Goal: Transaction & Acquisition: Purchase product/service

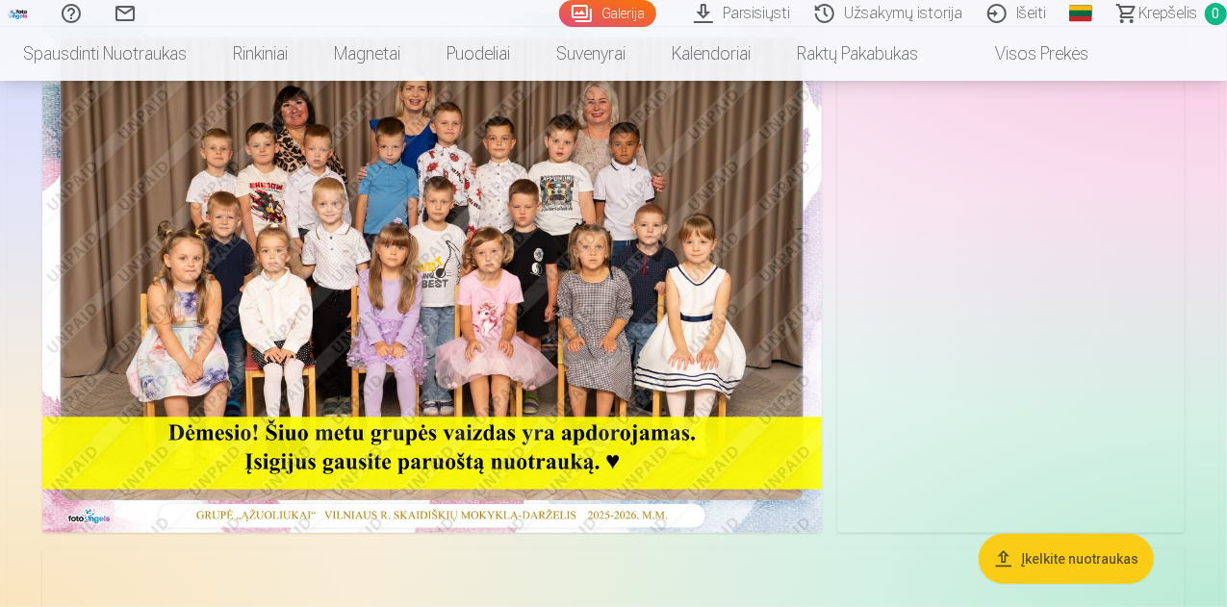
scroll to position [193, 0]
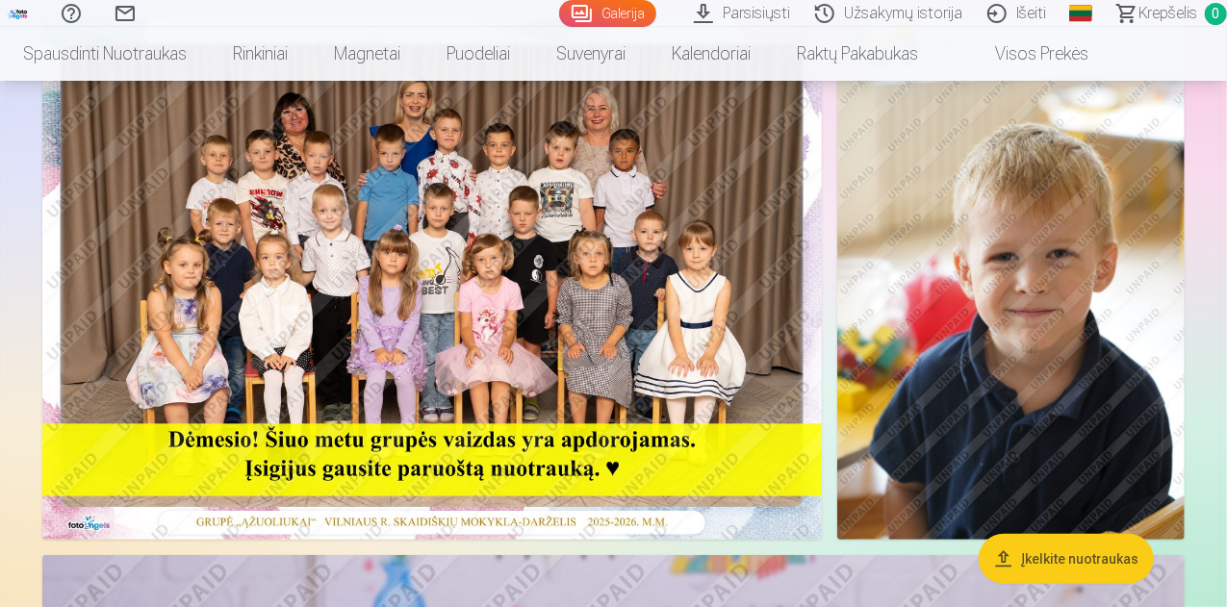
click at [913, 348] on img at bounding box center [1012, 279] width 348 height 521
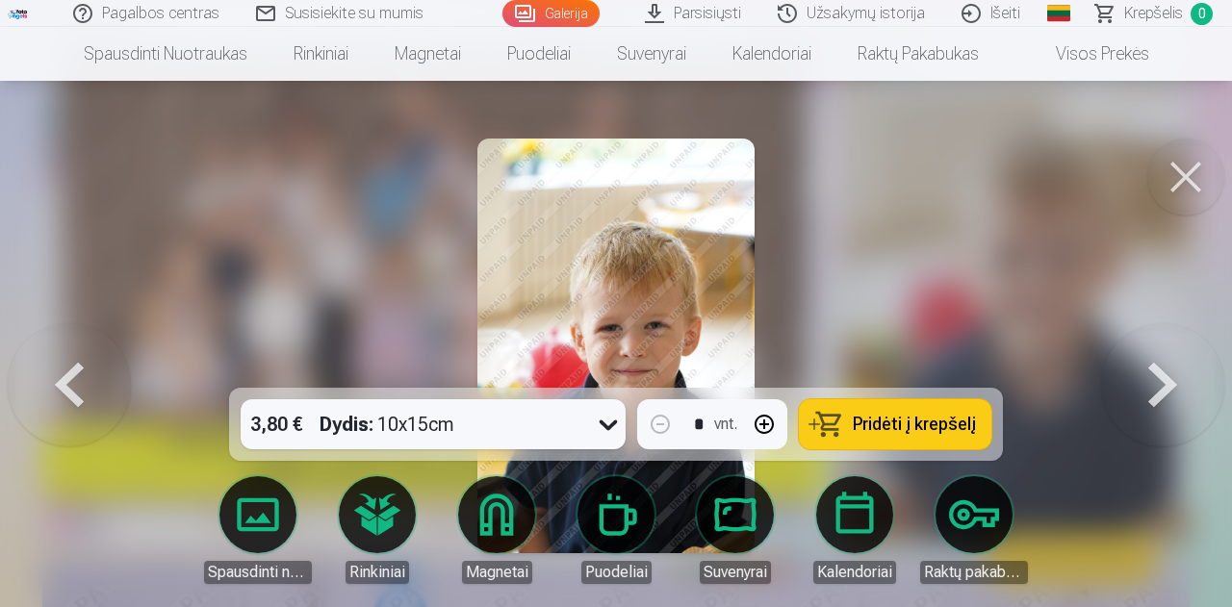
click at [1188, 165] on button at bounding box center [1186, 177] width 77 height 77
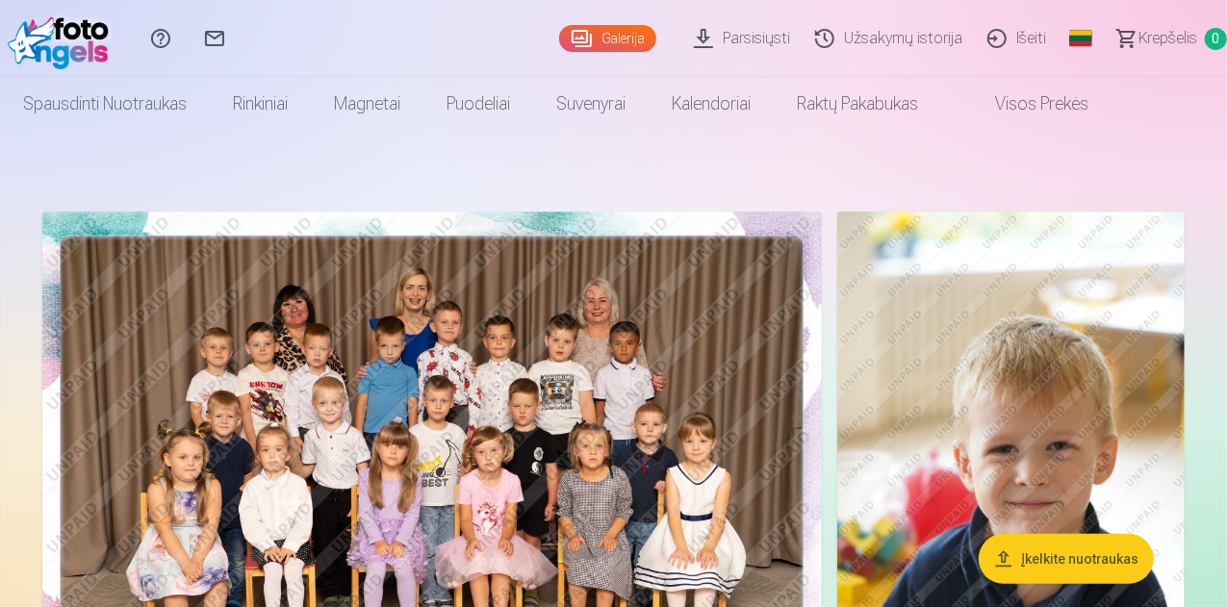
click at [412, 395] on img at bounding box center [432, 472] width 780 height 521
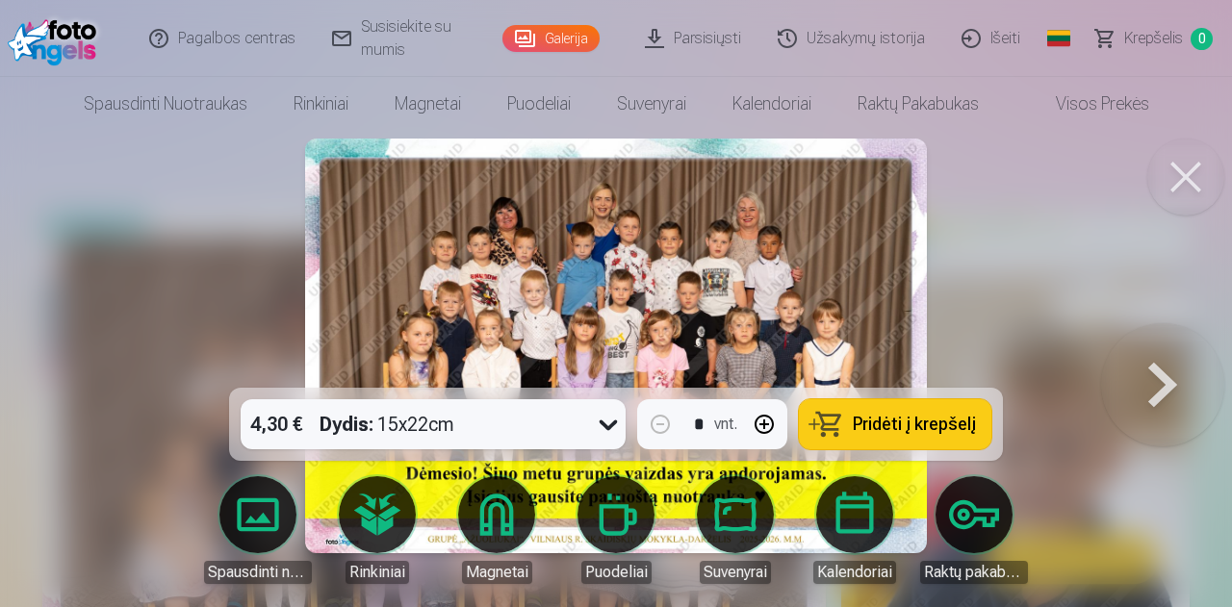
click at [597, 429] on icon at bounding box center [608, 424] width 31 height 31
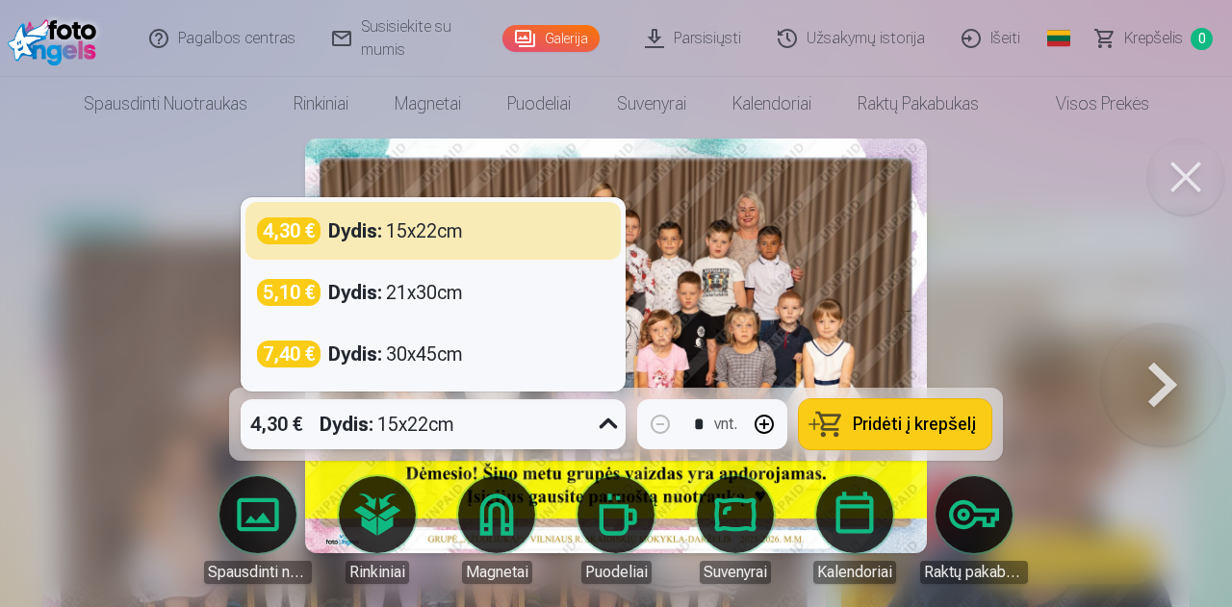
click at [597, 429] on icon at bounding box center [608, 424] width 31 height 31
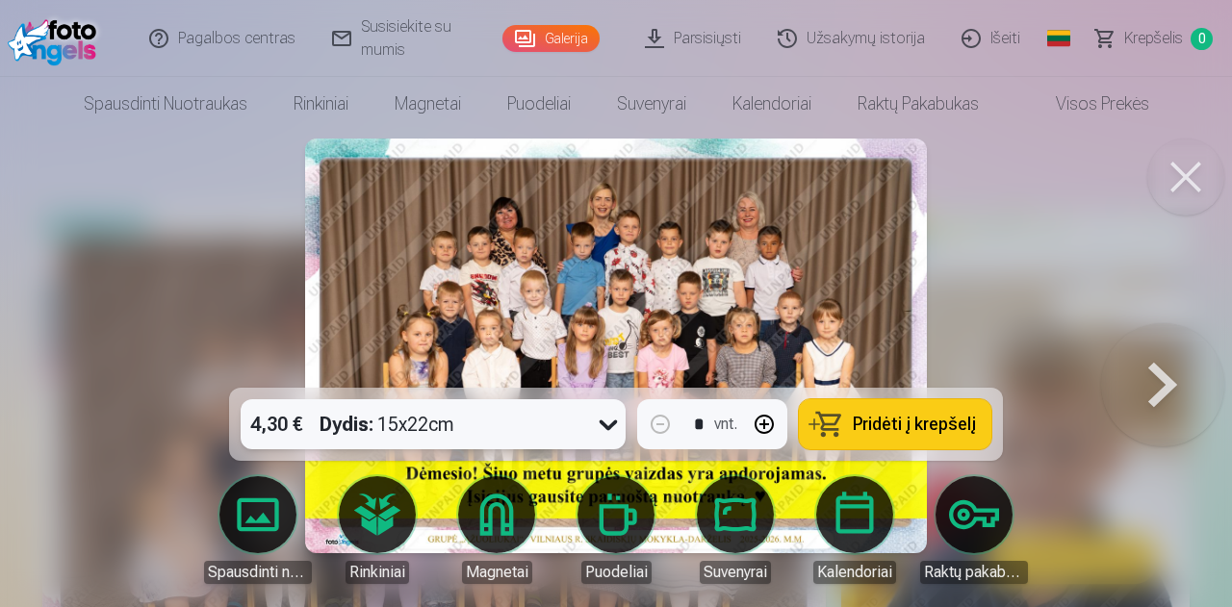
click at [858, 425] on span "Pridėti į krepšelį" at bounding box center [914, 424] width 123 height 17
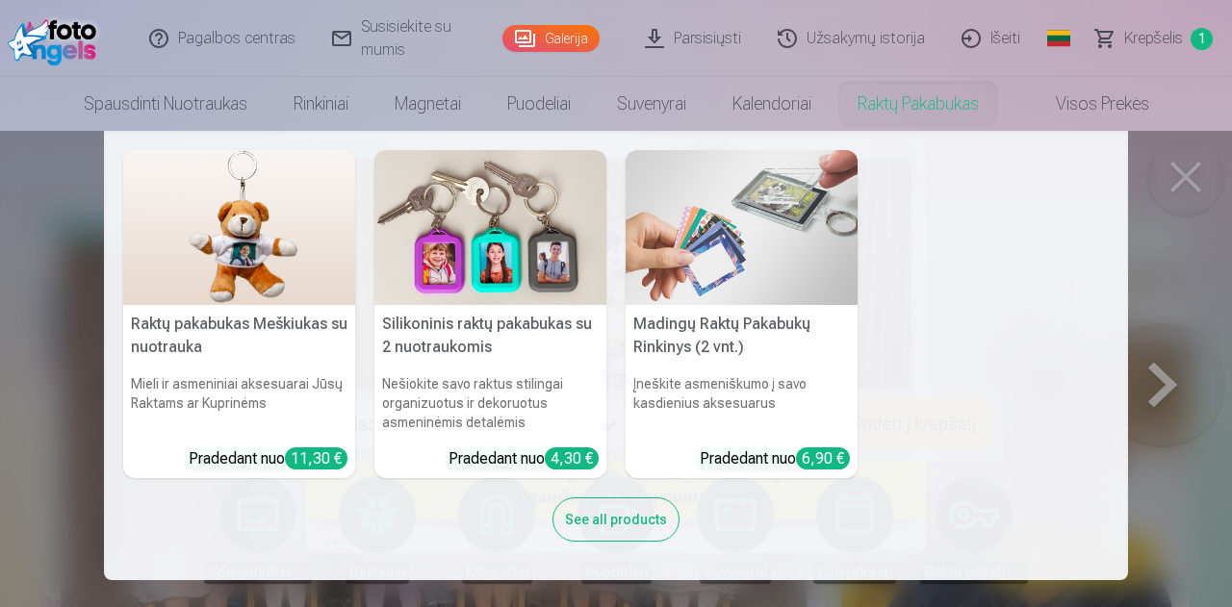
click at [30, 236] on nav "Raktų pakabukas Meškiukas su nuotrauka Mieli ir asmeniniai aksesuarai Jūsų Rakt…" at bounding box center [616, 356] width 1232 height 450
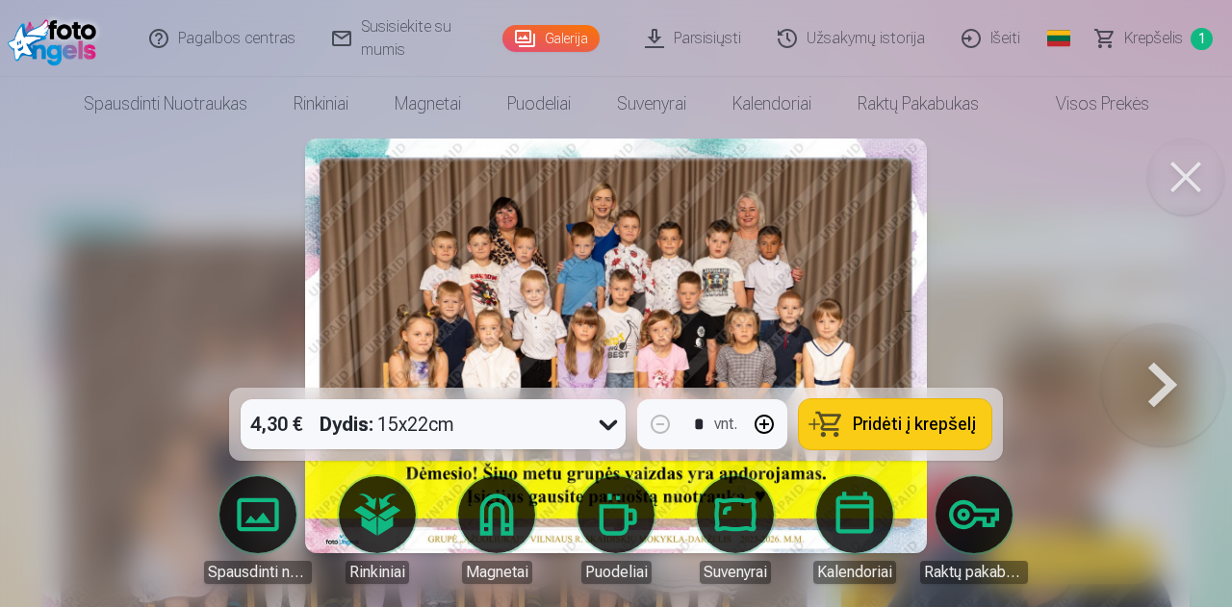
click at [1174, 174] on button at bounding box center [1186, 177] width 77 height 77
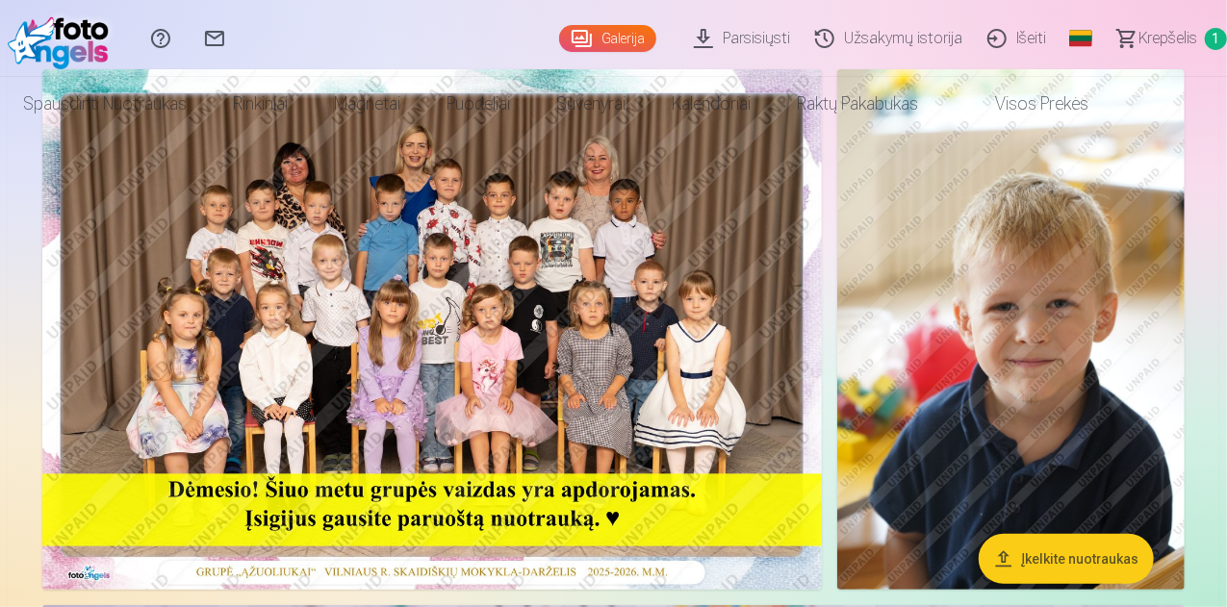
scroll to position [289, 0]
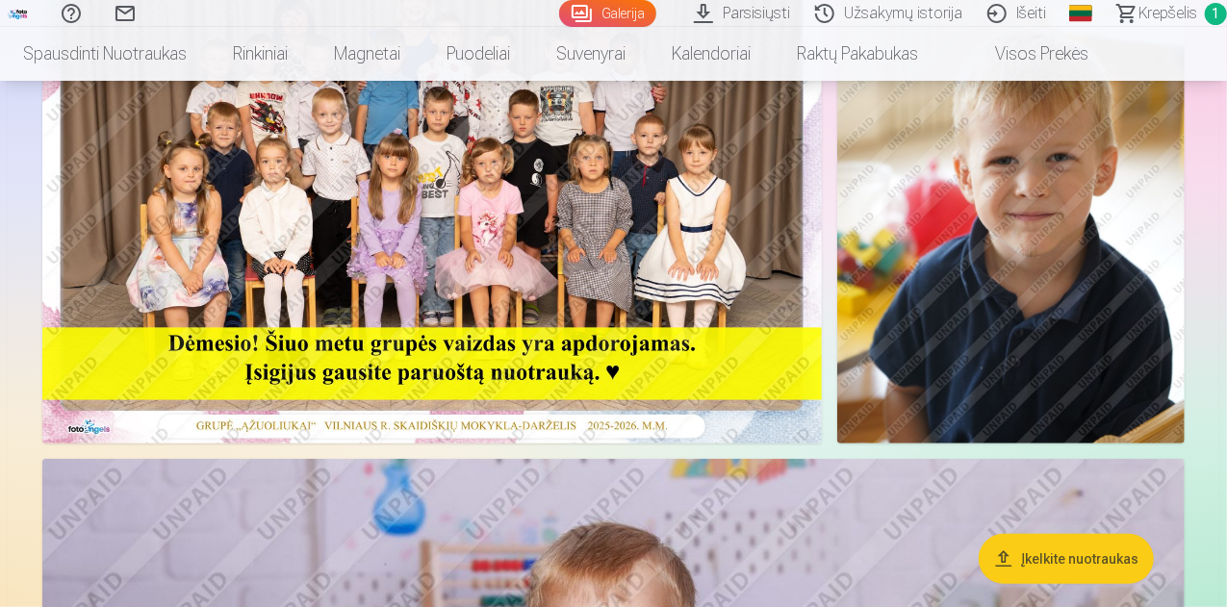
click at [964, 255] on img at bounding box center [1012, 183] width 348 height 521
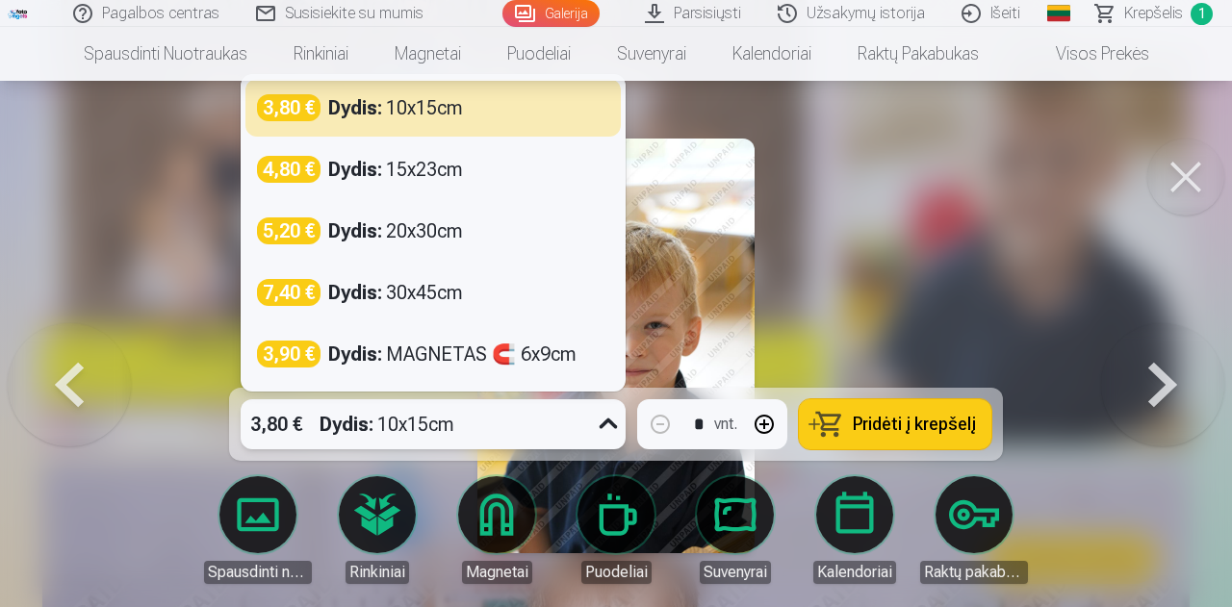
click at [603, 426] on icon at bounding box center [608, 424] width 31 height 31
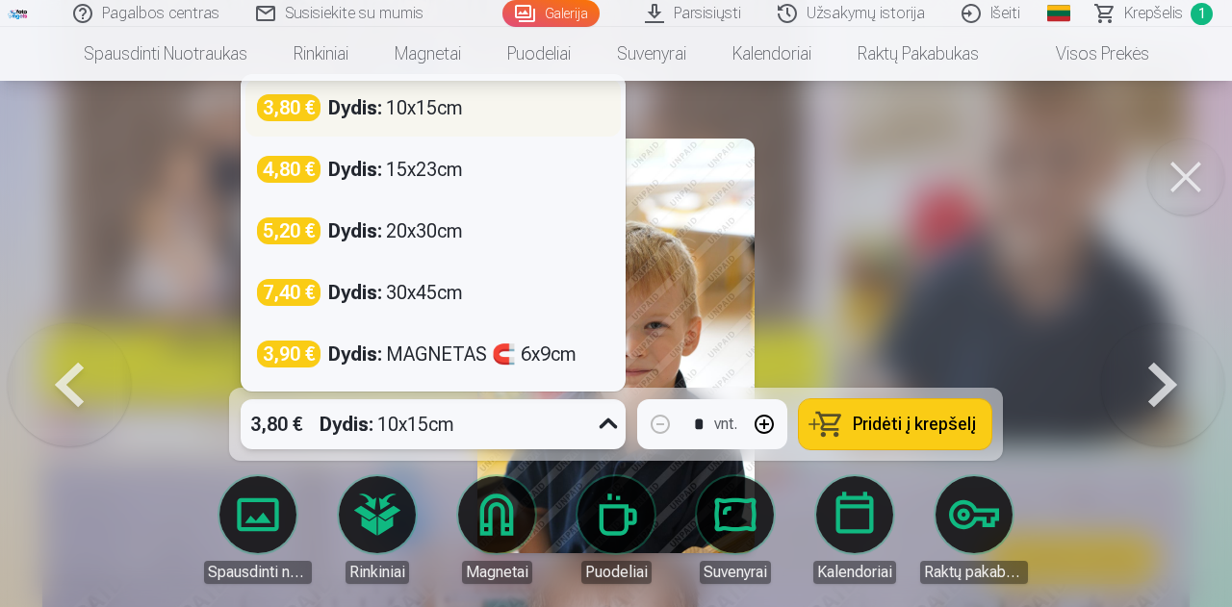
click at [417, 105] on div "Dydis : 10x15cm" at bounding box center [395, 107] width 135 height 27
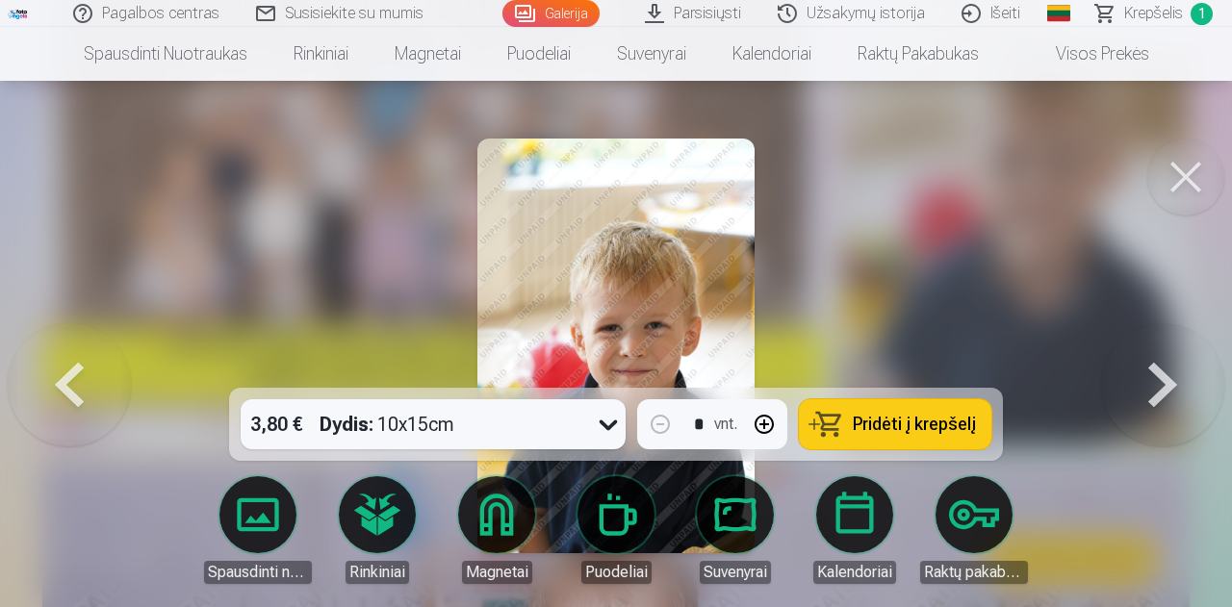
click at [883, 413] on button "Pridėti į krepšelį" at bounding box center [895, 425] width 193 height 50
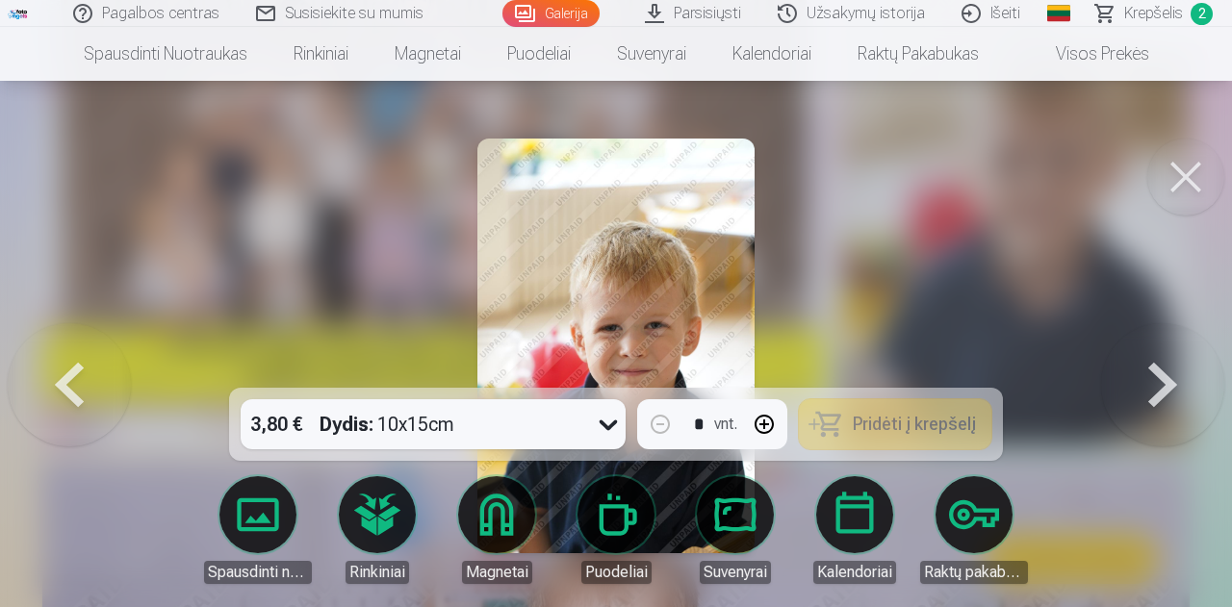
click at [1164, 178] on button at bounding box center [1186, 177] width 77 height 77
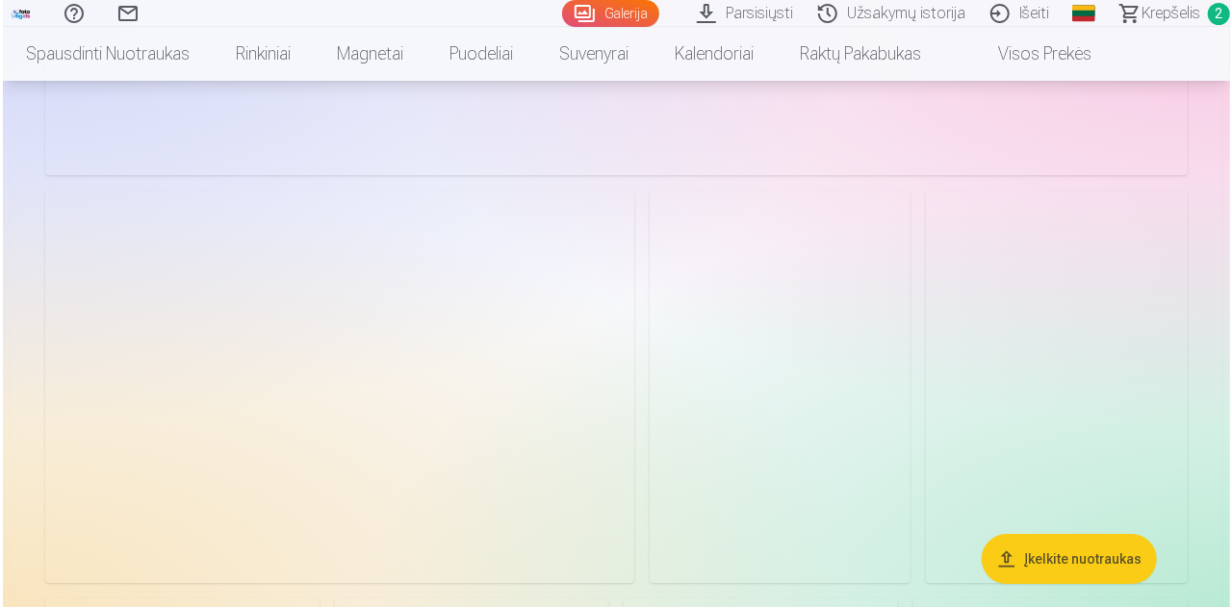
scroll to position [2503, 0]
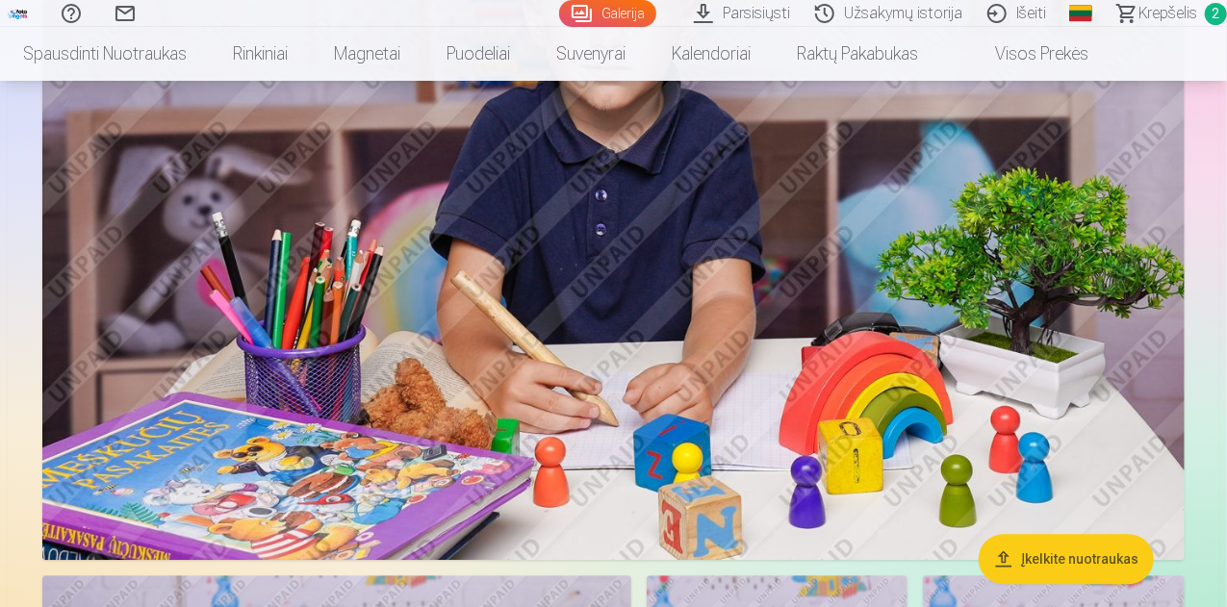
click at [631, 295] on img at bounding box center [613, 180] width 1143 height 762
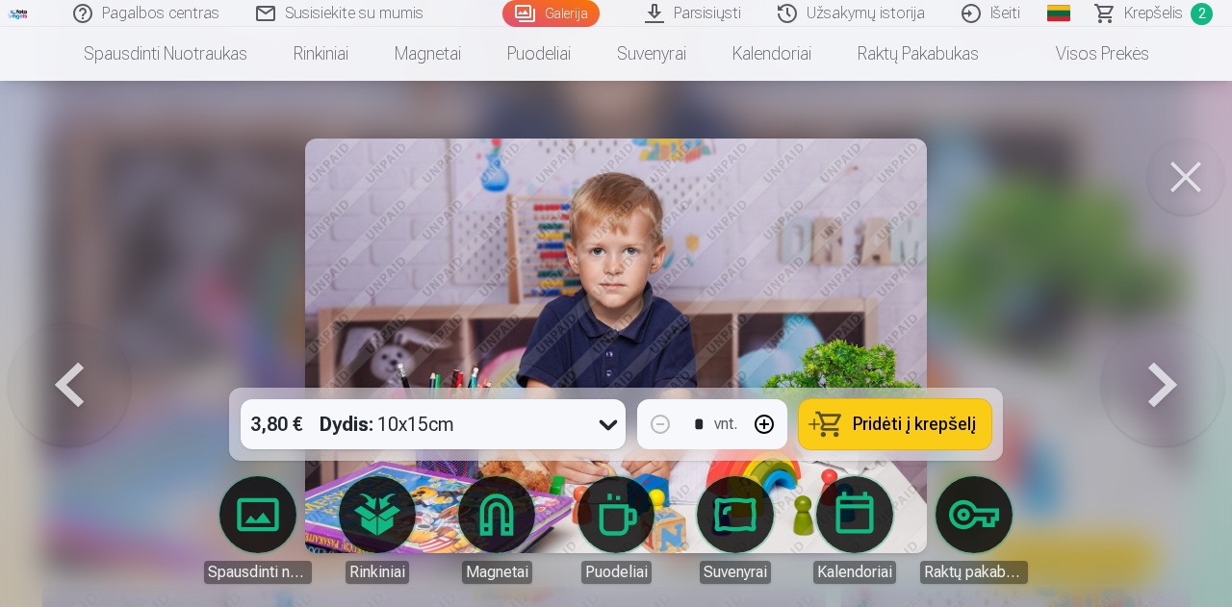
click at [589, 411] on div "3,80 € Dydis : 10x15cm" at bounding box center [415, 425] width 349 height 50
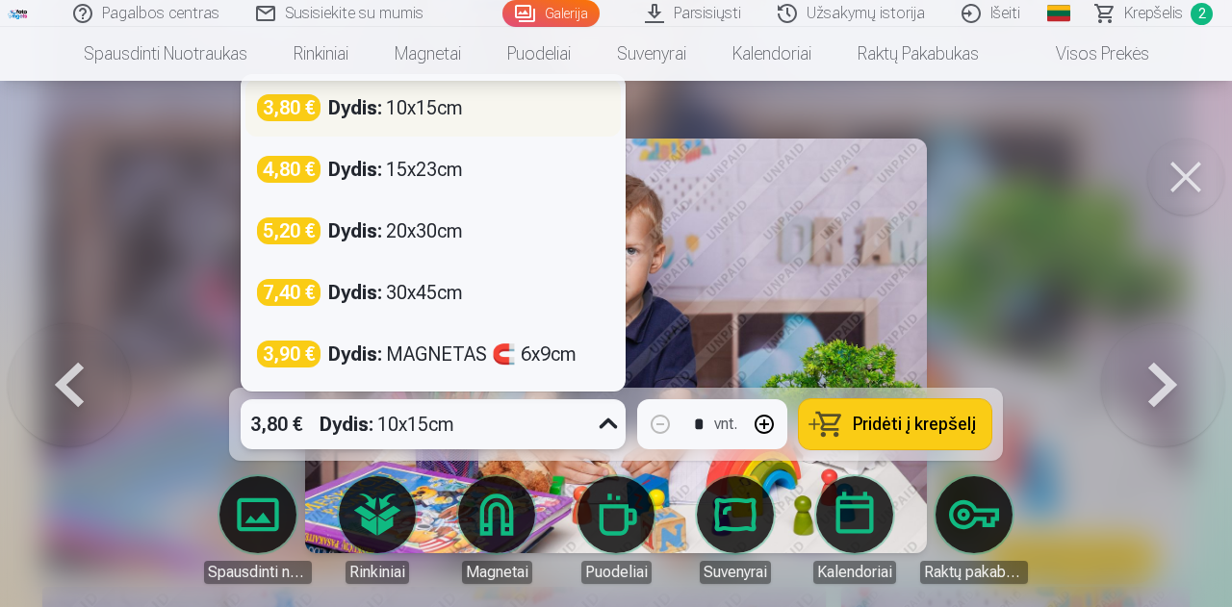
click at [426, 111] on div "Dydis : 10x15cm" at bounding box center [395, 107] width 135 height 27
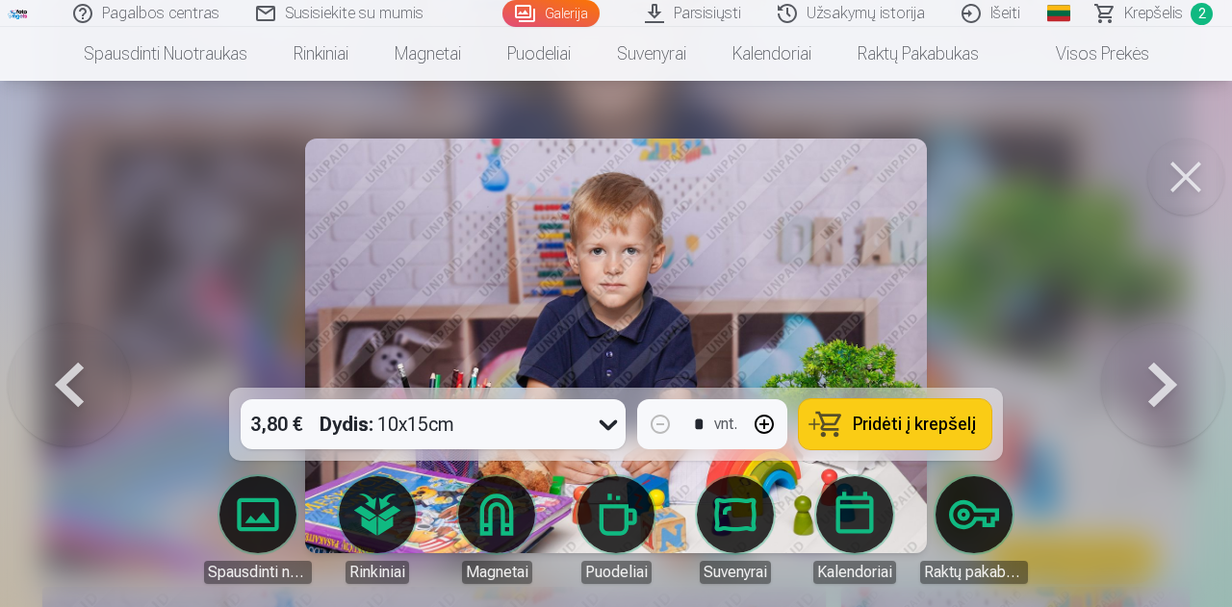
click at [876, 431] on span "Pridėti į krepšelį" at bounding box center [914, 424] width 123 height 17
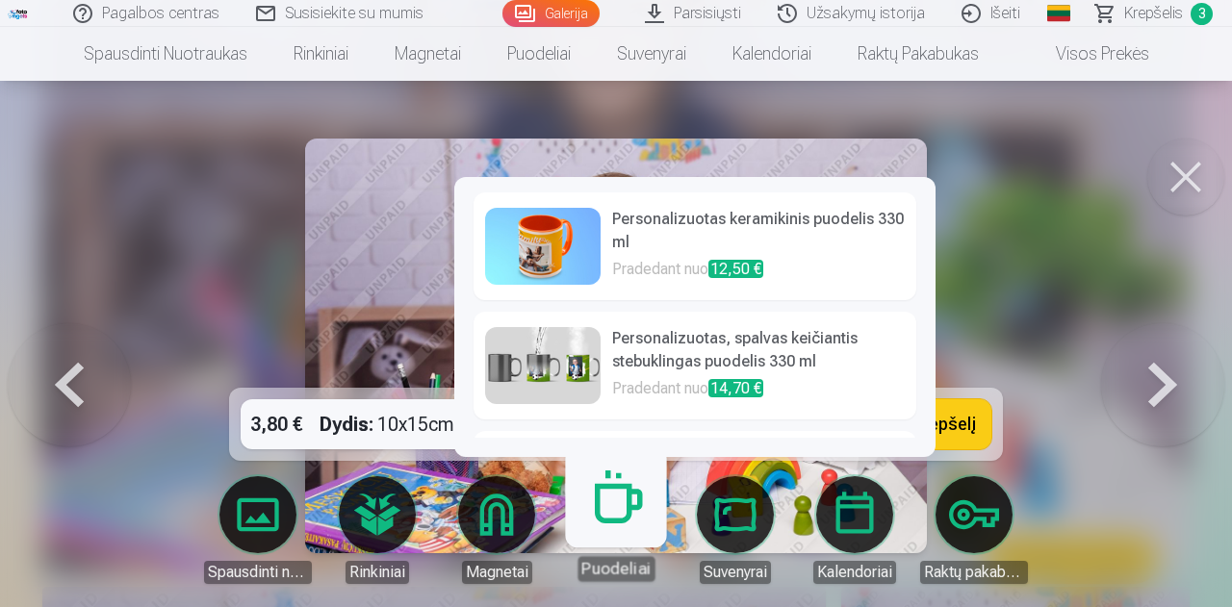
drag, startPoint x: 1190, startPoint y: 158, endPoint x: 1094, endPoint y: 226, distance: 118.1
click at [1190, 158] on button at bounding box center [1186, 177] width 77 height 77
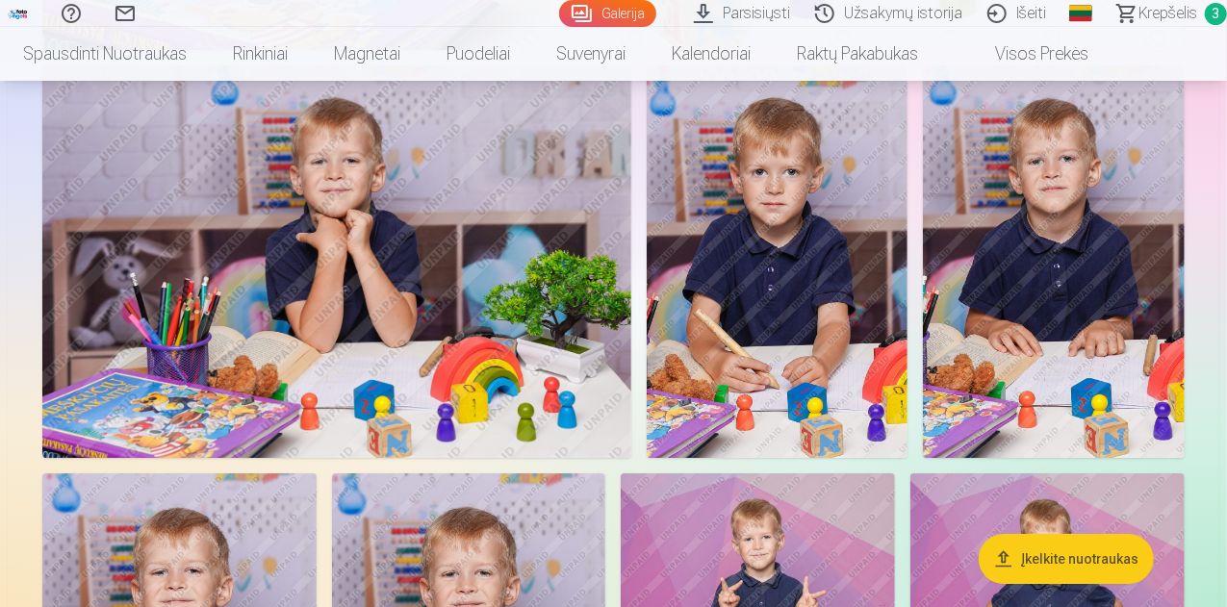
scroll to position [3073, 0]
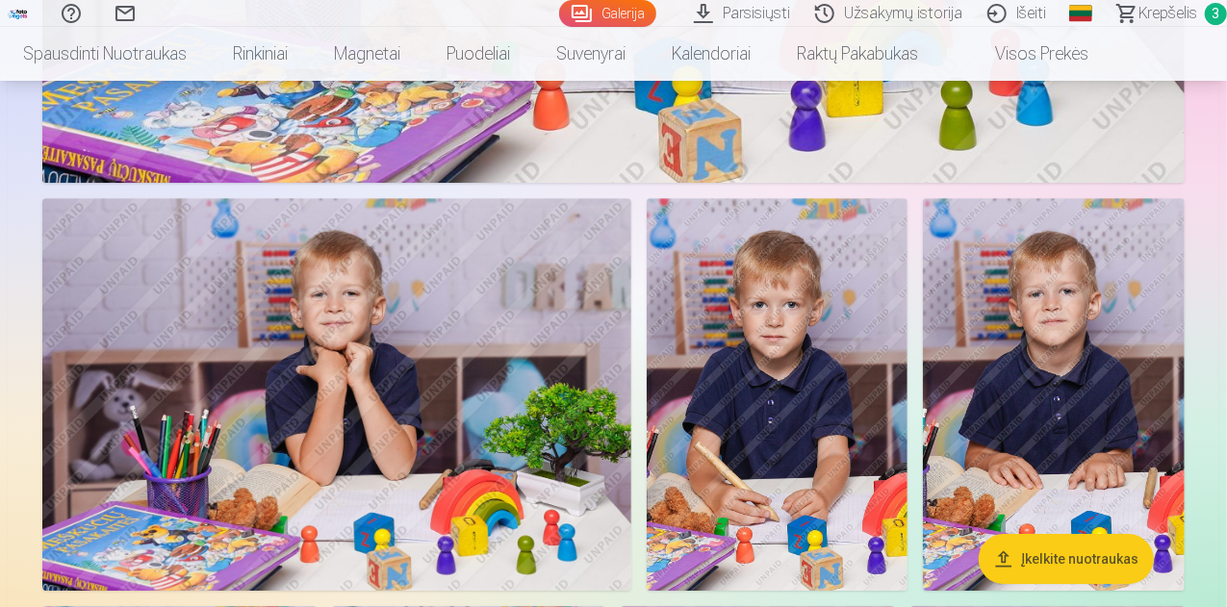
click at [909, 387] on img at bounding box center [778, 394] width 262 height 393
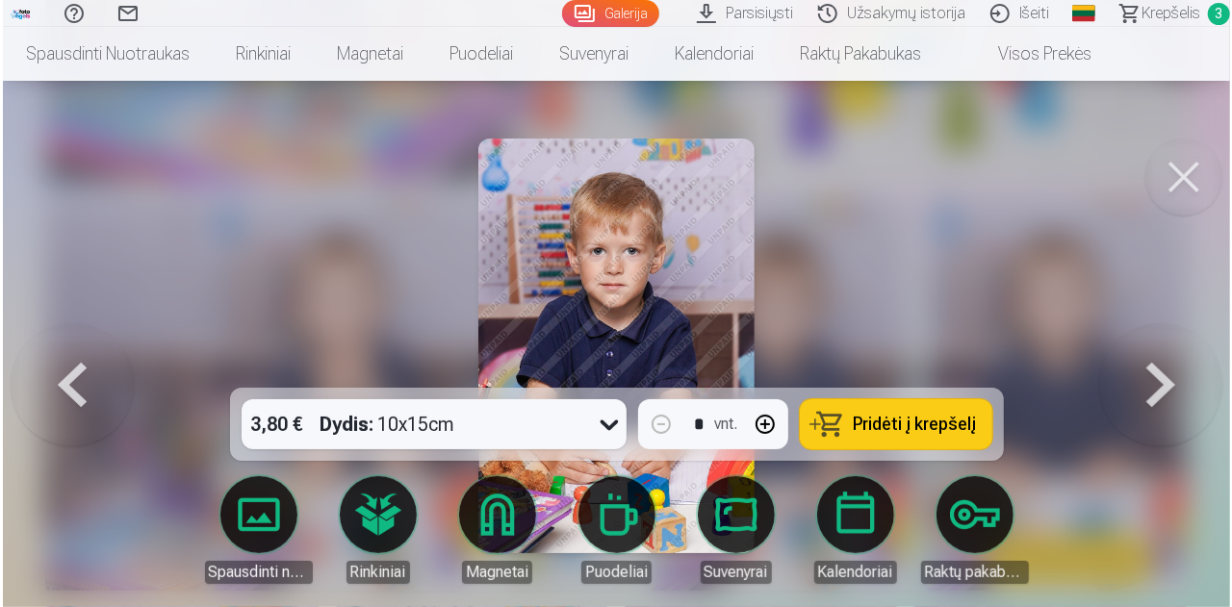
scroll to position [2888, 0]
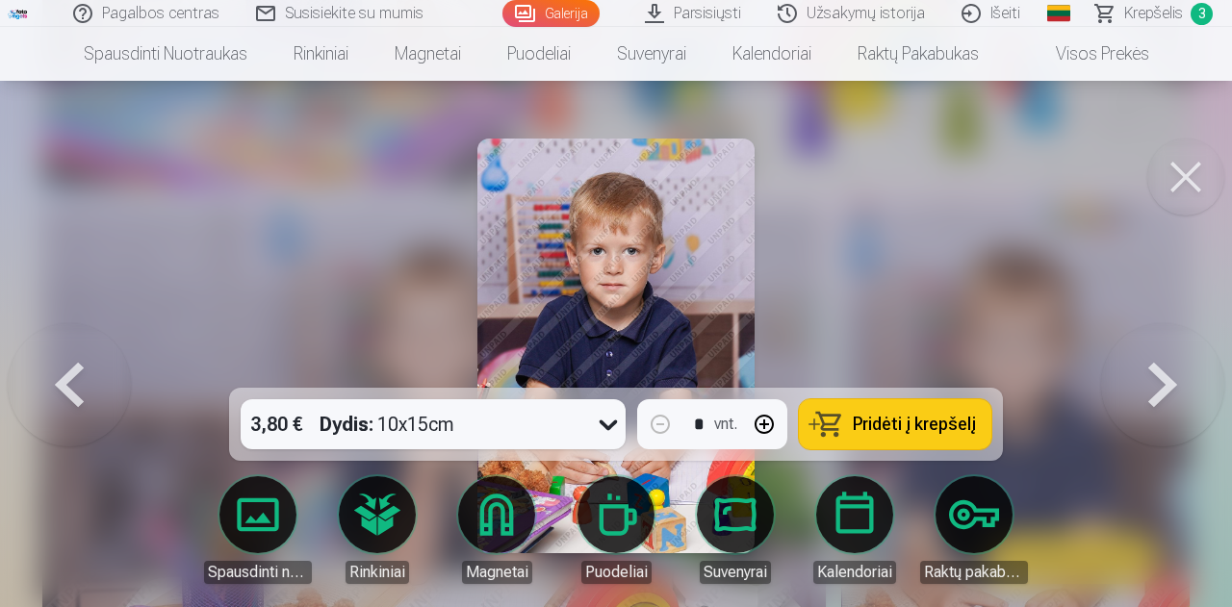
click at [44, 369] on button at bounding box center [69, 345] width 123 height 45
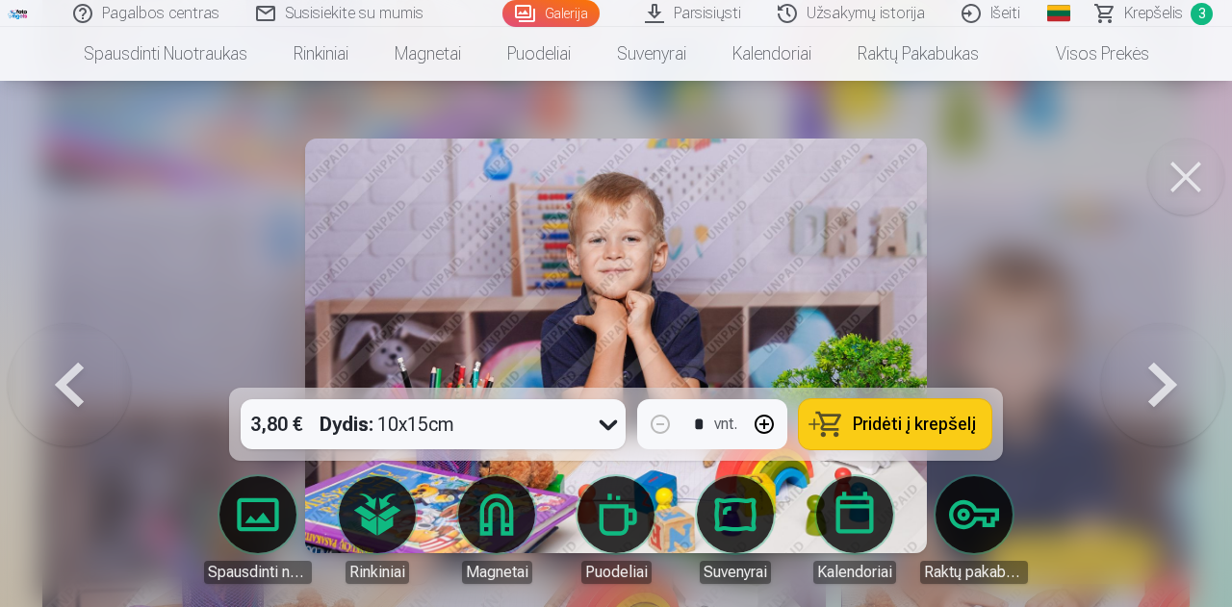
click at [1176, 363] on button at bounding box center [1162, 345] width 123 height 45
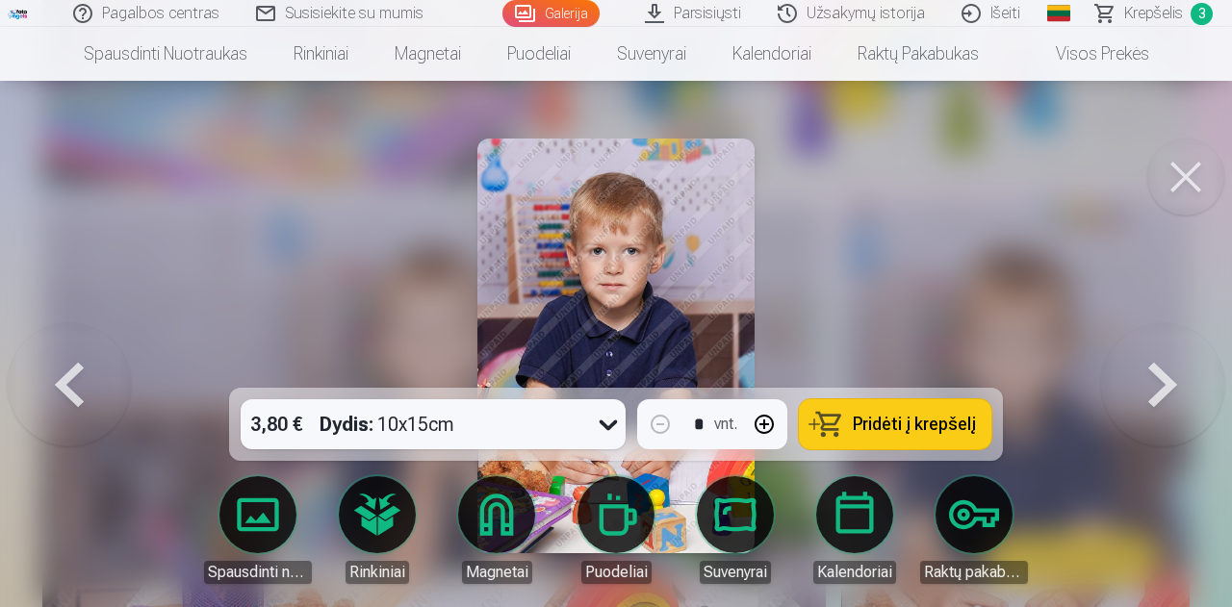
click at [840, 432] on button "Pridėti į krepšelį" at bounding box center [895, 425] width 193 height 50
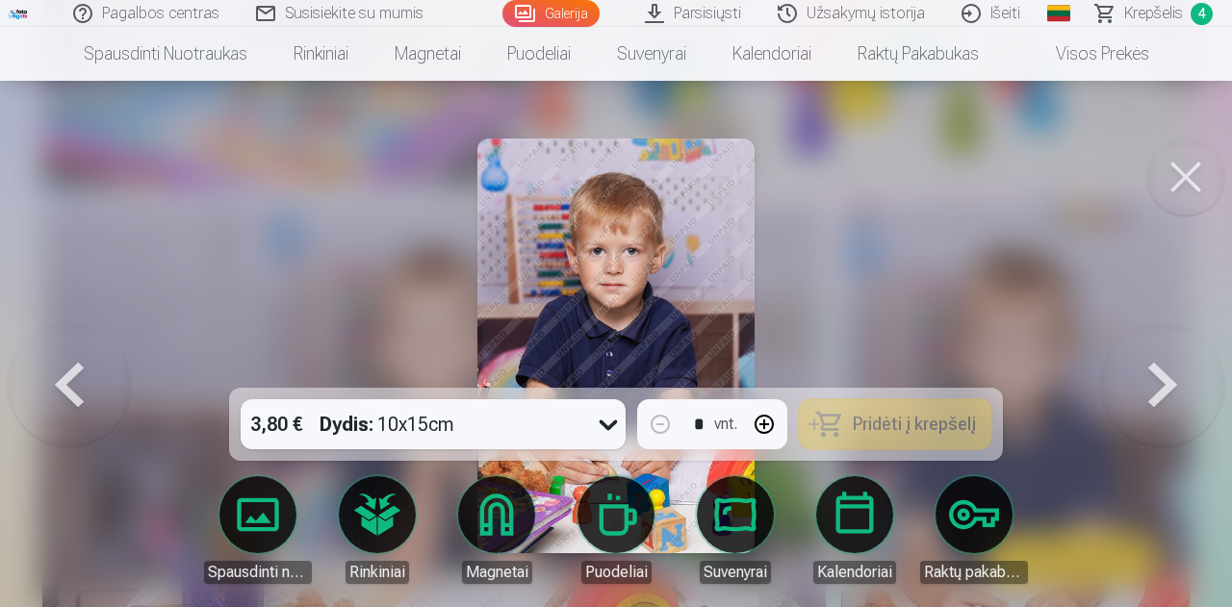
click at [1176, 369] on button at bounding box center [1162, 345] width 123 height 45
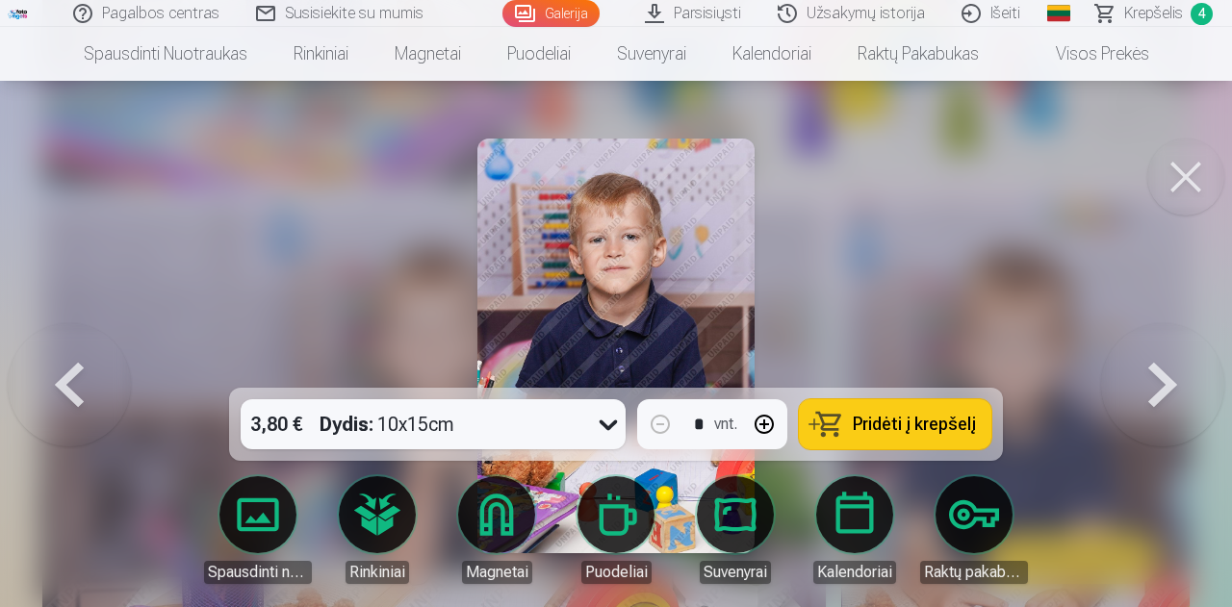
click at [1164, 369] on button at bounding box center [1162, 345] width 123 height 45
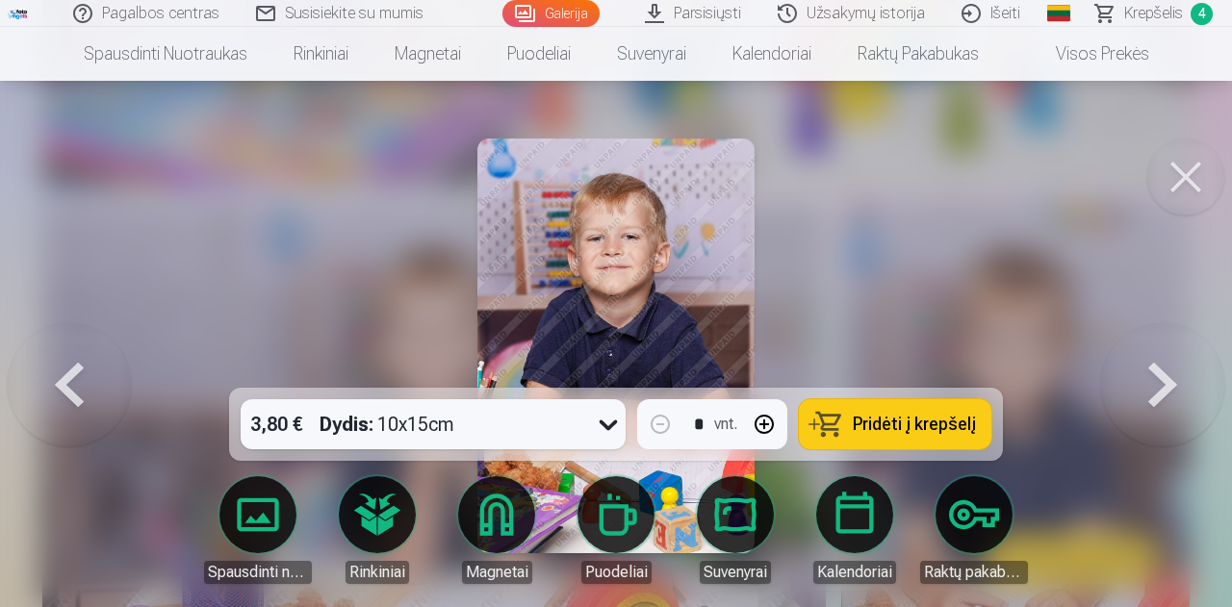
click at [1126, 369] on button at bounding box center [1162, 345] width 123 height 45
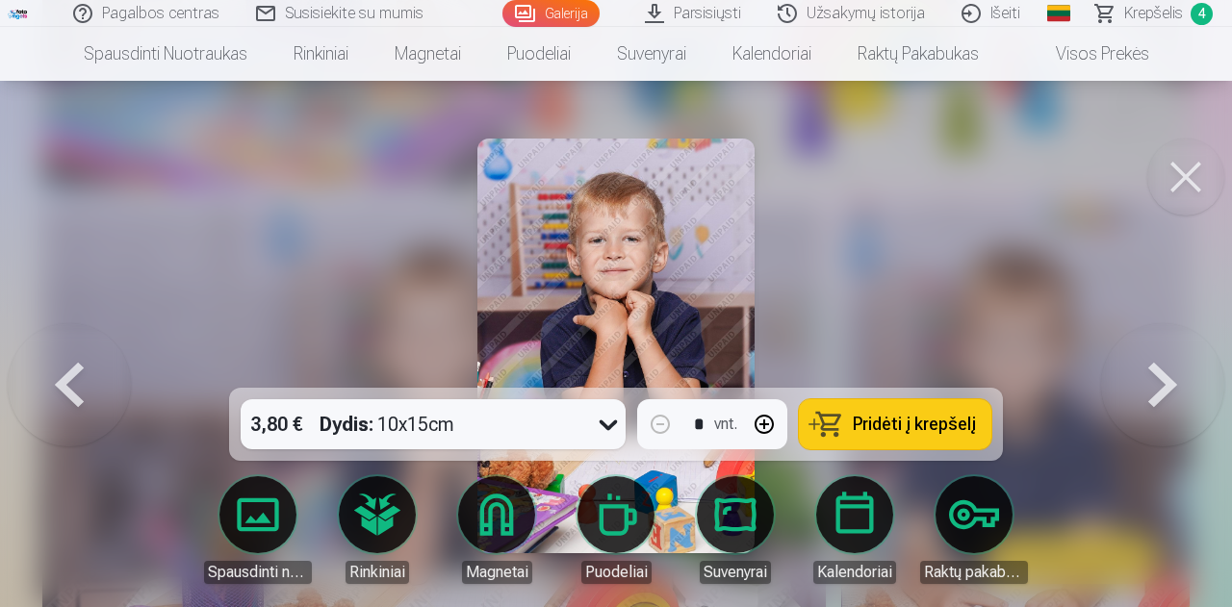
click at [1131, 369] on button at bounding box center [1162, 345] width 123 height 45
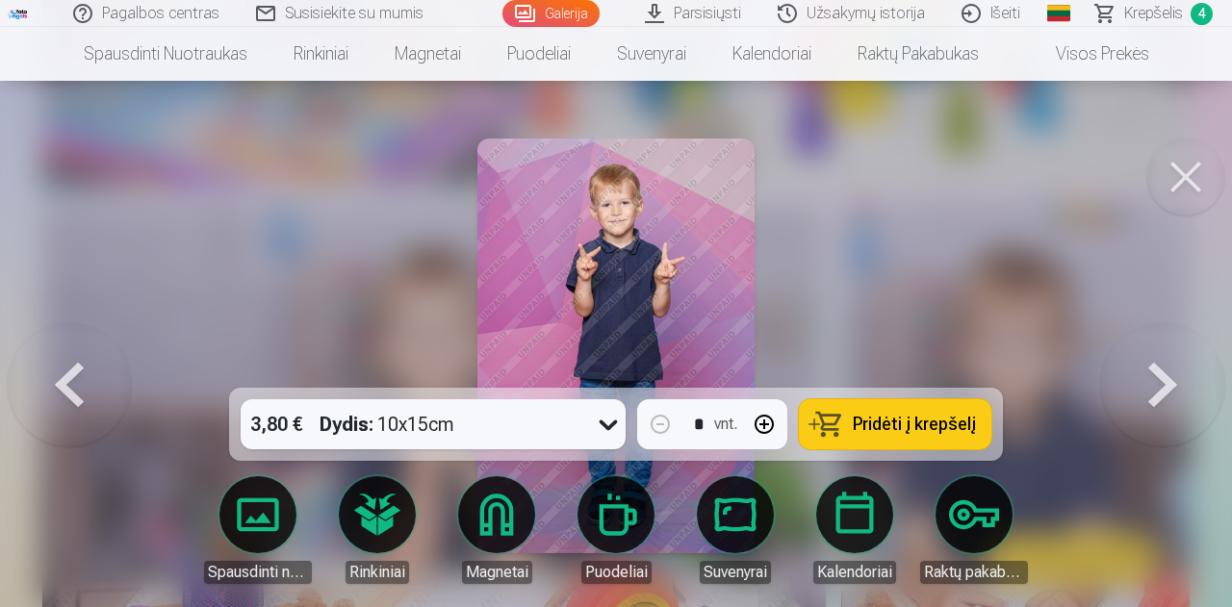
click at [850, 426] on button "Pridėti į krepšelį" at bounding box center [895, 425] width 193 height 50
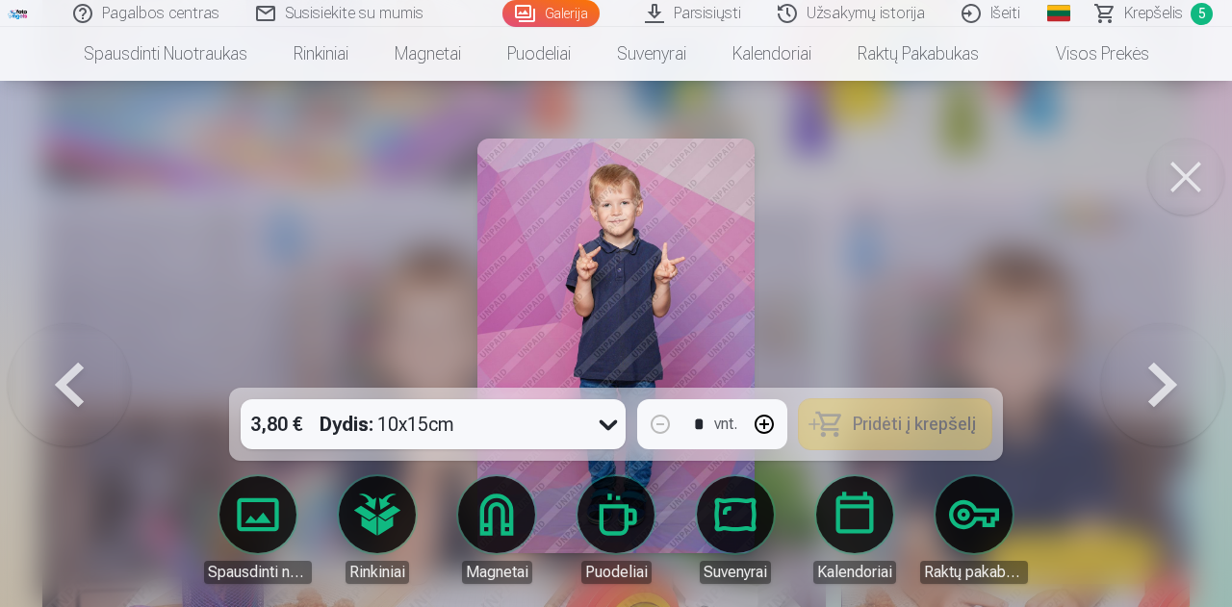
click at [1159, 369] on button at bounding box center [1162, 345] width 123 height 45
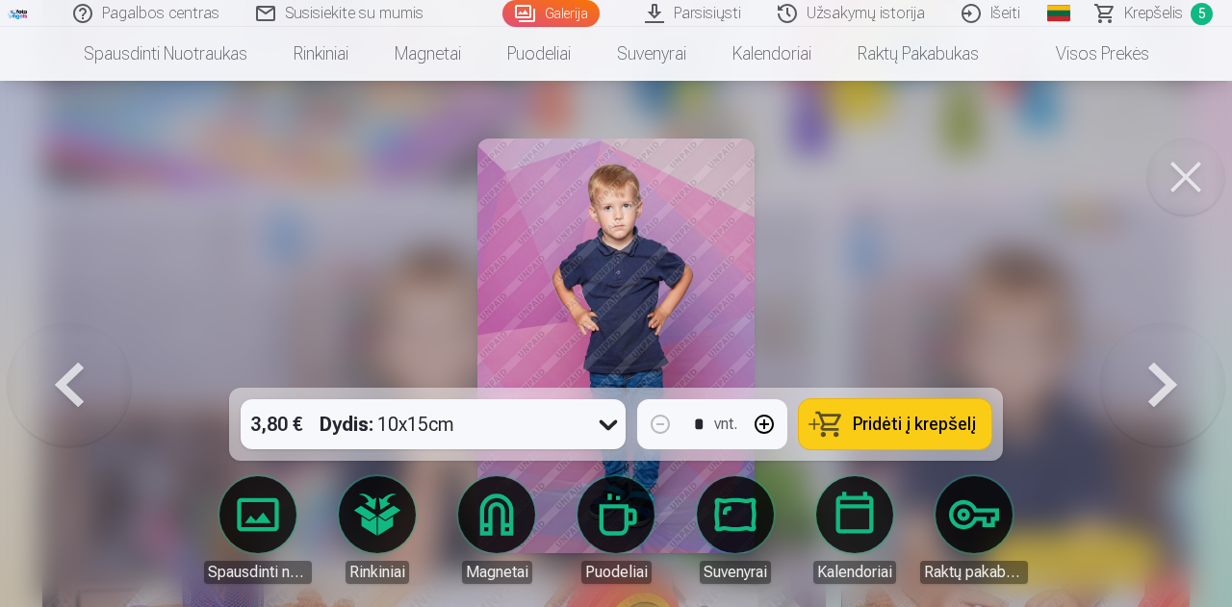
click at [1155, 369] on button at bounding box center [1162, 345] width 123 height 45
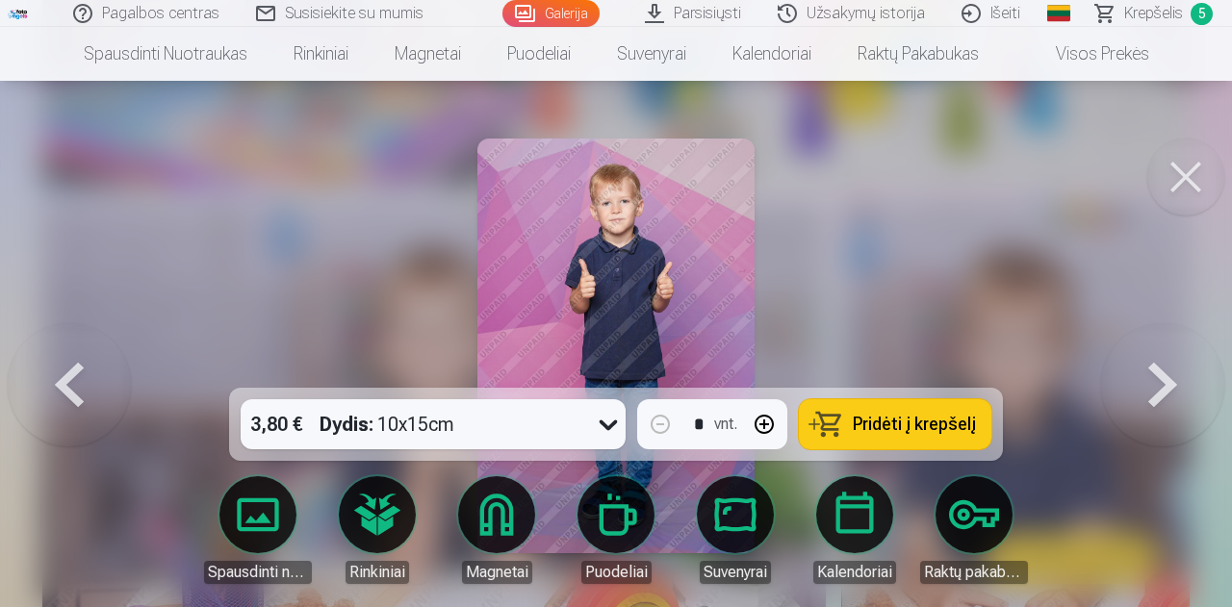
click at [829, 425] on button "Pridėti į krepšelį" at bounding box center [895, 425] width 193 height 50
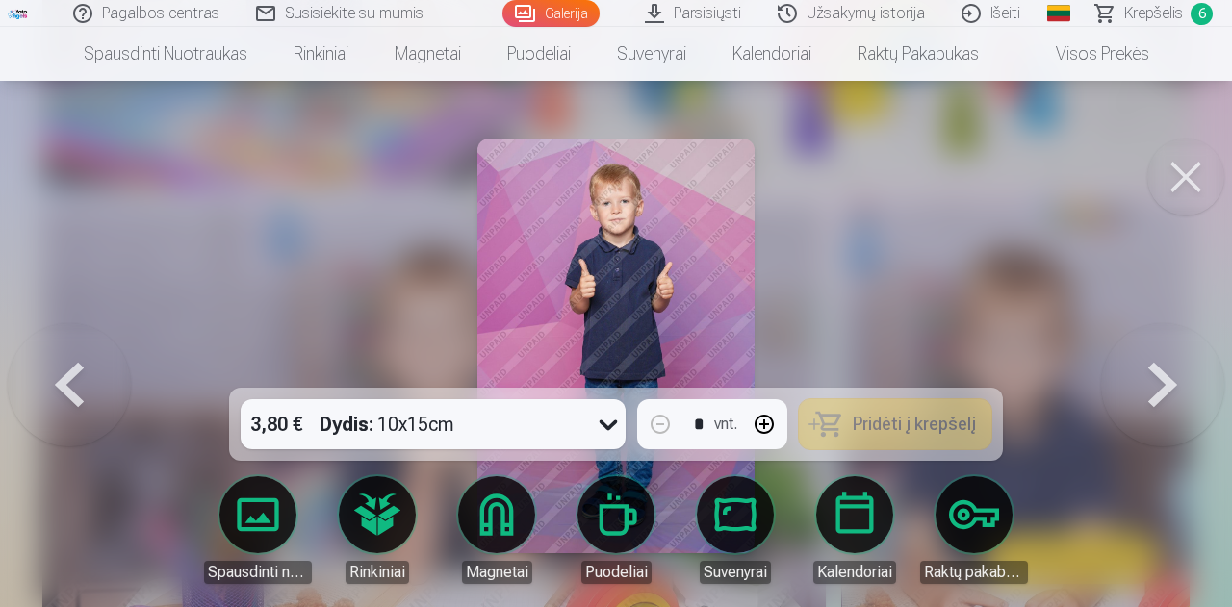
click at [1159, 369] on button at bounding box center [1162, 345] width 123 height 45
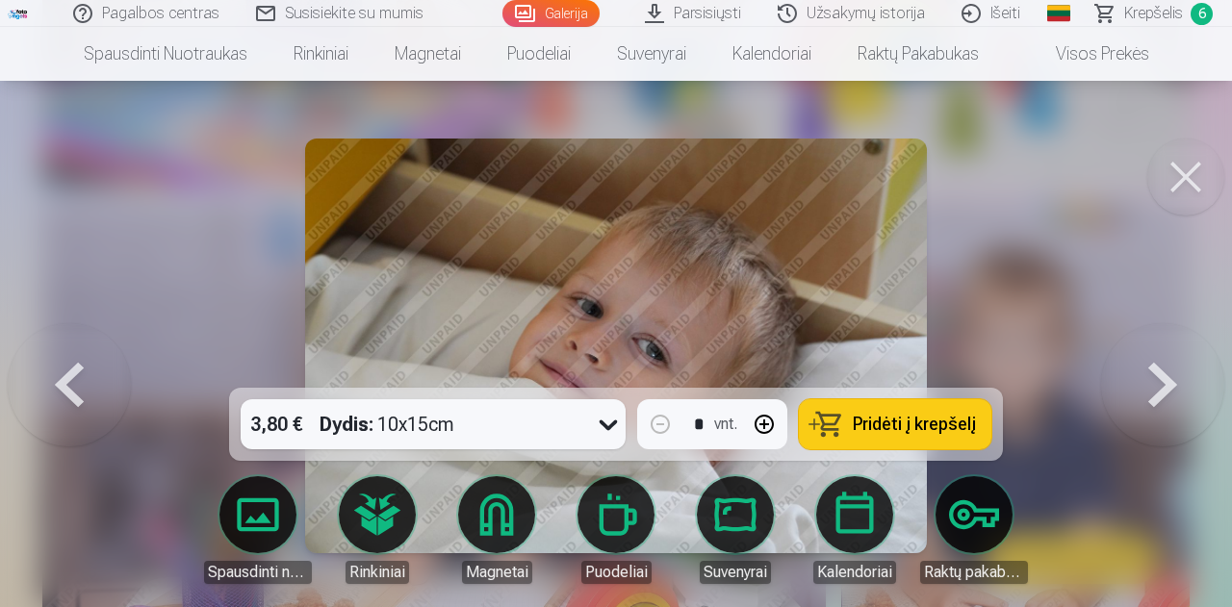
click at [916, 425] on span "Pridėti į krepšelį" at bounding box center [914, 424] width 123 height 17
click at [1149, 369] on button at bounding box center [1162, 345] width 123 height 45
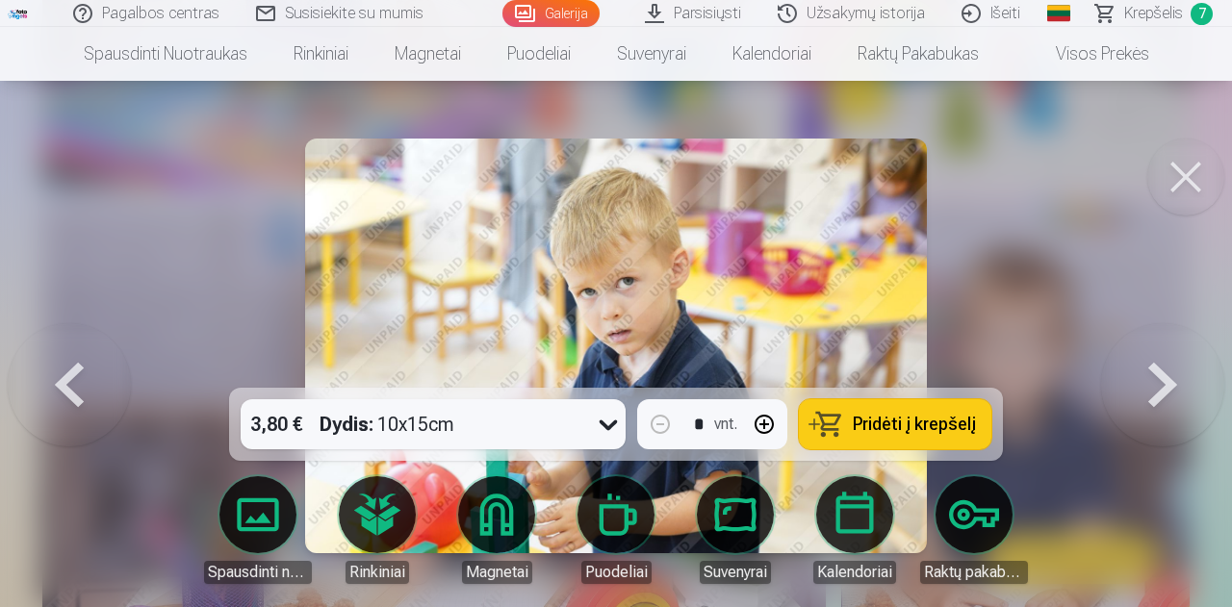
click at [932, 430] on span "Pridėti į krepšelį" at bounding box center [914, 424] width 123 height 17
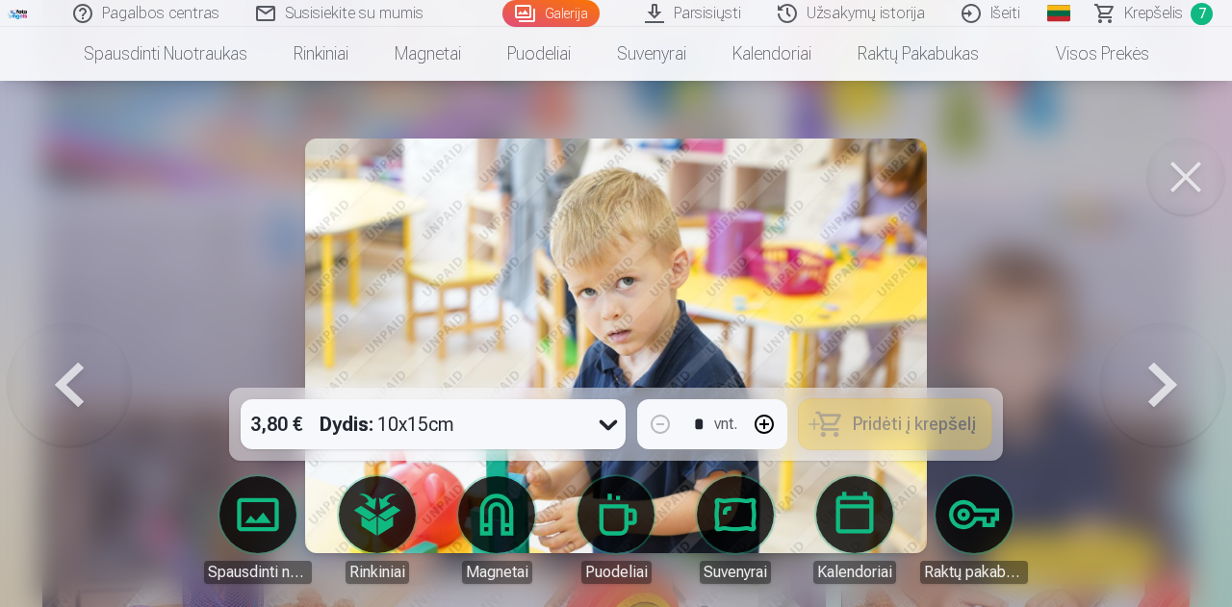
click at [1142, 369] on button at bounding box center [1162, 345] width 123 height 45
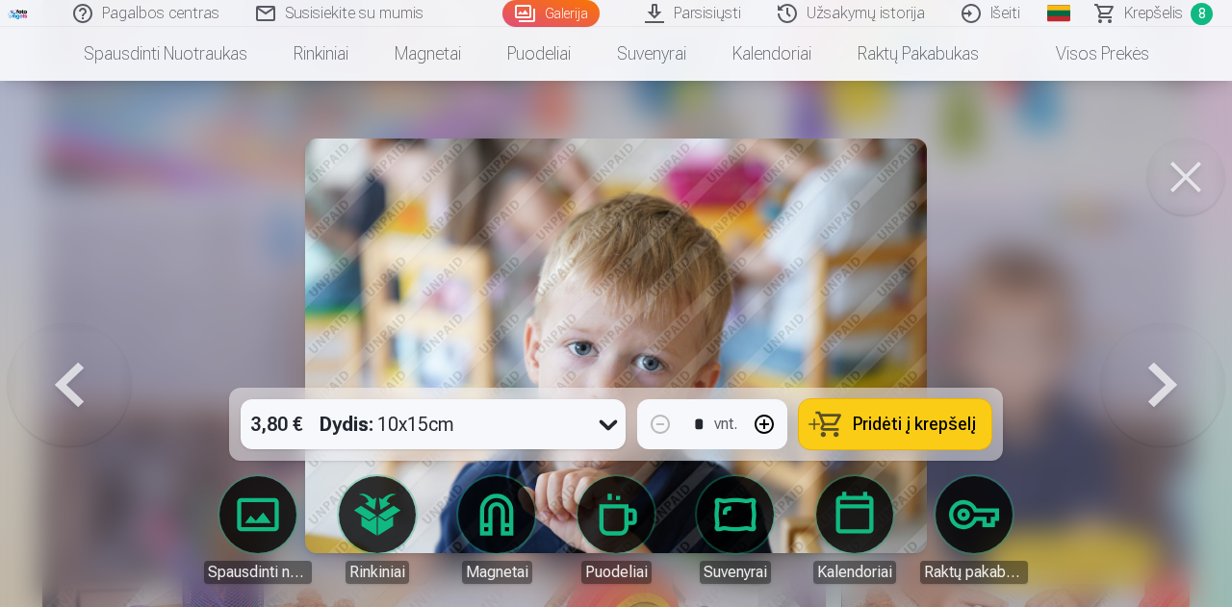
click at [853, 419] on button "Pridėti į krepšelį" at bounding box center [895, 425] width 193 height 50
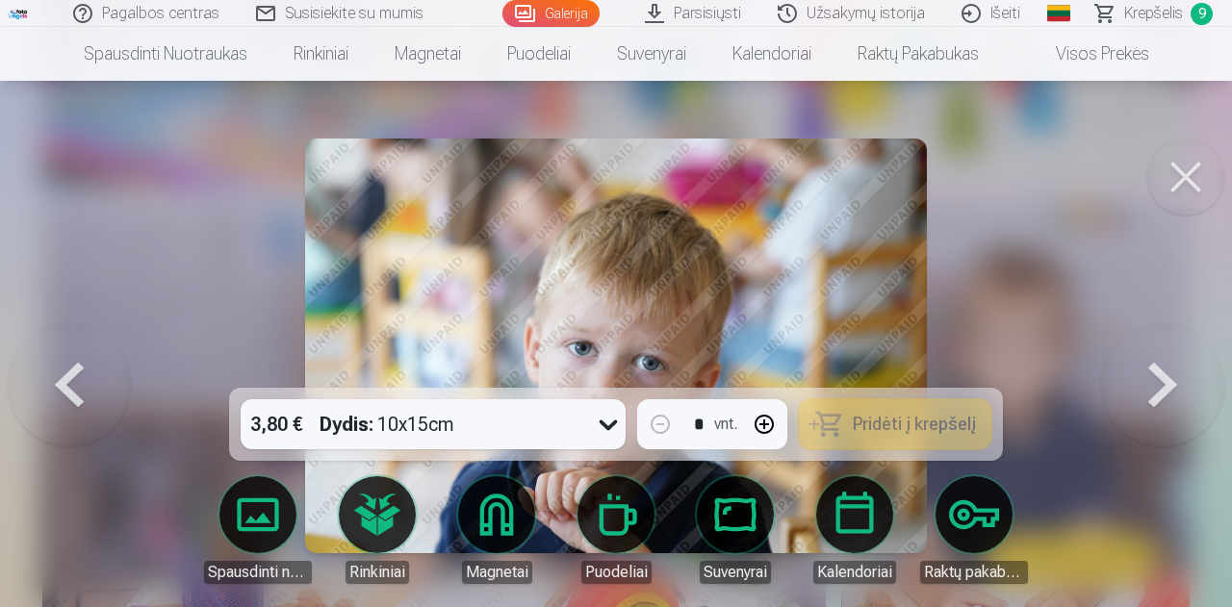
click at [1171, 369] on button at bounding box center [1162, 345] width 123 height 45
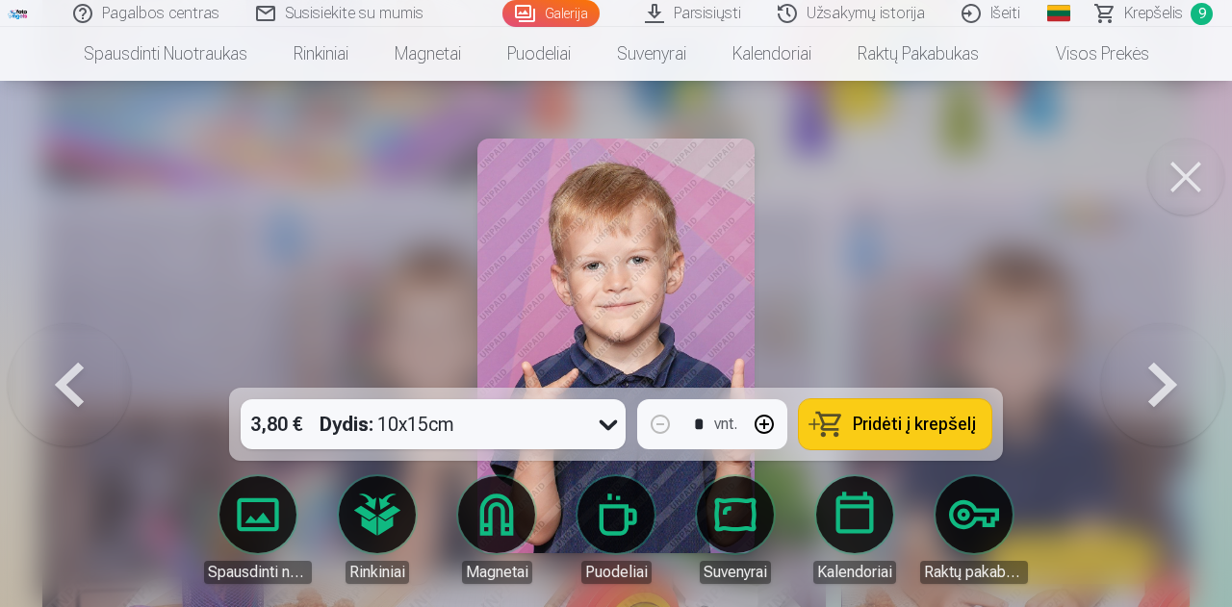
click at [872, 432] on span "Pridėti į krepšelį" at bounding box center [914, 424] width 123 height 17
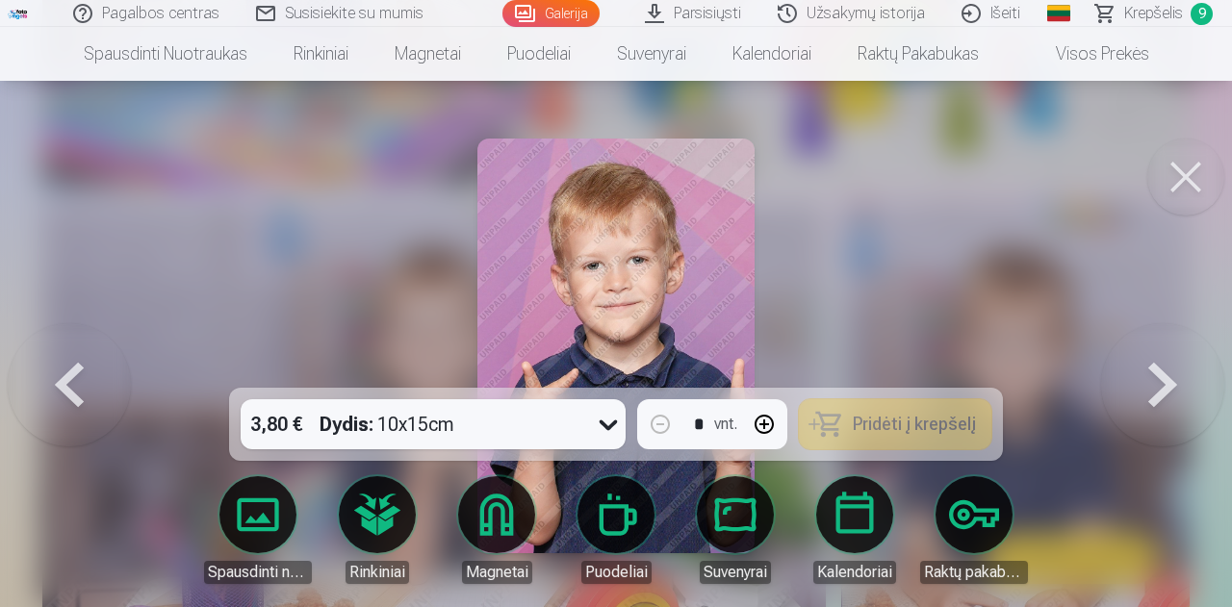
click at [1175, 369] on button at bounding box center [1162, 345] width 123 height 45
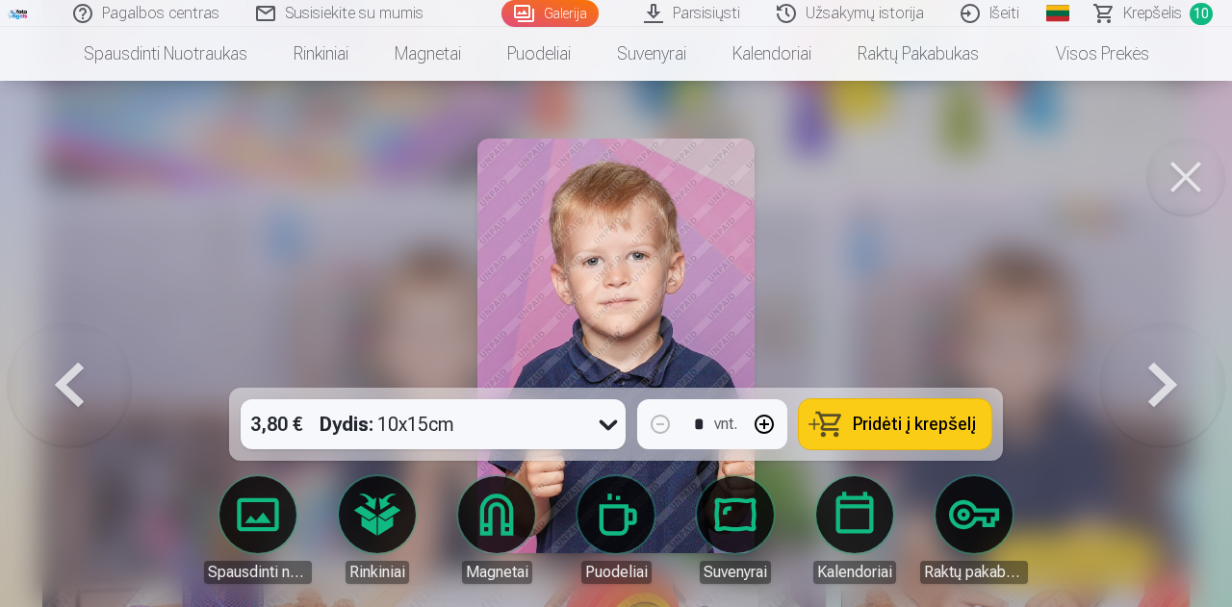
click at [1174, 369] on button at bounding box center [1162, 345] width 123 height 45
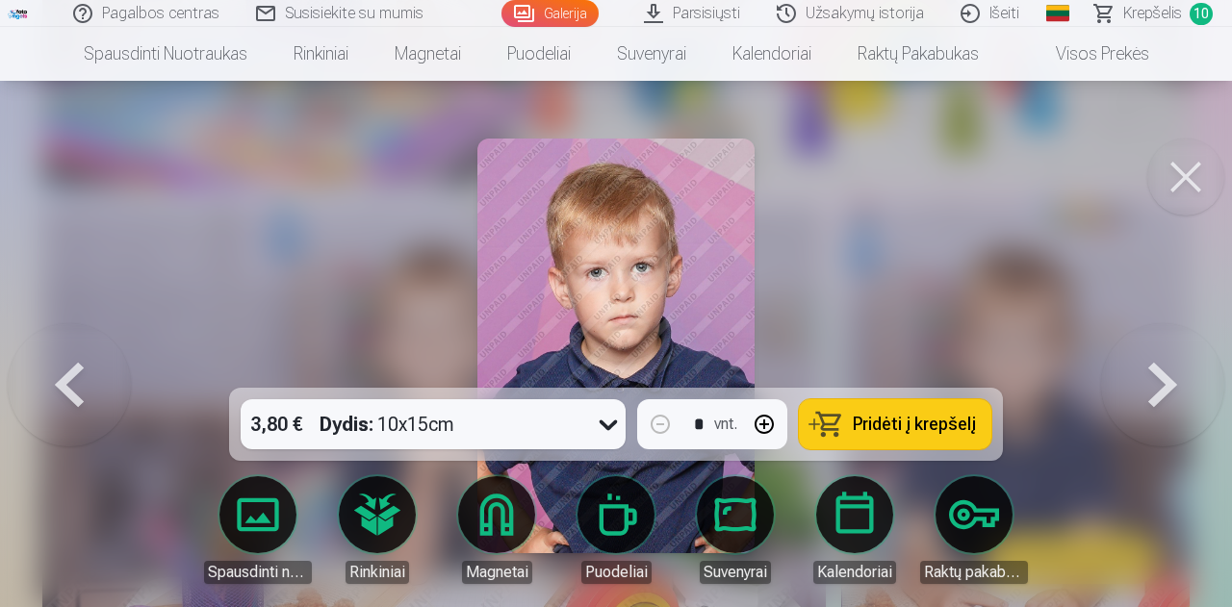
click at [1165, 369] on button at bounding box center [1162, 345] width 123 height 45
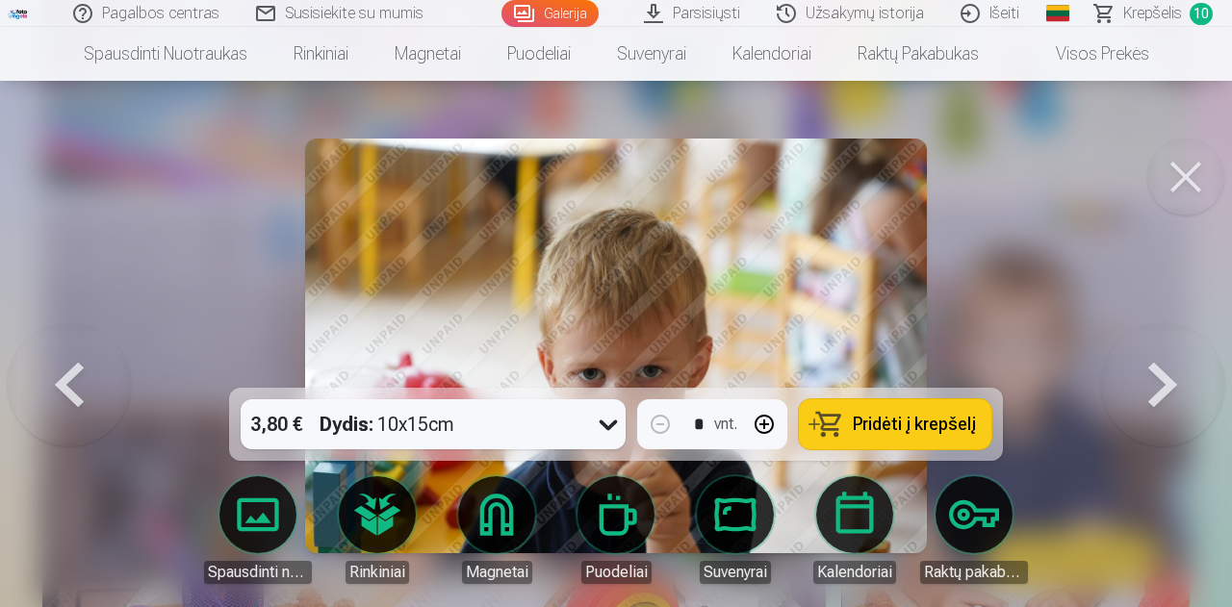
click at [848, 418] on button "Pridėti į krepšelį" at bounding box center [895, 425] width 193 height 50
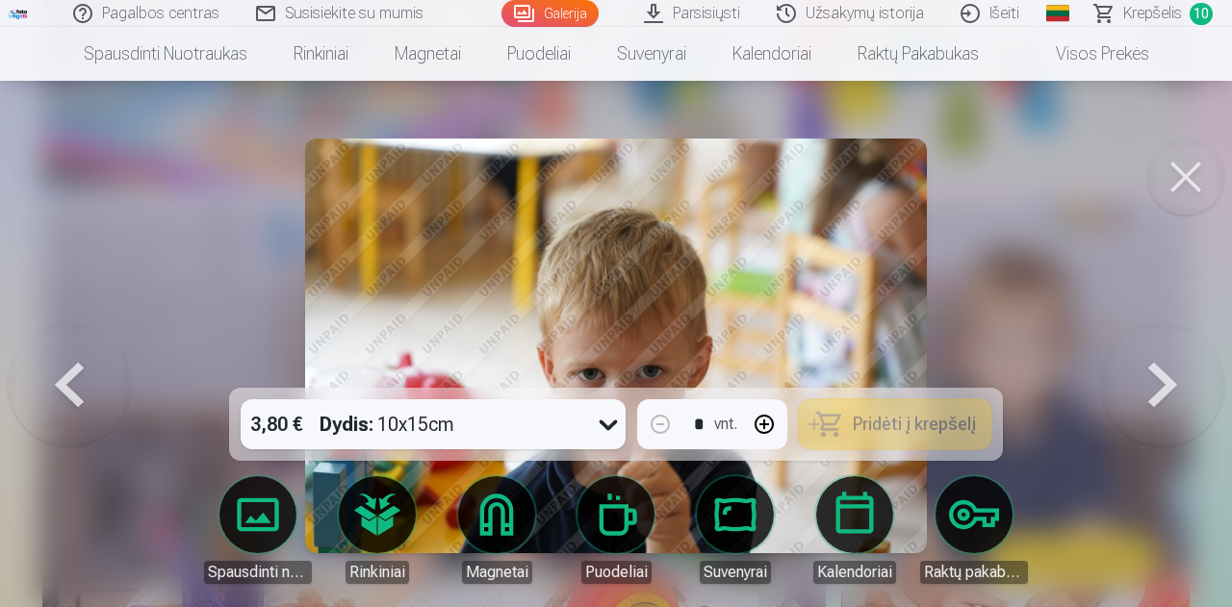
click at [1169, 369] on button at bounding box center [1162, 345] width 123 height 45
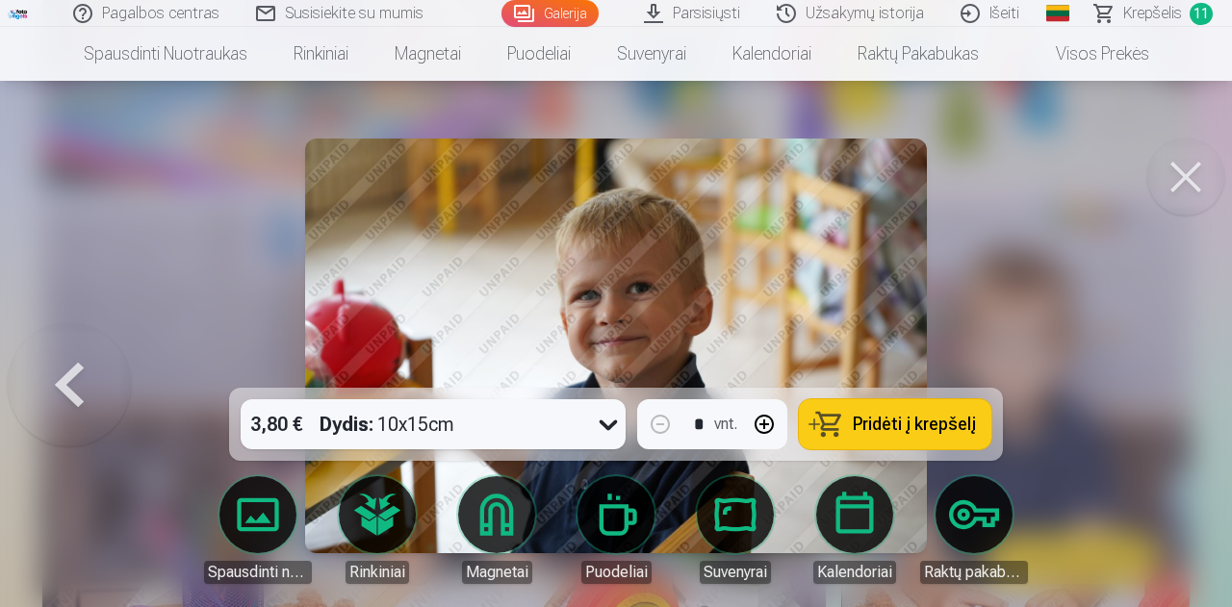
click at [899, 423] on span "Pridėti į krepšelį" at bounding box center [914, 424] width 123 height 17
click at [1188, 178] on button at bounding box center [1186, 177] width 77 height 77
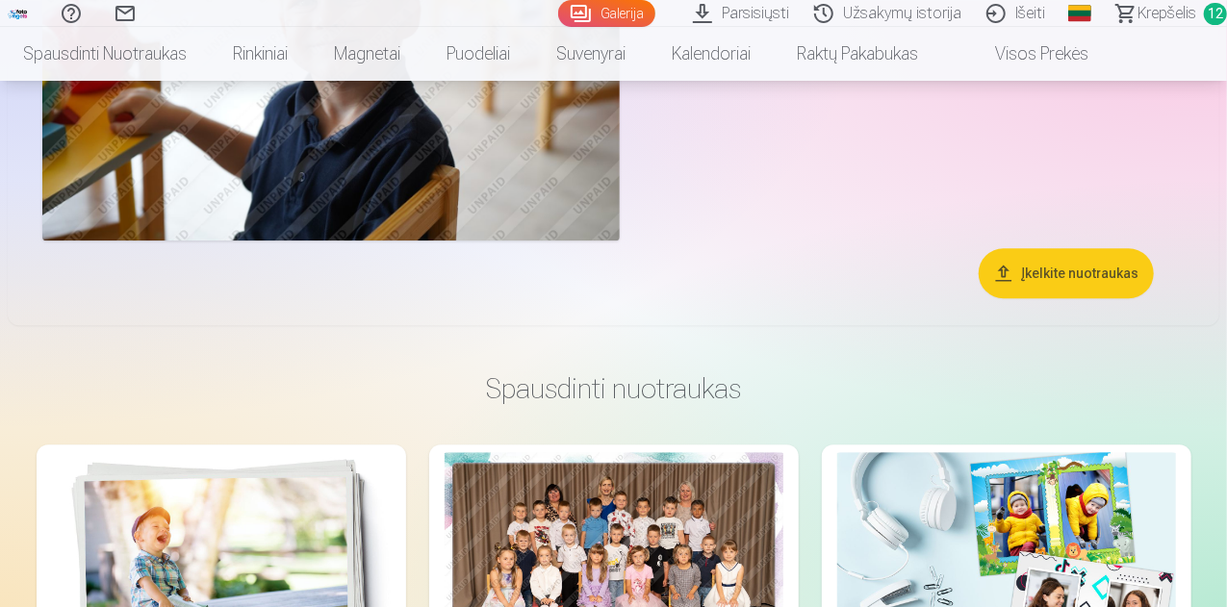
scroll to position [6346, 0]
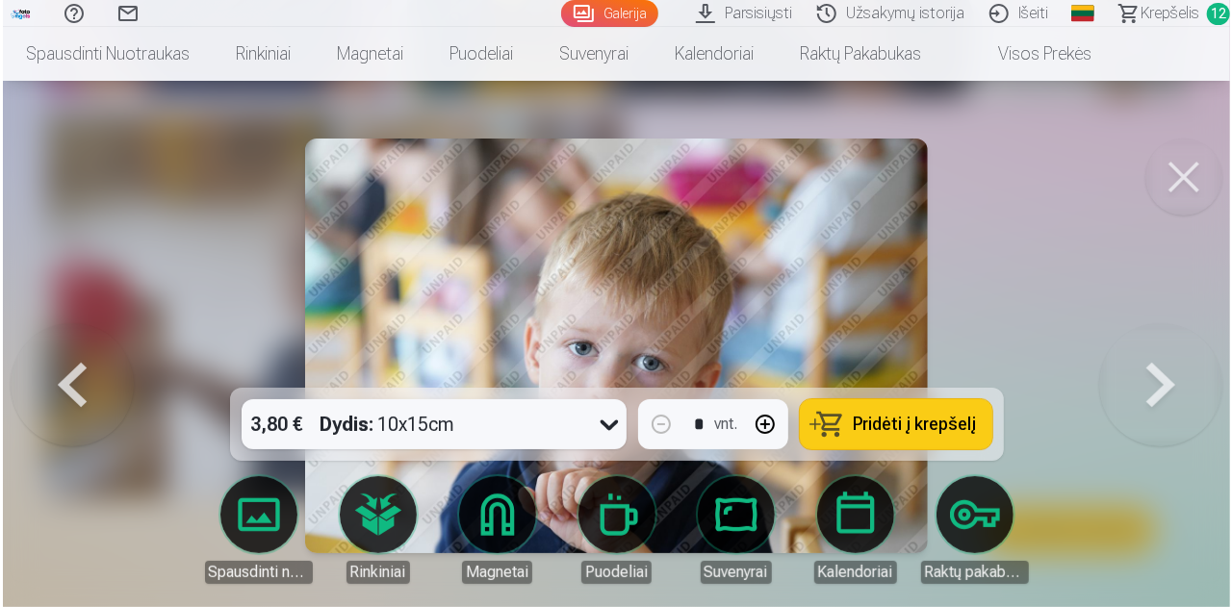
scroll to position [6078, 0]
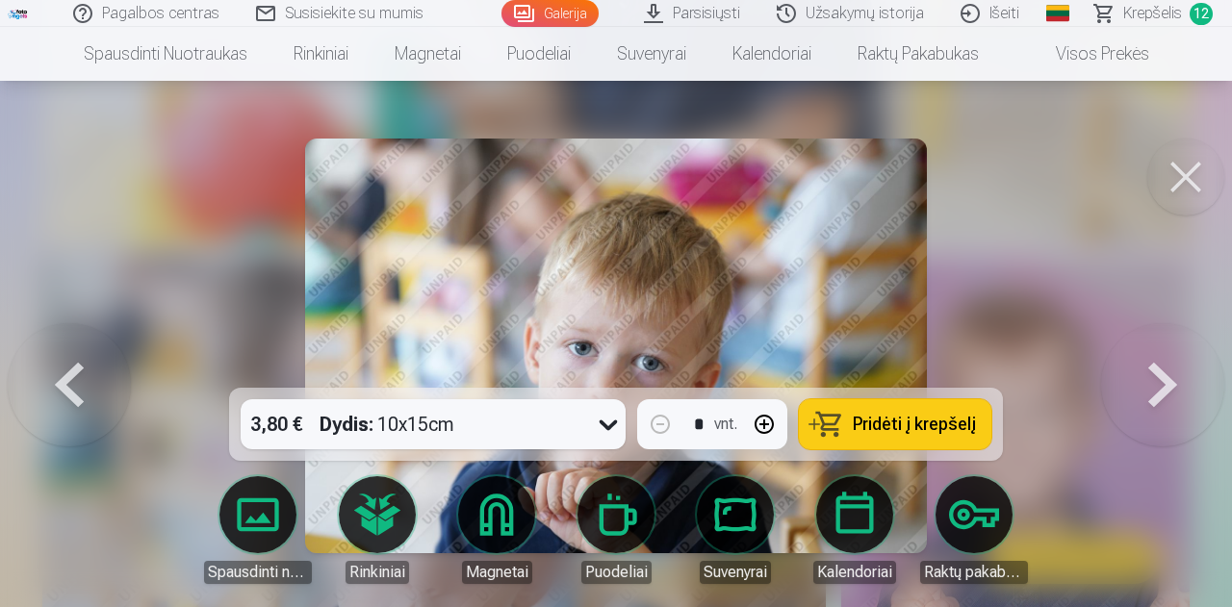
drag, startPoint x: 925, startPoint y: 426, endPoint x: 900, endPoint y: 437, distance: 27.2
click at [925, 426] on span "Pridėti į krepšelį" at bounding box center [914, 424] width 123 height 17
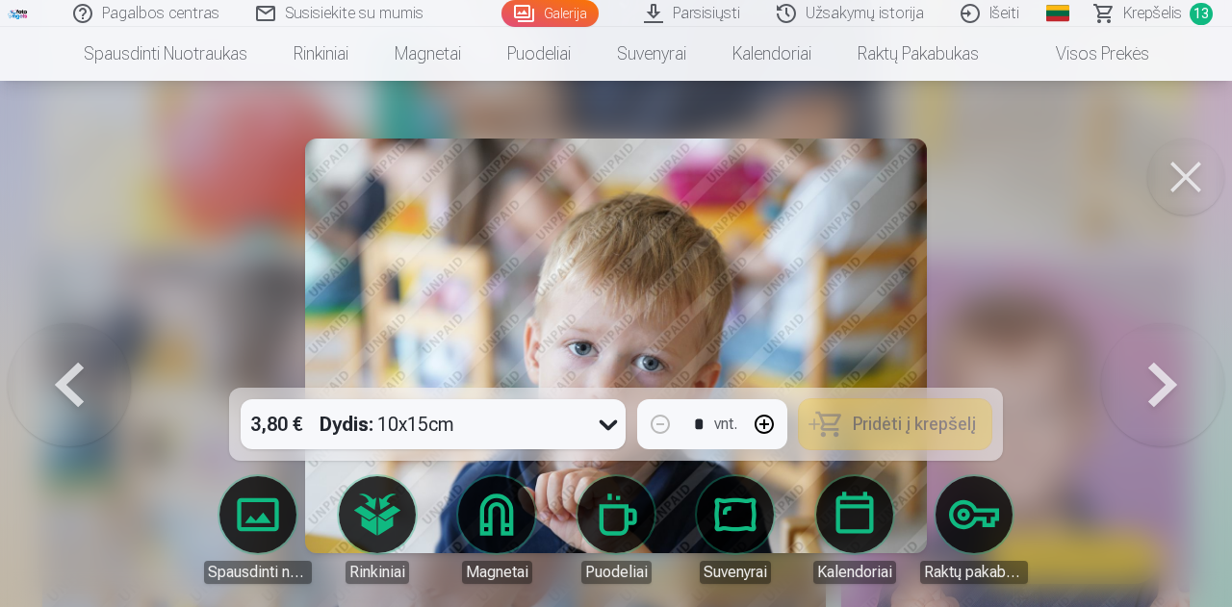
click at [1177, 180] on button at bounding box center [1186, 177] width 77 height 77
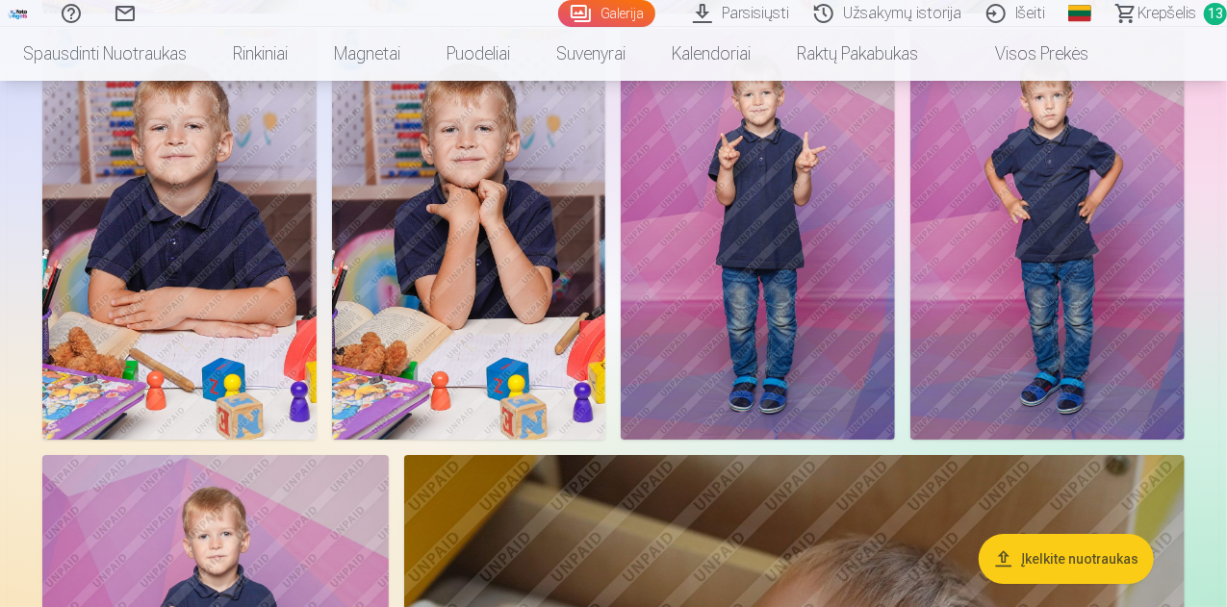
scroll to position [3554, 0]
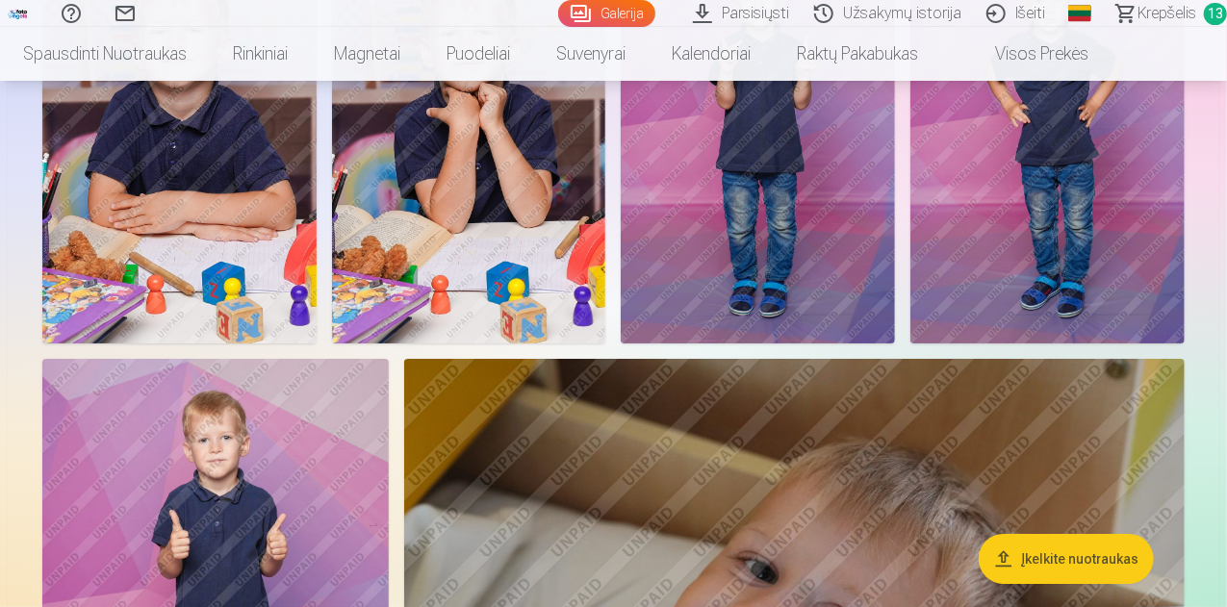
click at [317, 344] on img at bounding box center [179, 138] width 274 height 411
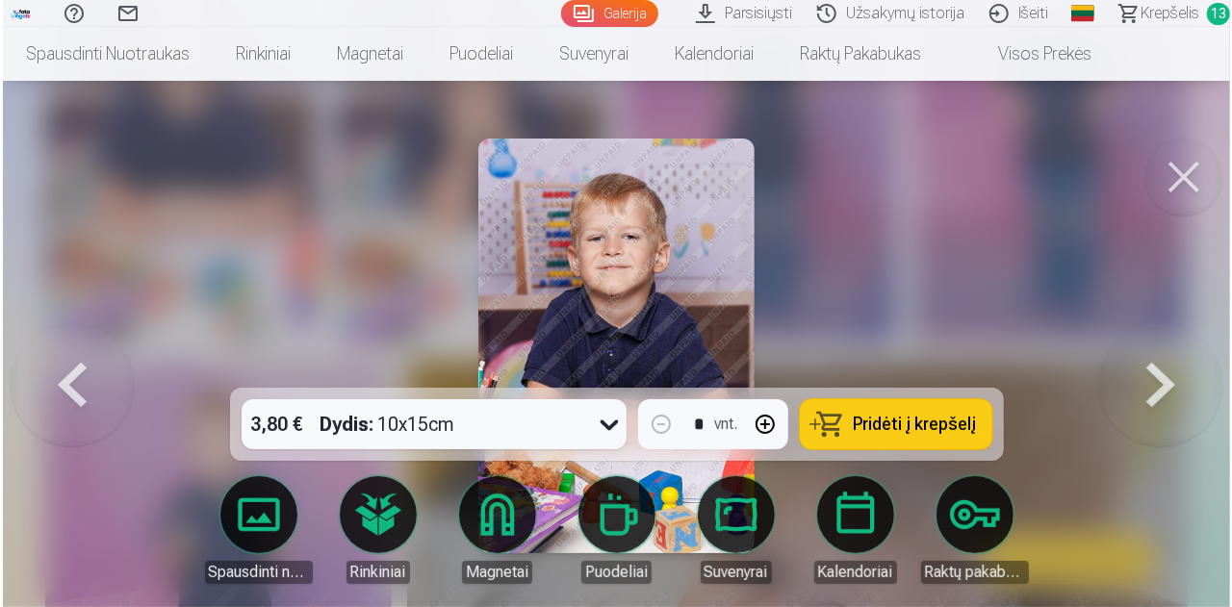
scroll to position [3566, 0]
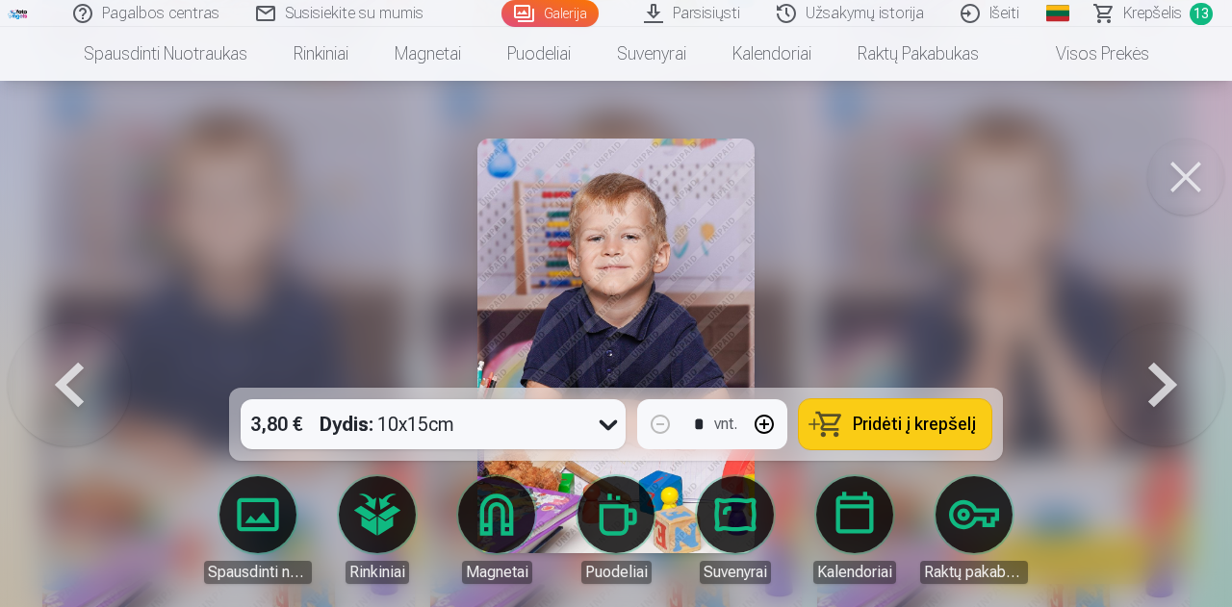
click at [1161, 182] on button at bounding box center [1186, 177] width 77 height 77
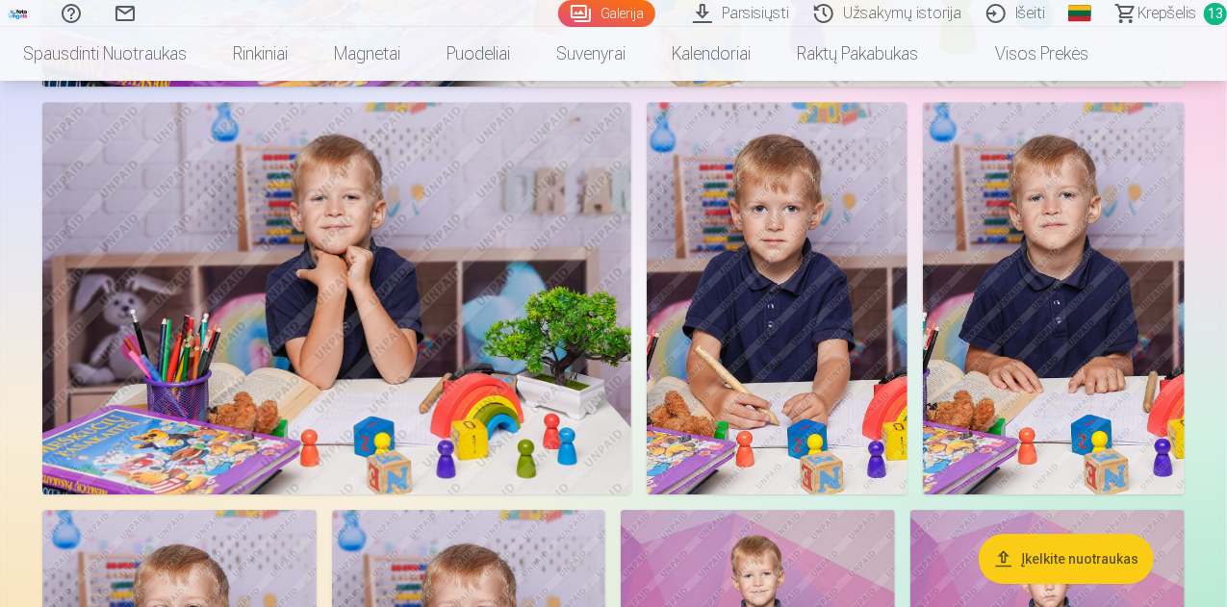
click at [909, 290] on img at bounding box center [778, 298] width 262 height 393
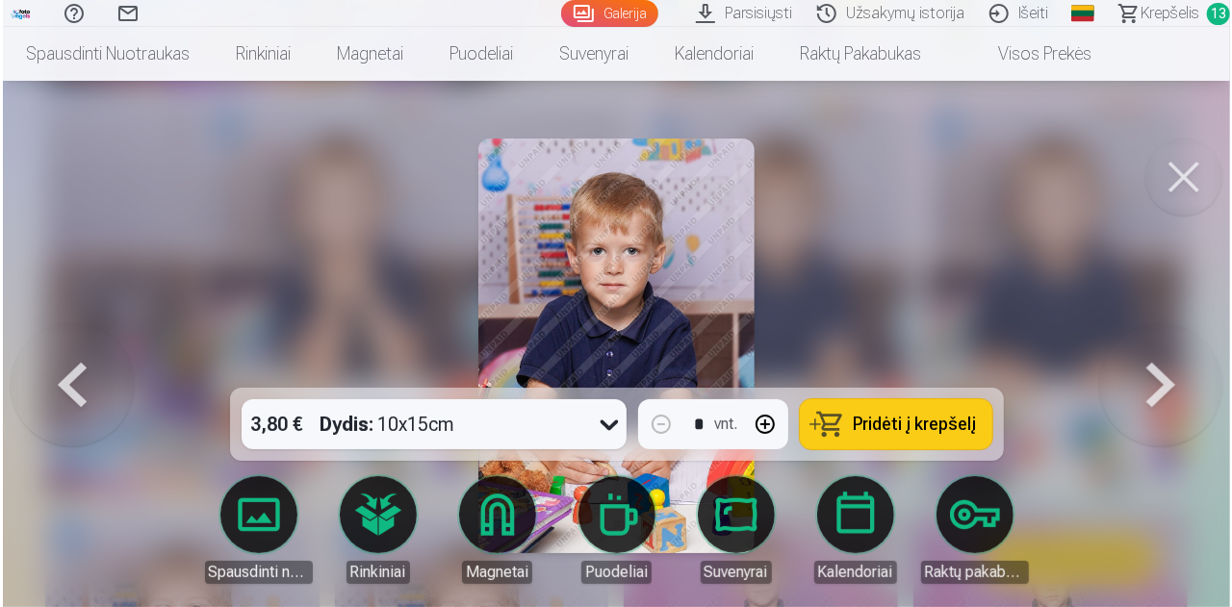
scroll to position [2984, 0]
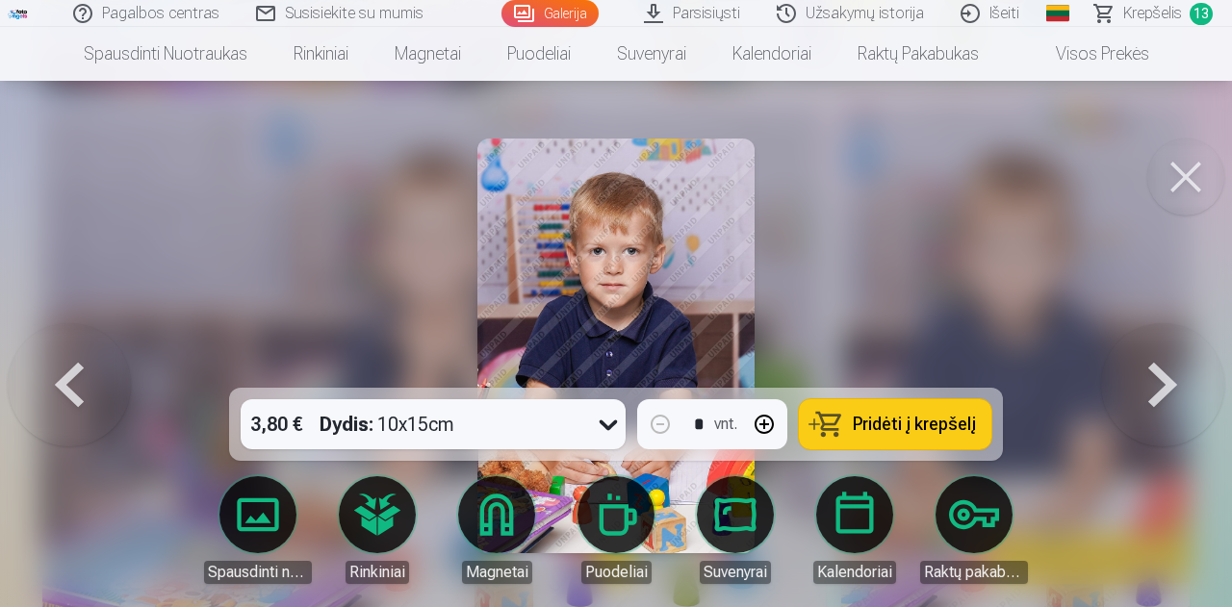
click at [849, 422] on button "Pridėti į krepšelį" at bounding box center [895, 425] width 193 height 50
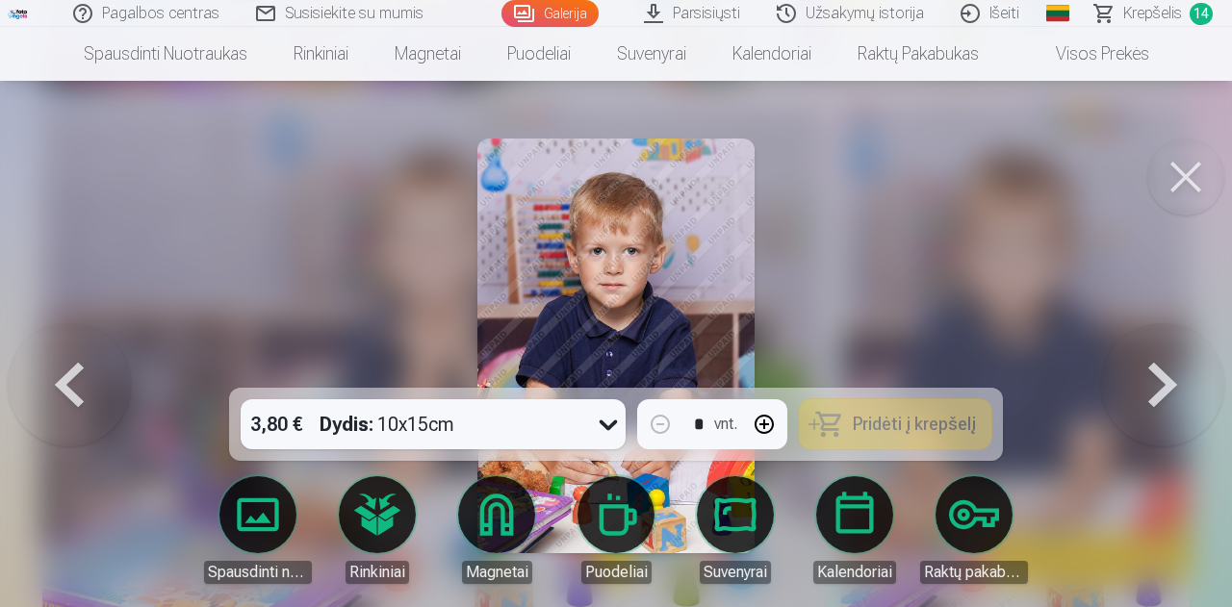
click at [1171, 180] on button at bounding box center [1186, 177] width 77 height 77
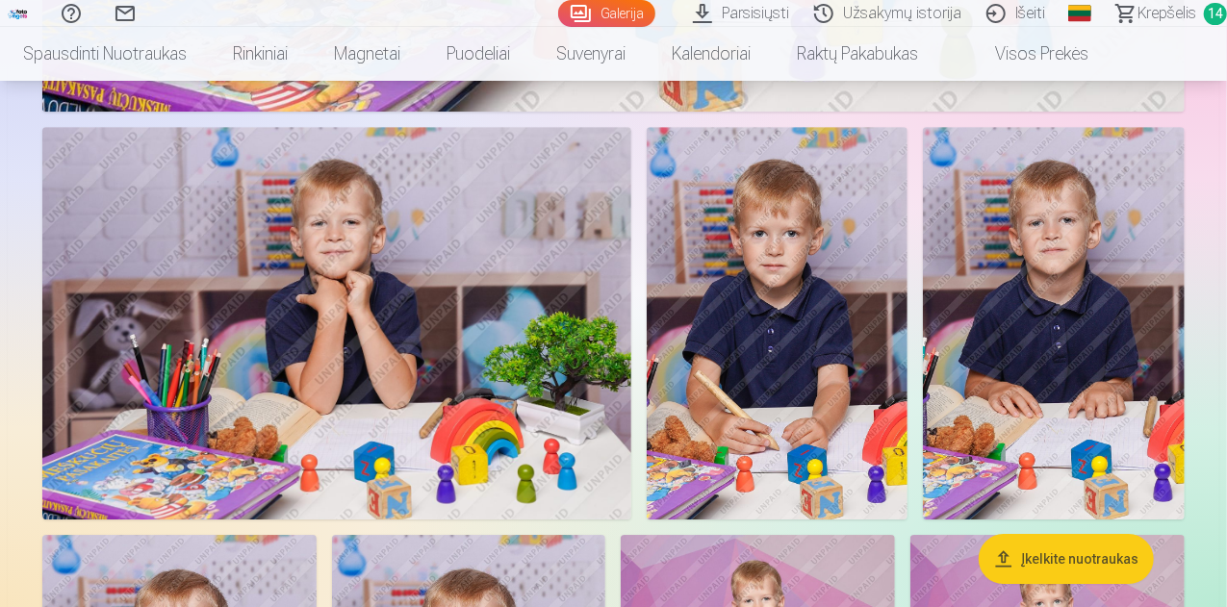
scroll to position [2977, 0]
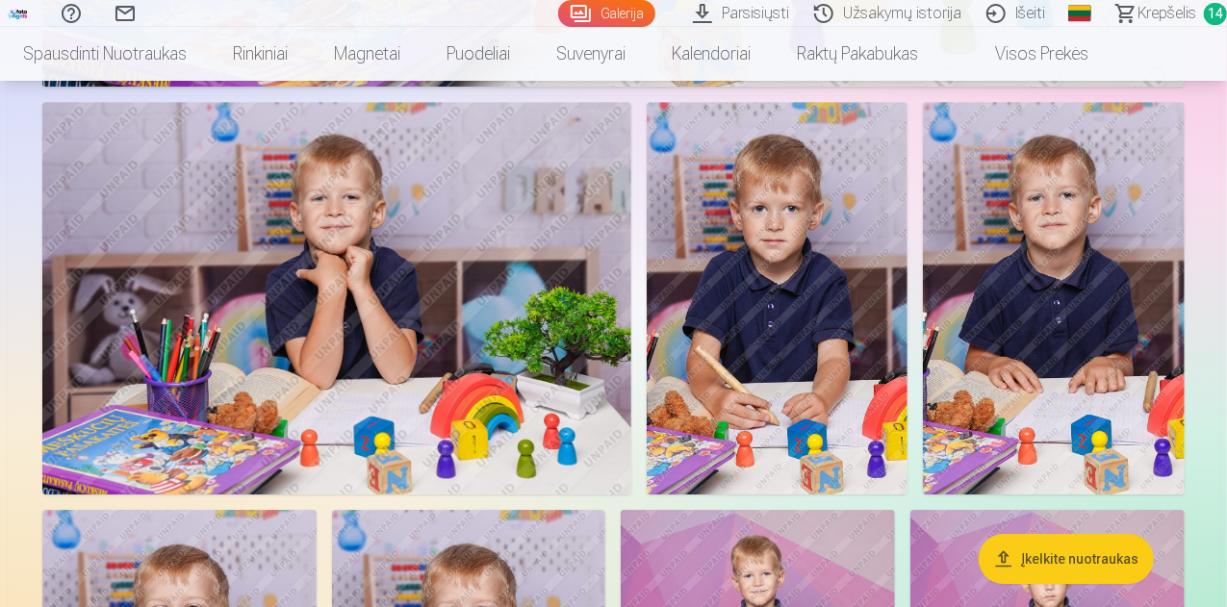
click at [396, 366] on img at bounding box center [336, 298] width 589 height 393
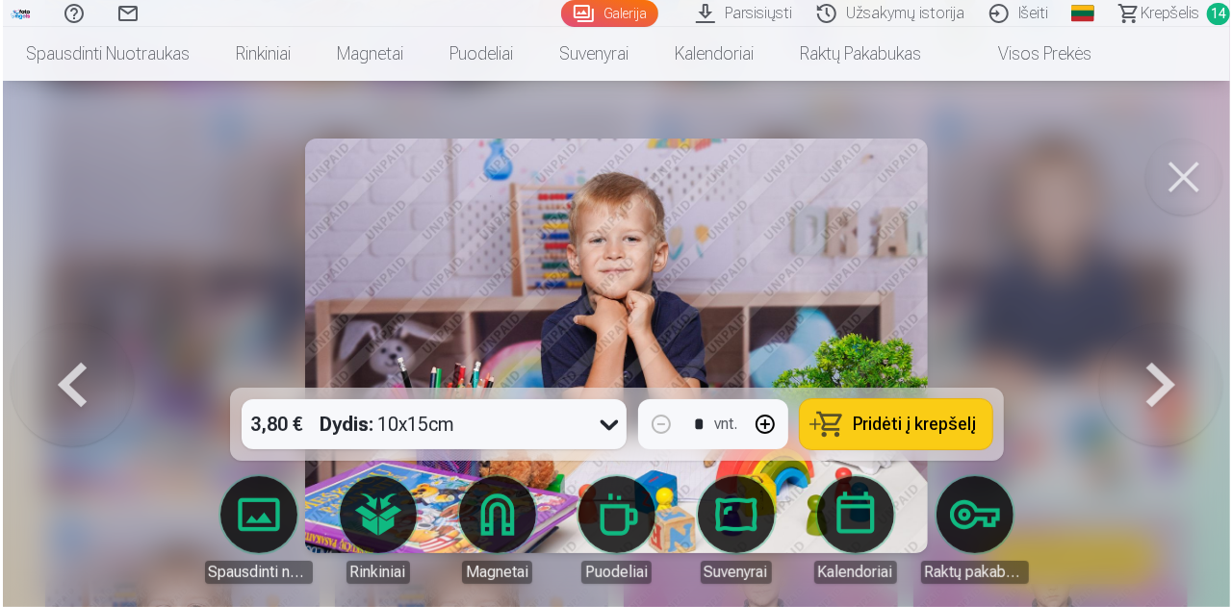
scroll to position [2984, 0]
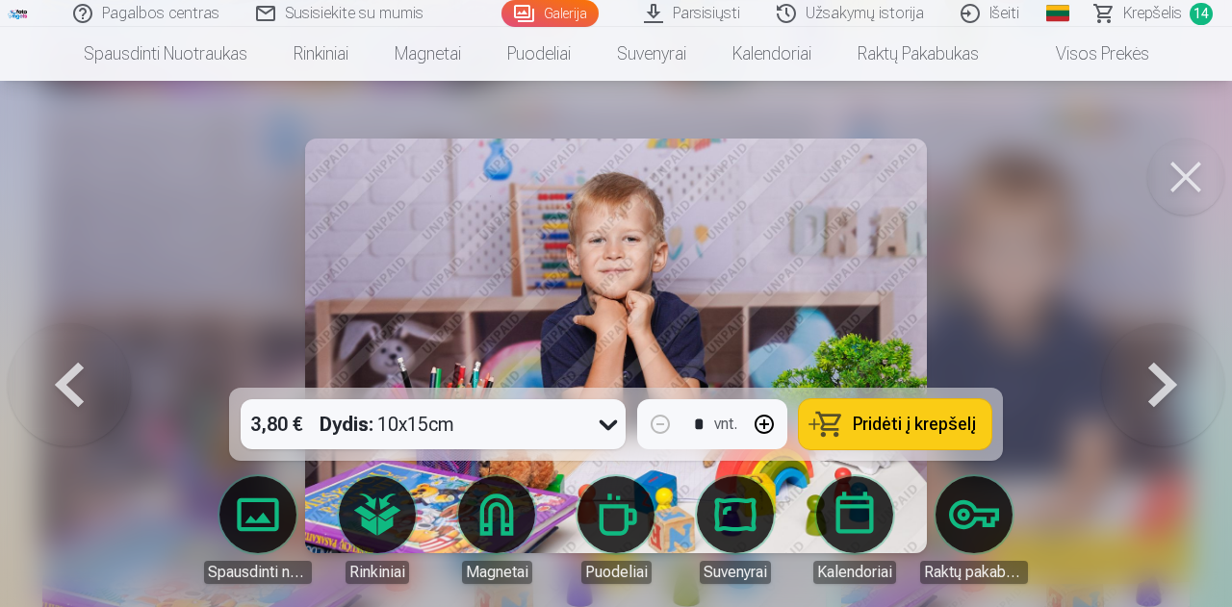
click at [1193, 167] on button at bounding box center [1186, 177] width 77 height 77
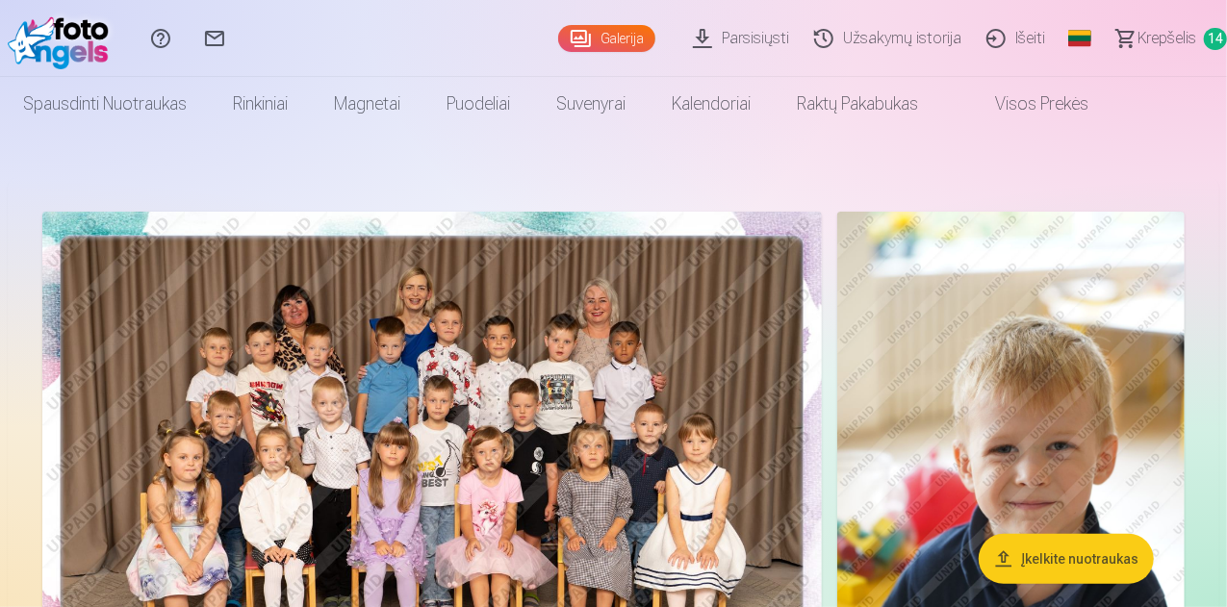
drag, startPoint x: 1142, startPoint y: 28, endPoint x: 1132, endPoint y: 34, distance: 11.2
click at [1142, 28] on span "Krepšelis" at bounding box center [1167, 38] width 59 height 23
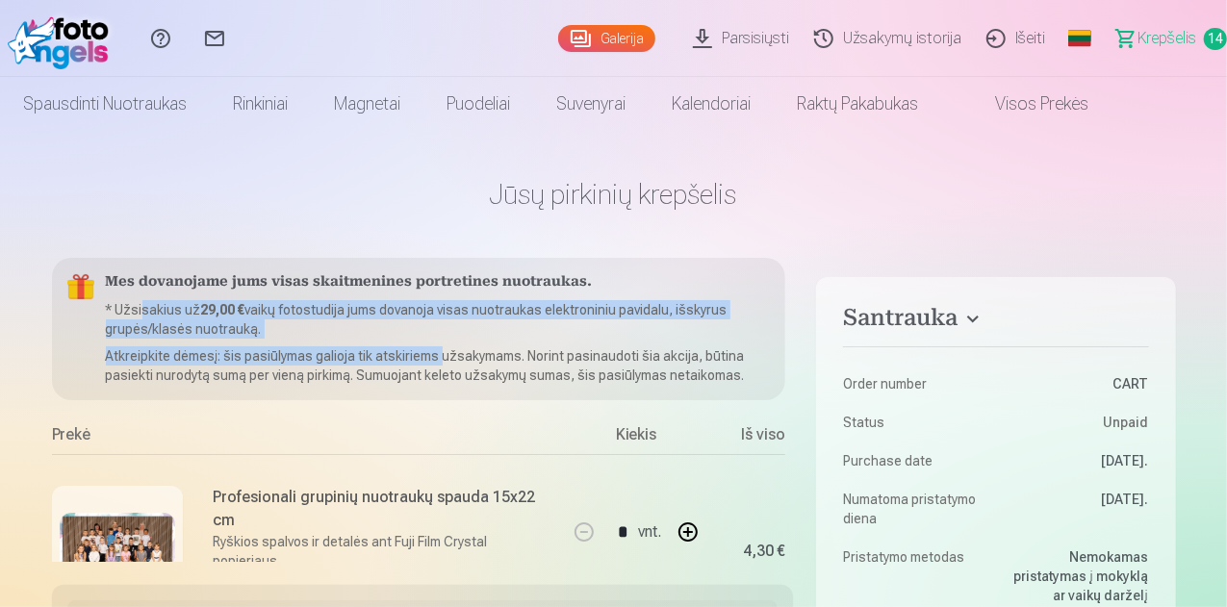
drag, startPoint x: 142, startPoint y: 300, endPoint x: 441, endPoint y: 355, distance: 303.5
click at [441, 355] on div "Mes dovanojame jums visas skaitmenines portretines nuotraukas. * Užsisakius už …" at bounding box center [419, 329] width 735 height 142
click at [300, 320] on p "* Užsisakius už 29,00 € vaikų fotostudija jums dovanoja visas nuotraukas elektr…" at bounding box center [438, 319] width 665 height 39
drag, startPoint x: 310, startPoint y: 303, endPoint x: 300, endPoint y: 346, distance: 43.4
click at [300, 346] on div "Mes dovanojame jums visas skaitmenines portretines nuotraukas. * Užsisakius už …" at bounding box center [419, 329] width 735 height 142
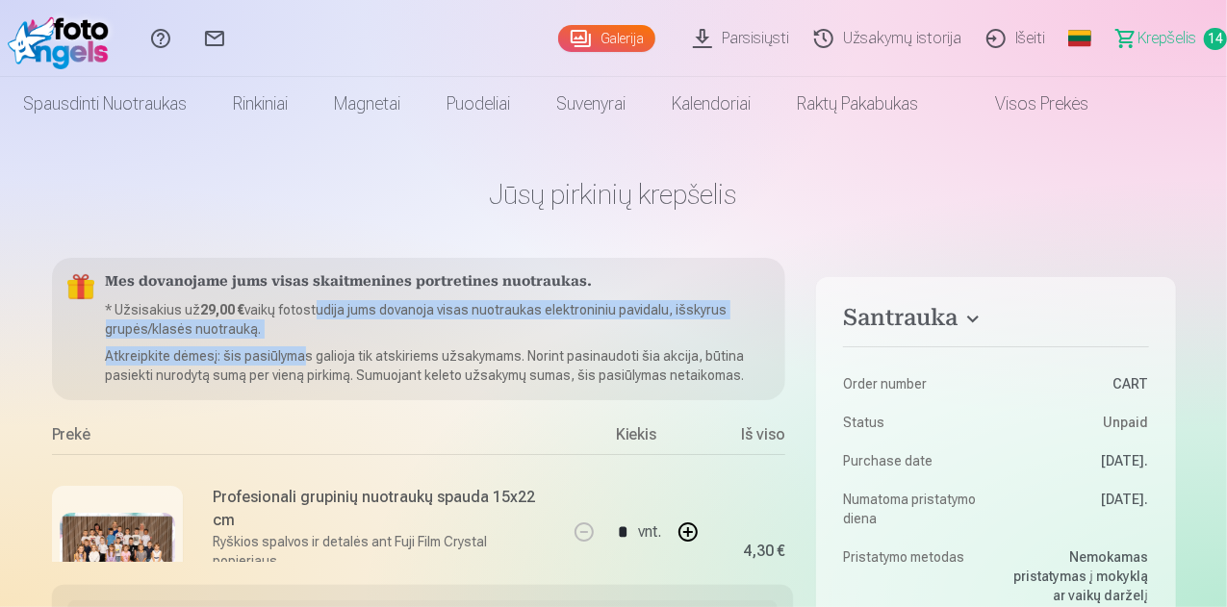
click at [300, 336] on p "* Užsisakius už 29,00 € vaikų fotostudija jums dovanoja visas nuotraukas elektr…" at bounding box center [438, 319] width 665 height 39
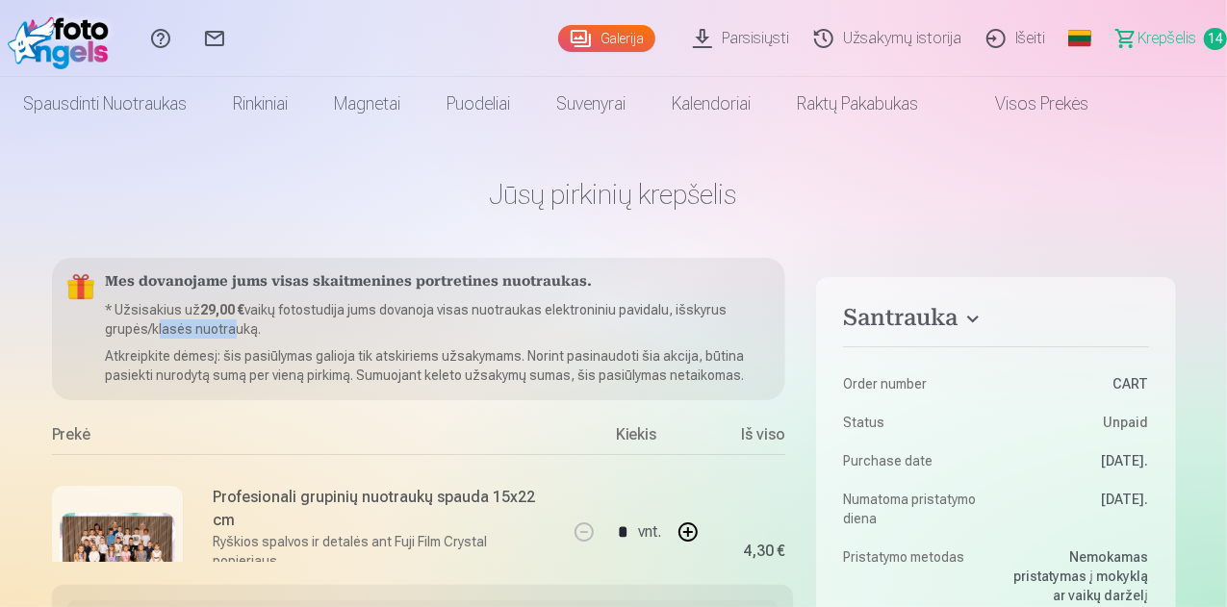
drag, startPoint x: 152, startPoint y: 320, endPoint x: 225, endPoint y: 326, distance: 73.5
click at [225, 326] on p "* Užsisakius už 29,00 € vaikų fotostudija jums dovanoja visas nuotraukas elektr…" at bounding box center [438, 319] width 665 height 39
click at [290, 346] on div "Mes dovanojame jums visas skaitmenines portretines nuotraukas. * Užsisakius už …" at bounding box center [419, 329] width 735 height 142
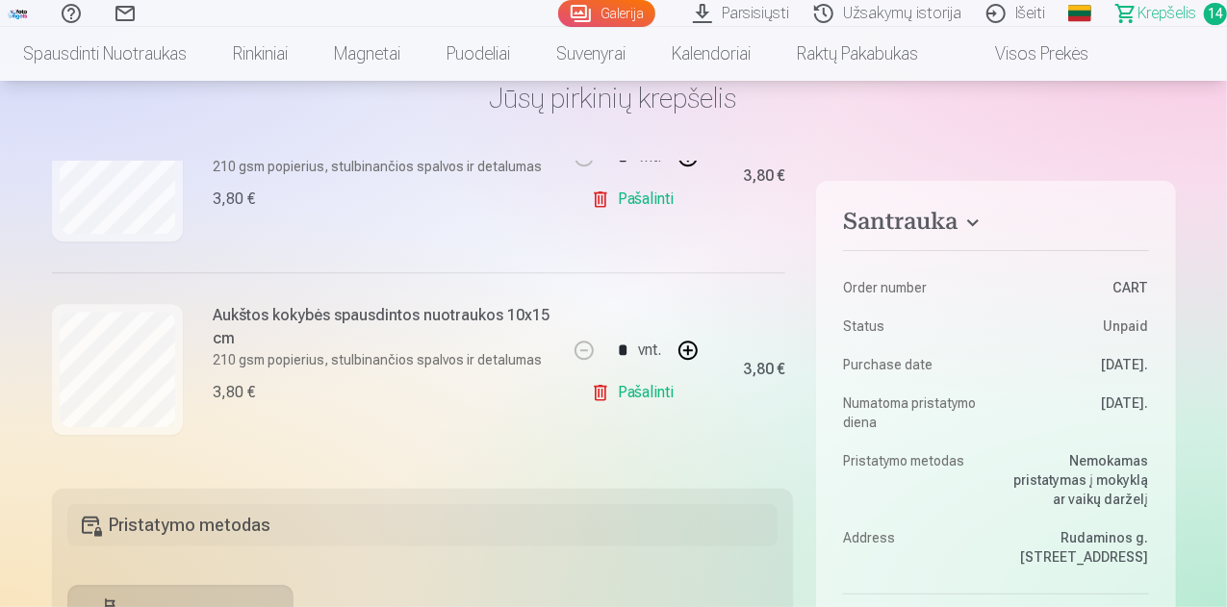
scroll to position [2505, 0]
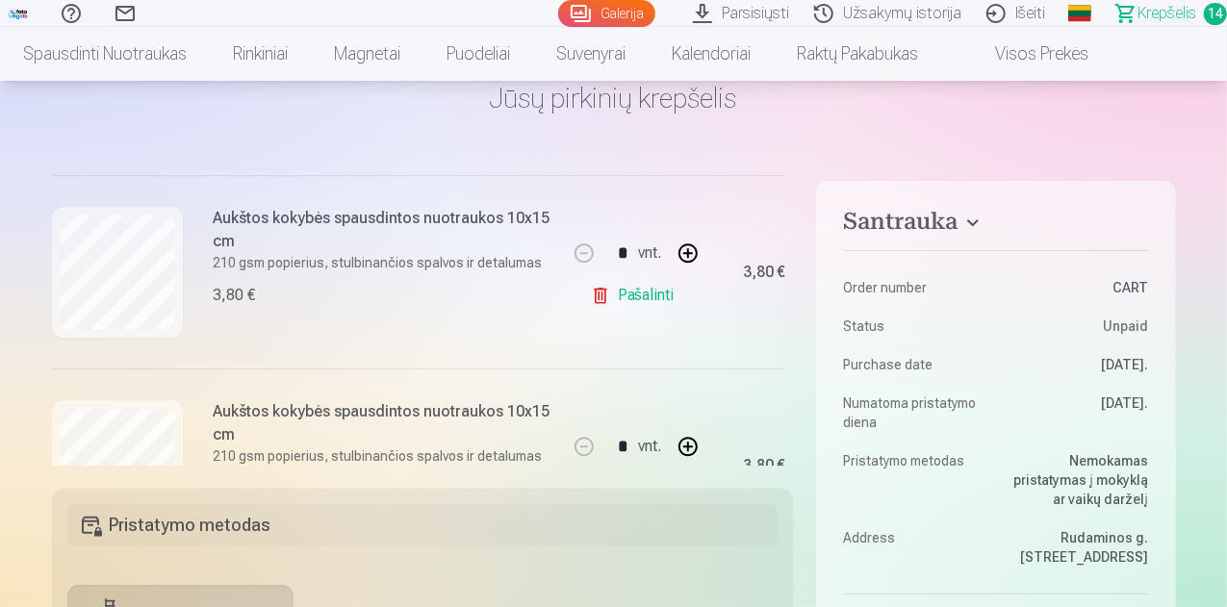
click at [649, 280] on link "Pašalinti" at bounding box center [636, 295] width 91 height 39
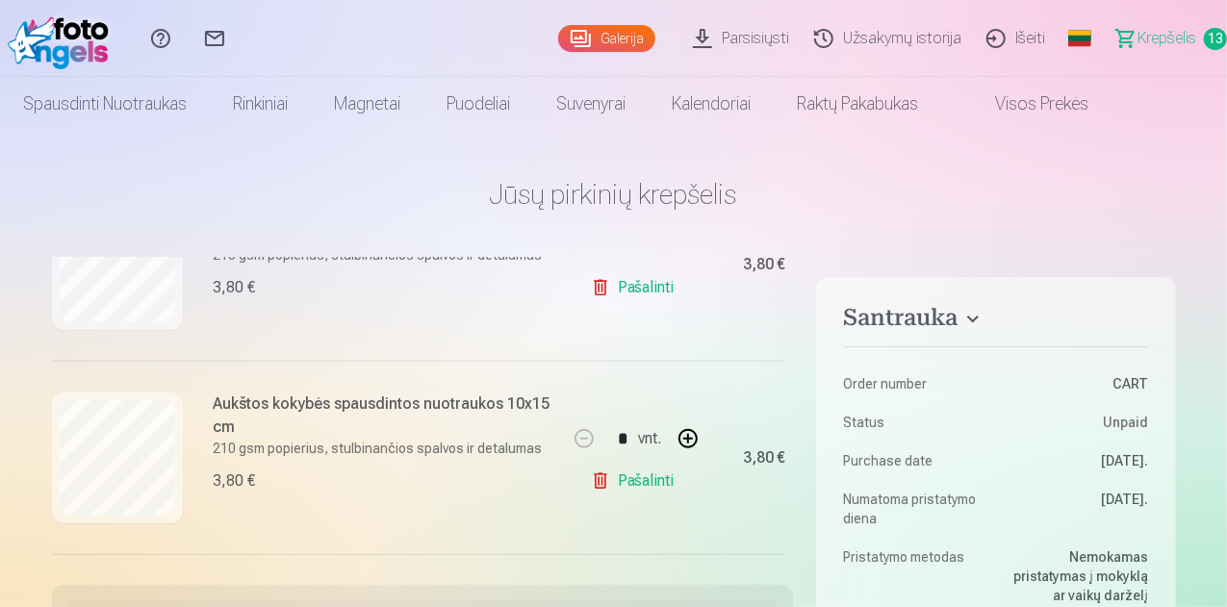
scroll to position [675, 0]
click at [628, 484] on link "Pašalinti" at bounding box center [636, 480] width 91 height 39
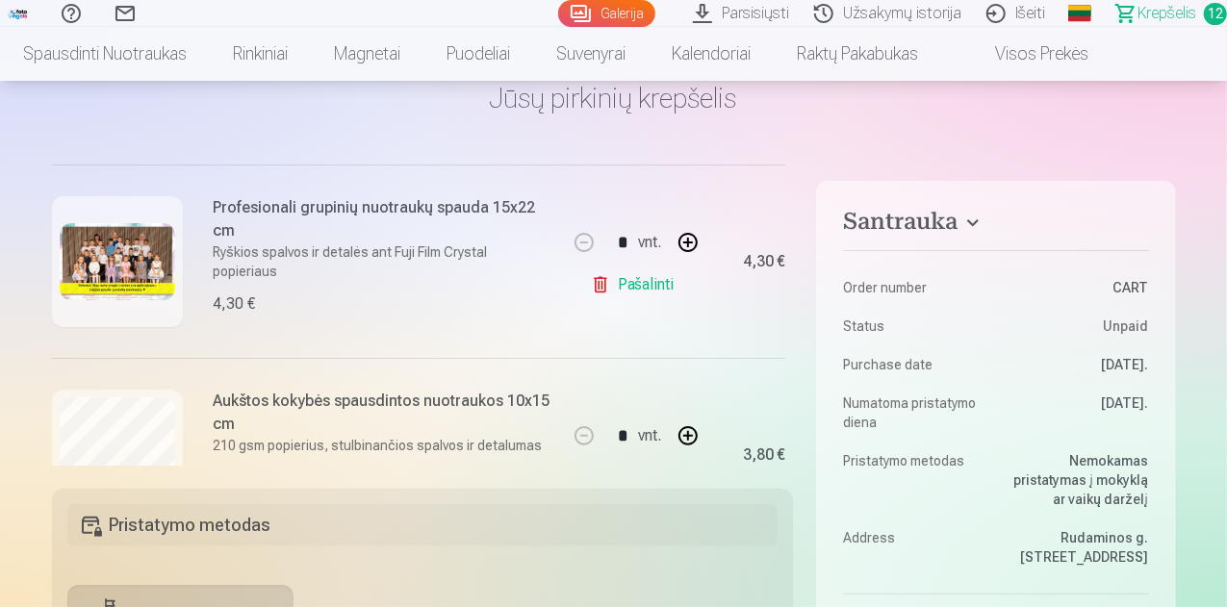
scroll to position [290, 0]
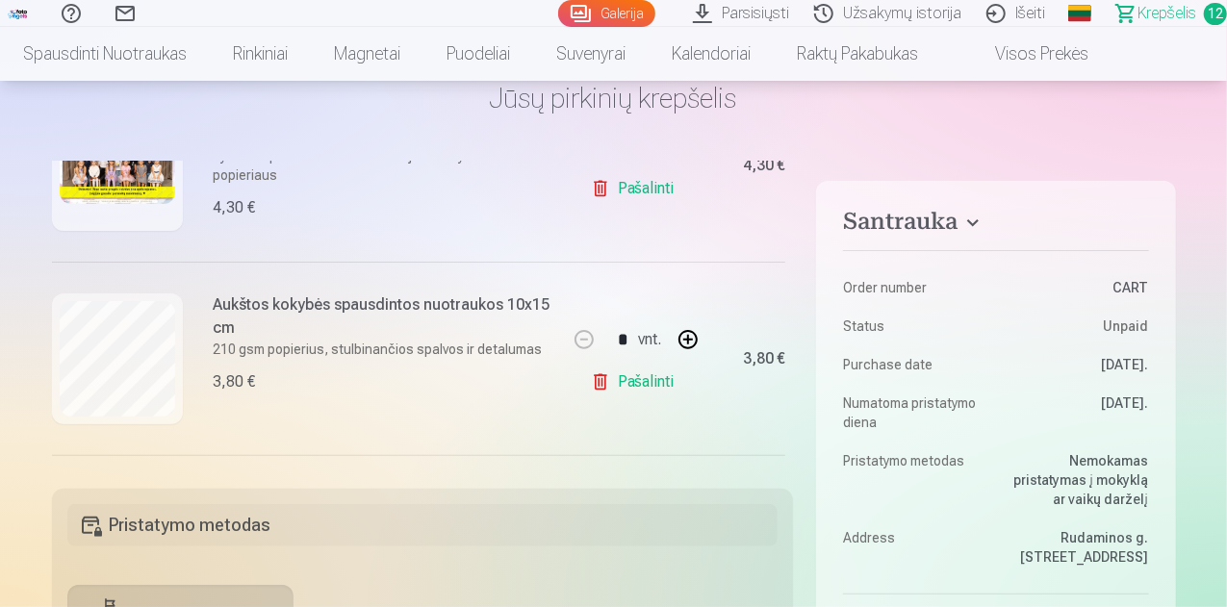
click at [631, 378] on link "Pašalinti" at bounding box center [636, 382] width 91 height 39
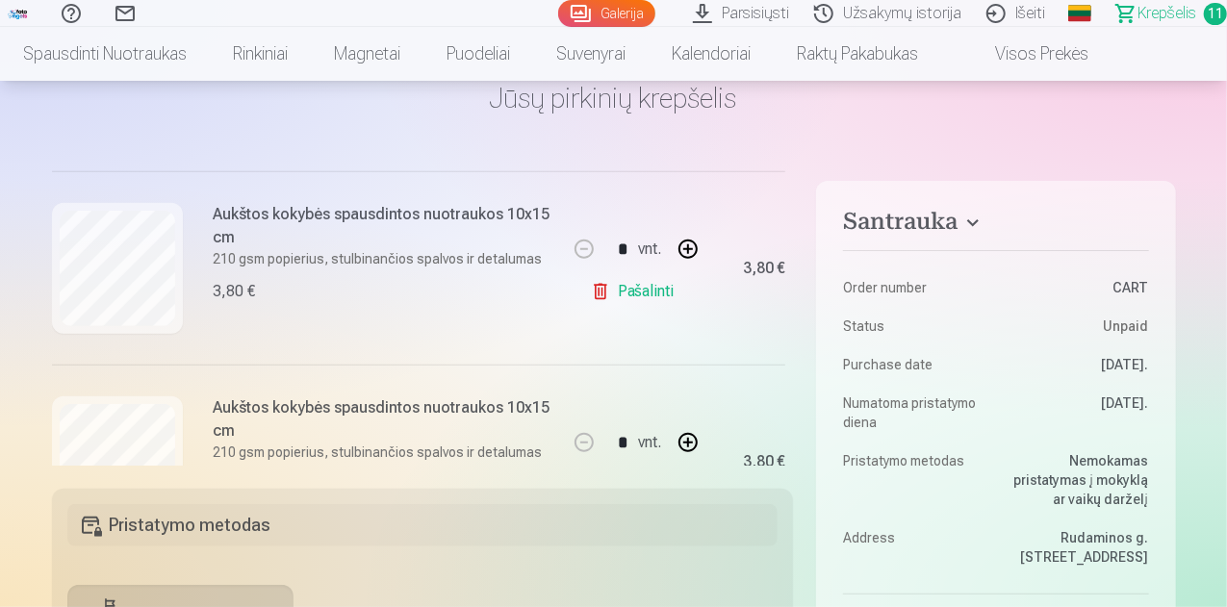
scroll to position [481, 0]
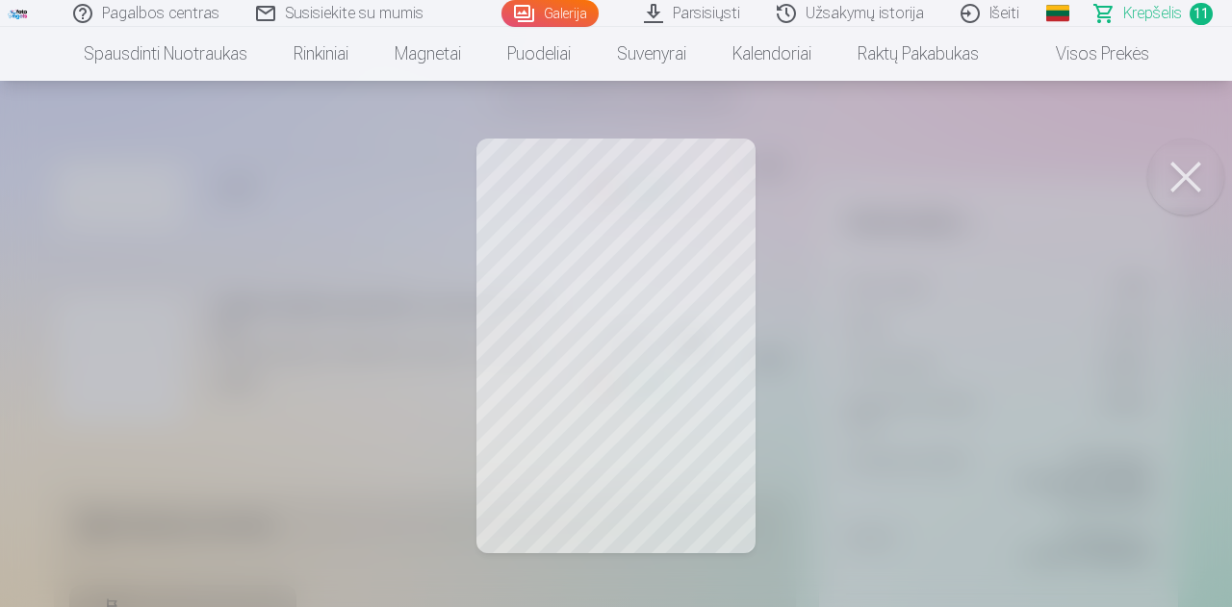
click at [1200, 182] on button at bounding box center [1186, 177] width 77 height 77
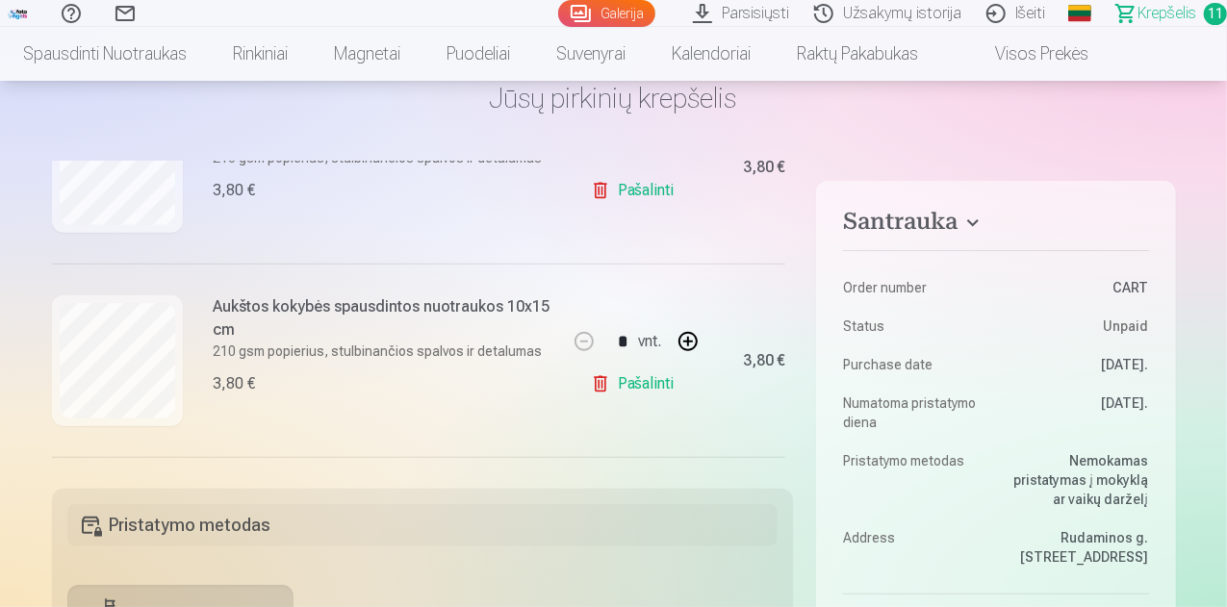
scroll to position [578, 0]
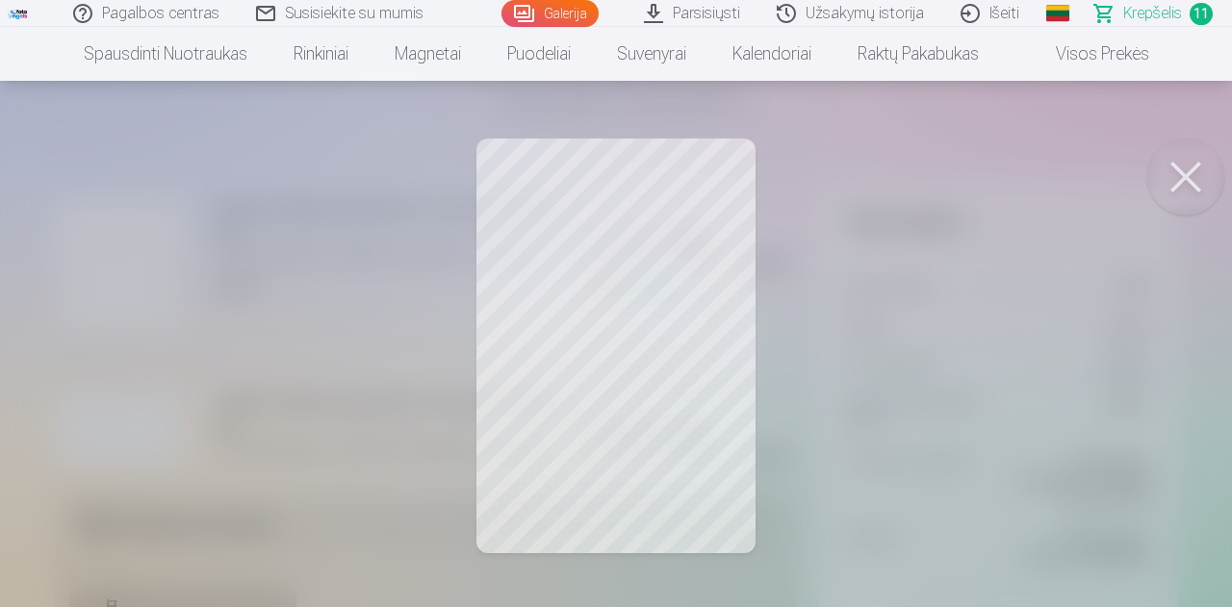
click at [1192, 184] on button at bounding box center [1186, 177] width 77 height 77
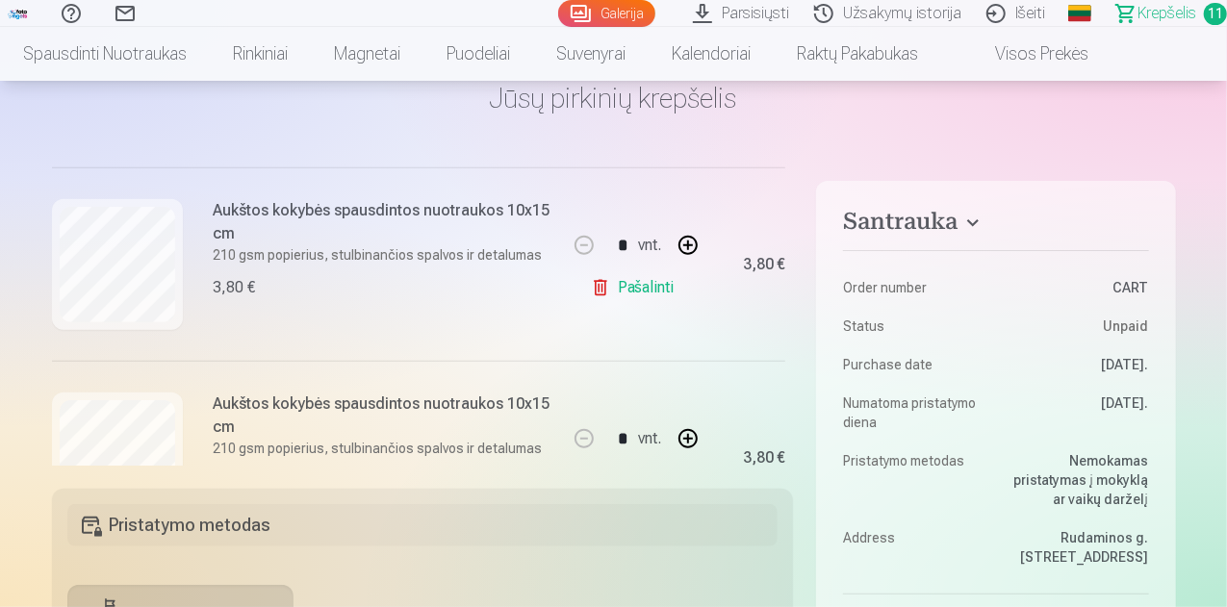
scroll to position [674, 0]
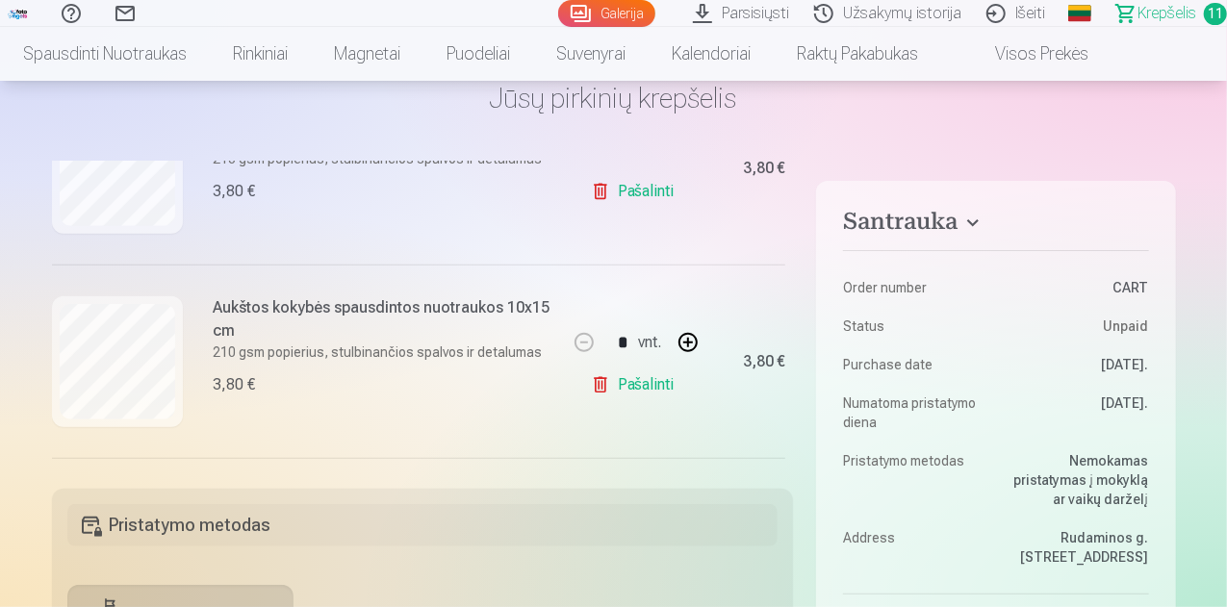
click at [636, 382] on link "Pašalinti" at bounding box center [636, 385] width 91 height 39
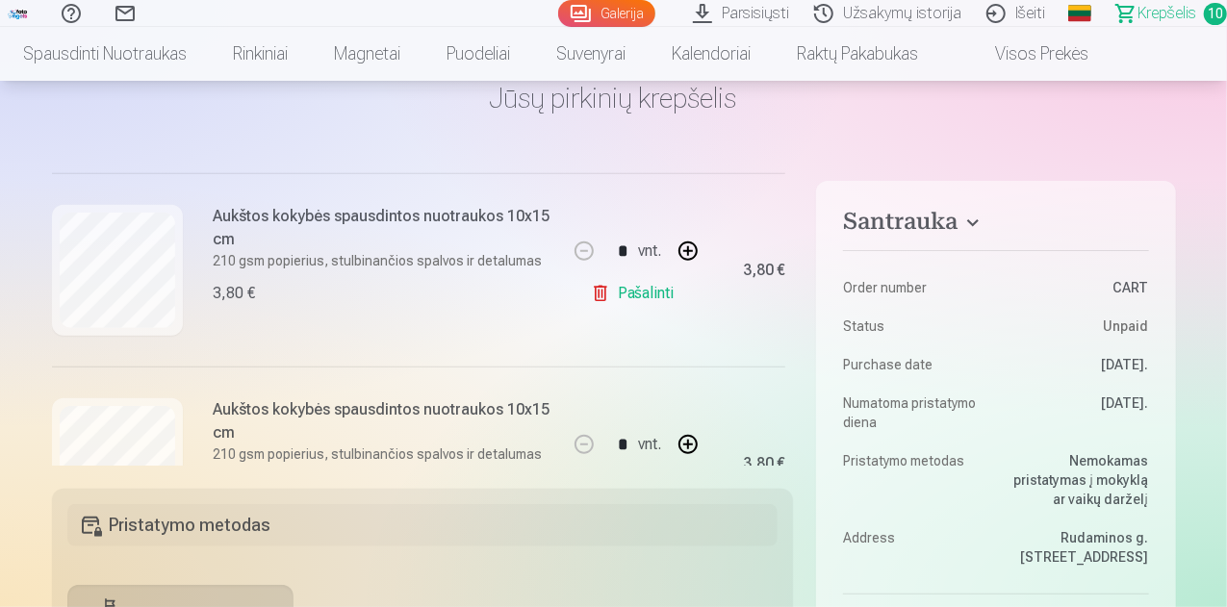
scroll to position [770, 0]
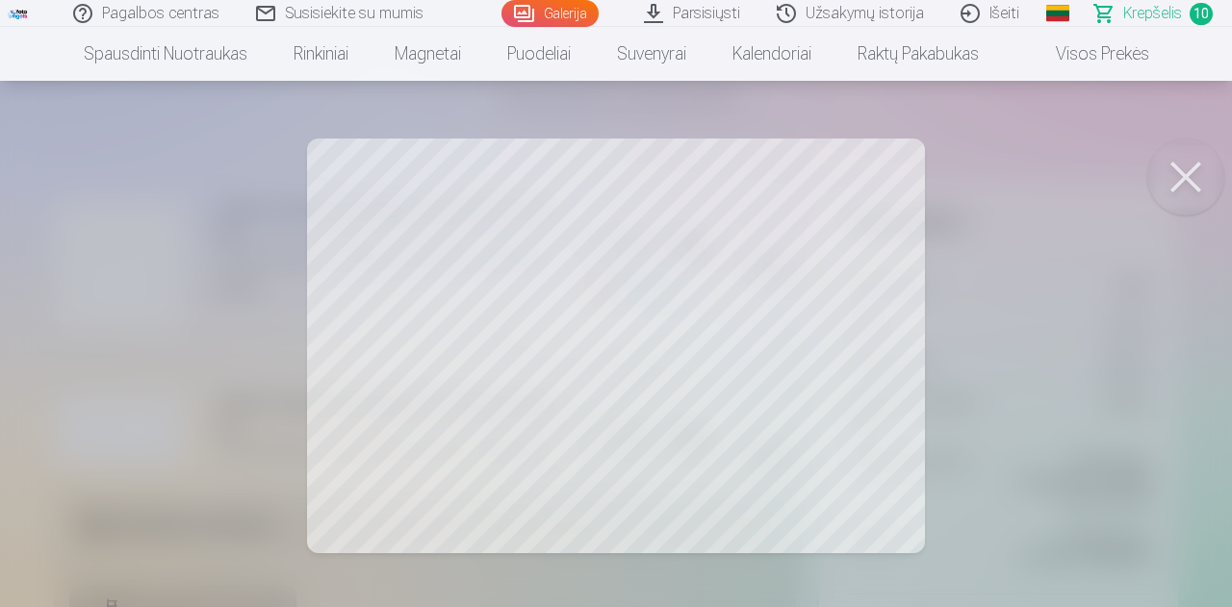
click at [1177, 182] on button at bounding box center [1186, 177] width 77 height 77
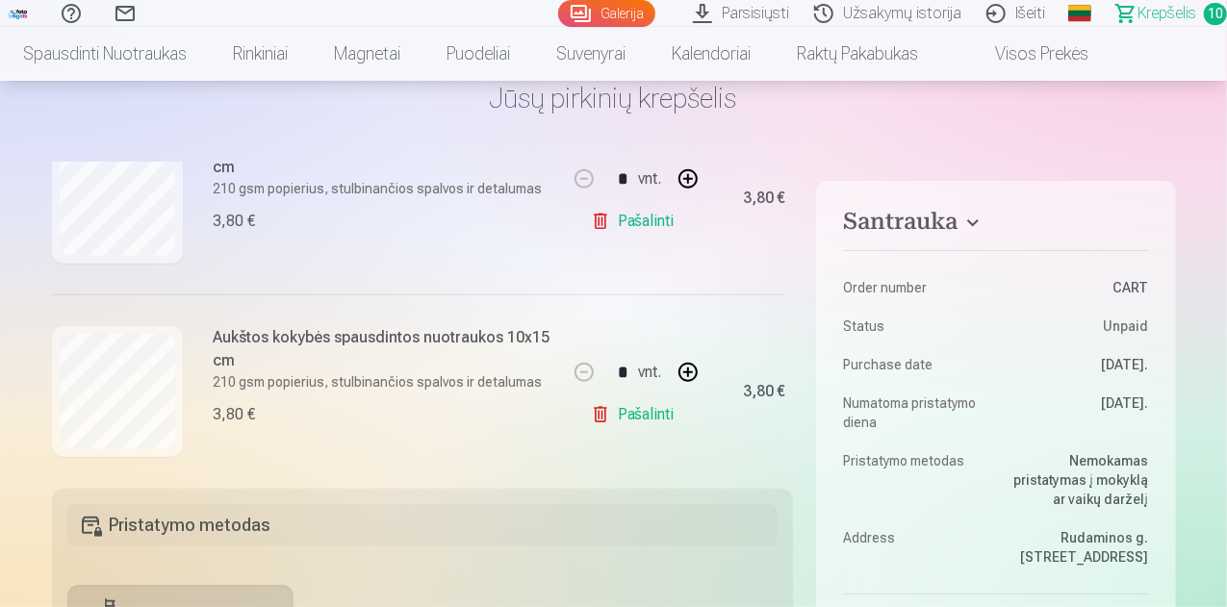
scroll to position [866, 0]
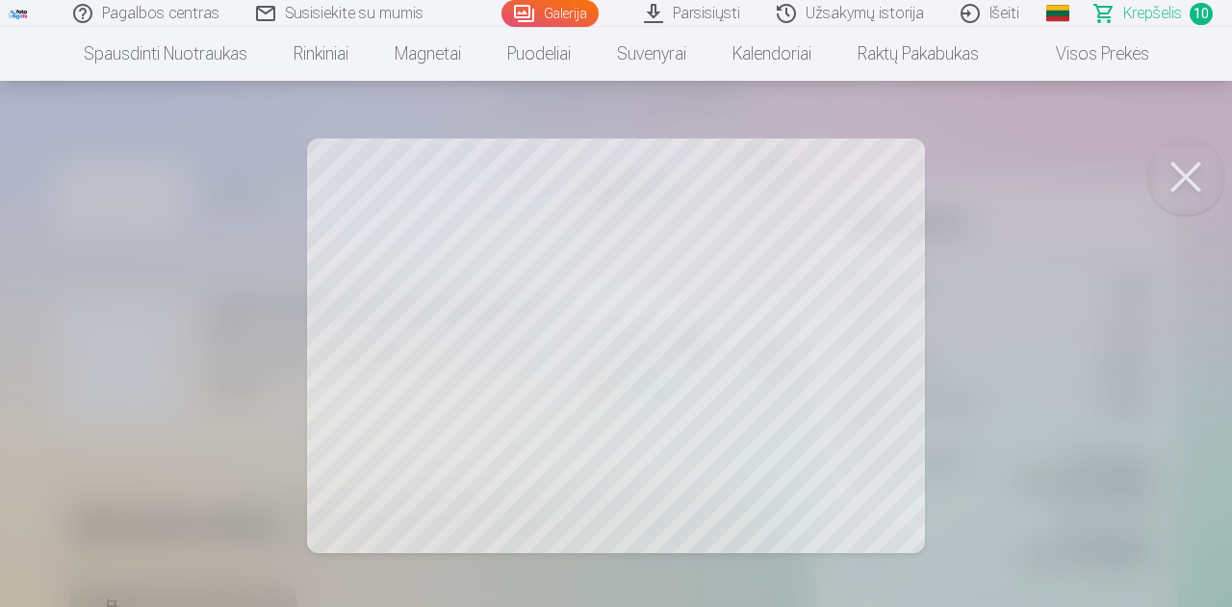
click at [1190, 172] on button at bounding box center [1186, 177] width 77 height 77
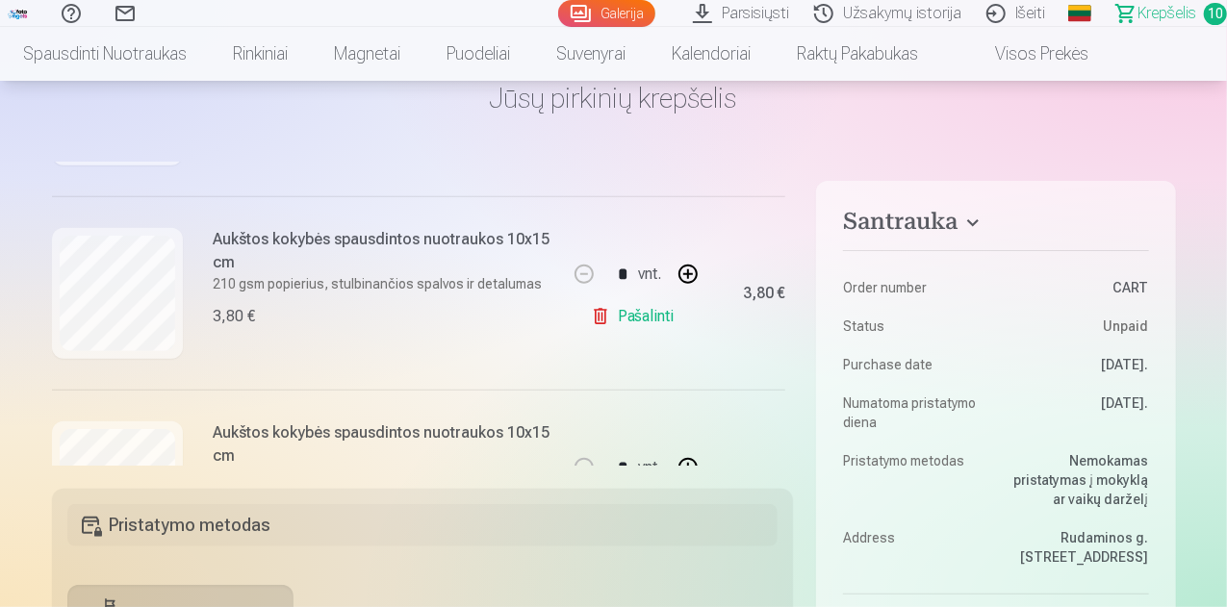
scroll to position [963, 0]
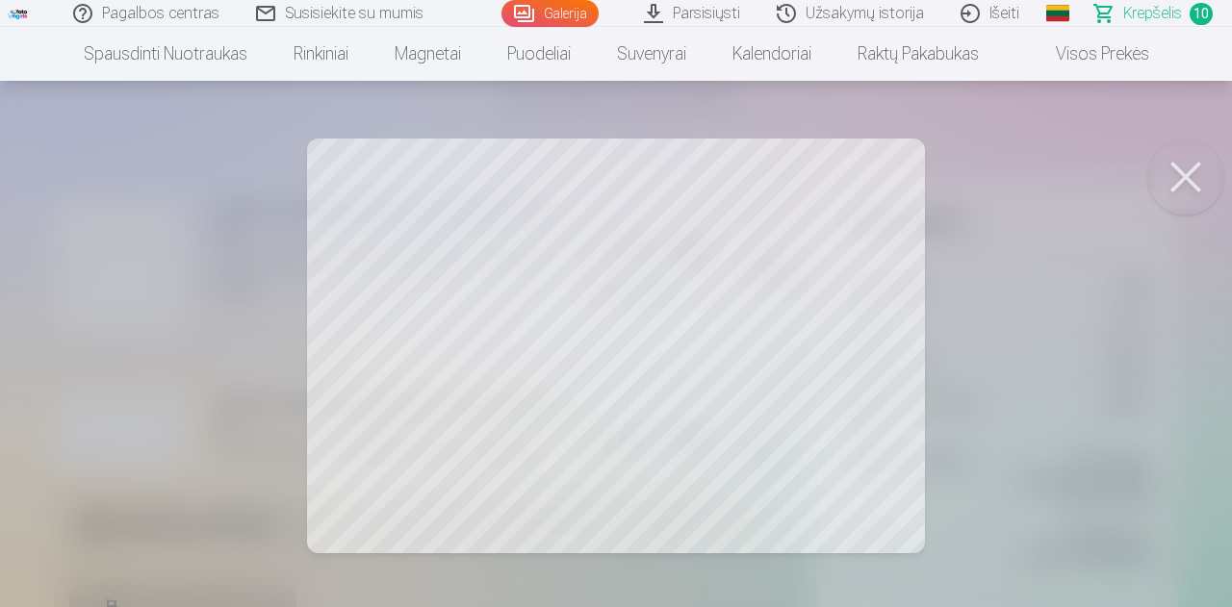
click at [1192, 170] on button at bounding box center [1186, 177] width 77 height 77
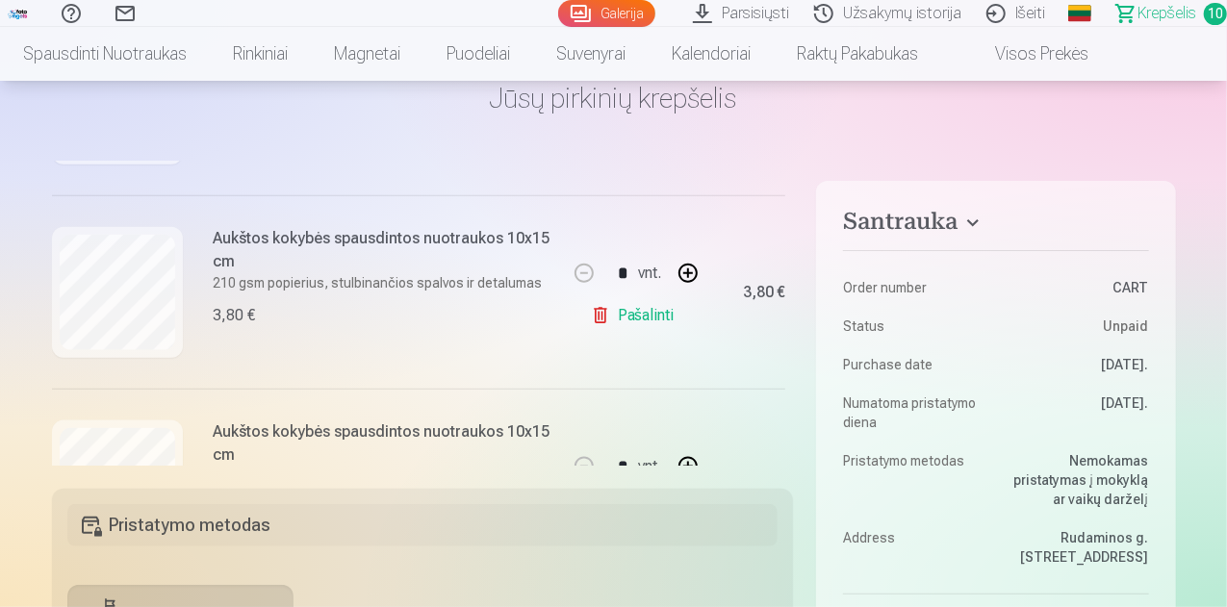
scroll to position [1155, 0]
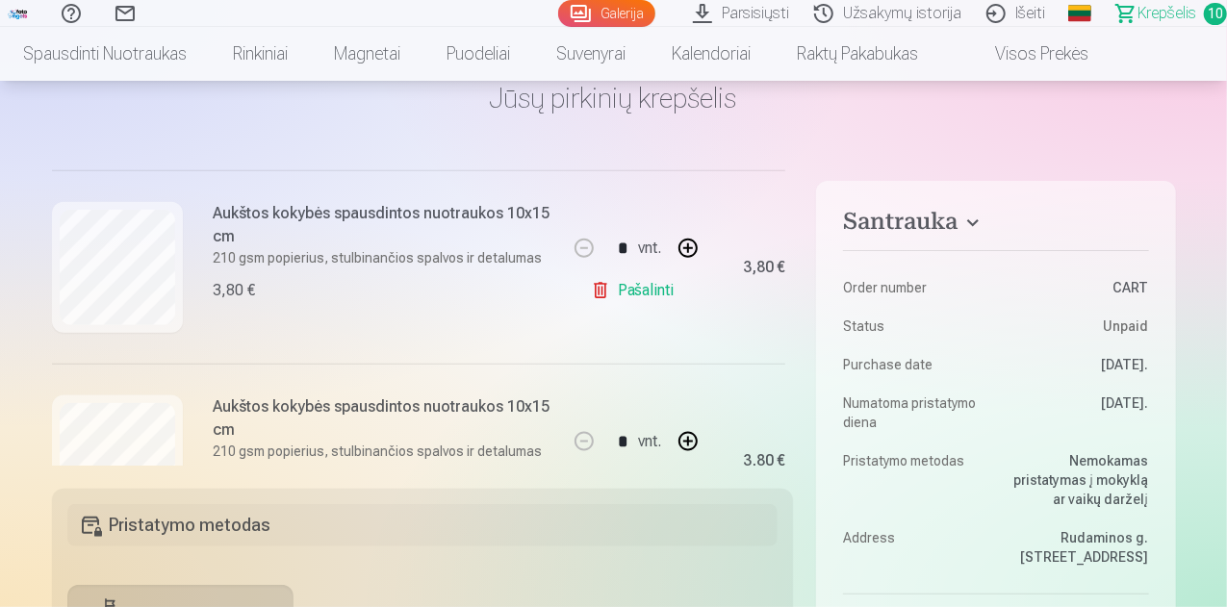
click at [637, 299] on link "Pašalinti" at bounding box center [636, 290] width 91 height 39
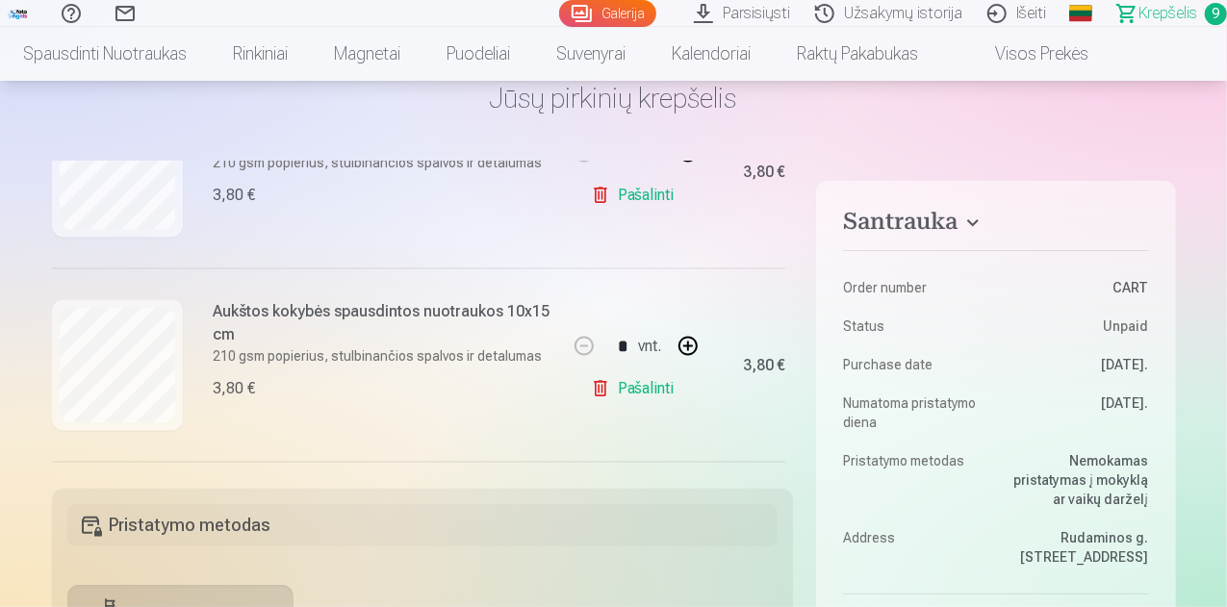
scroll to position [1442, 0]
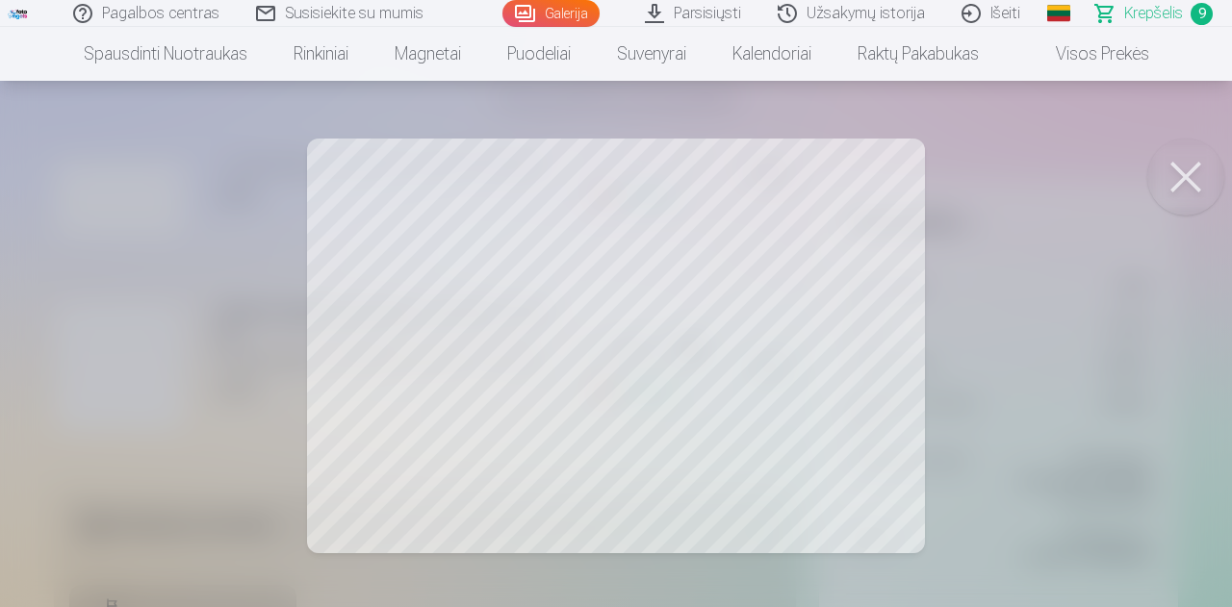
click at [1200, 168] on button at bounding box center [1186, 177] width 77 height 77
click at [1194, 180] on button at bounding box center [1186, 177] width 77 height 77
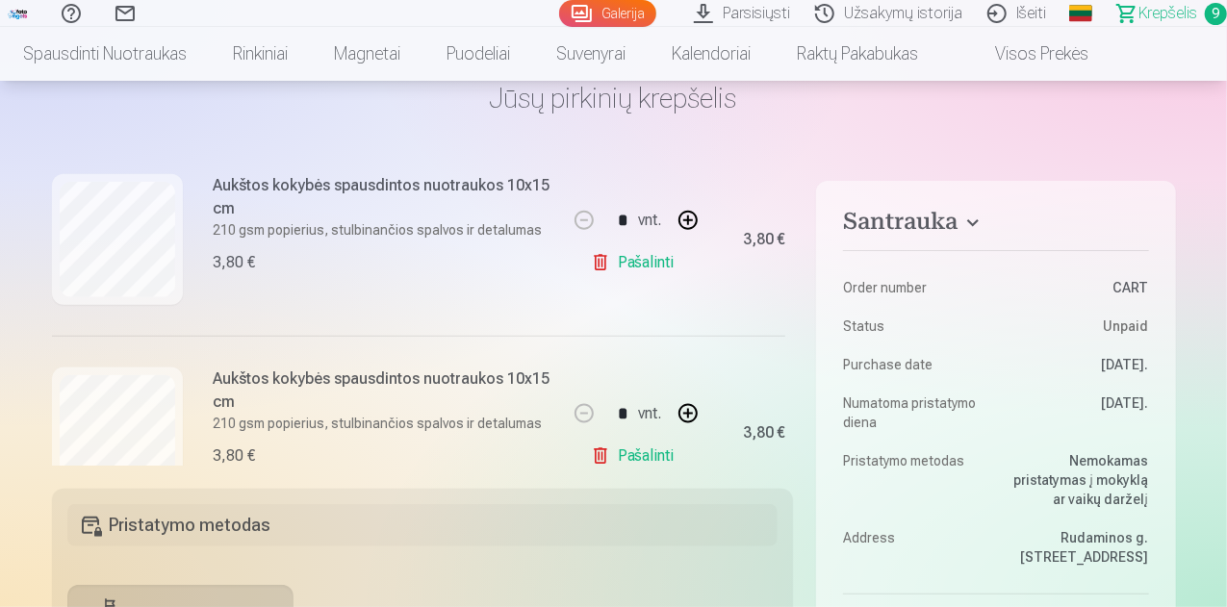
scroll to position [1153, 0]
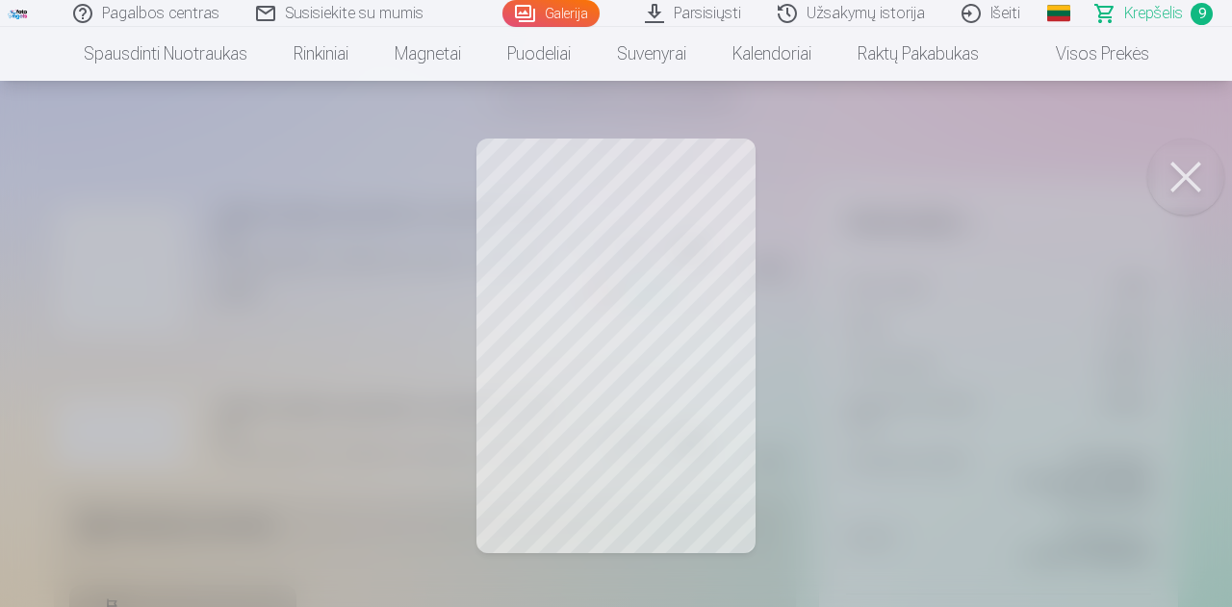
click at [1201, 177] on button at bounding box center [1186, 177] width 77 height 77
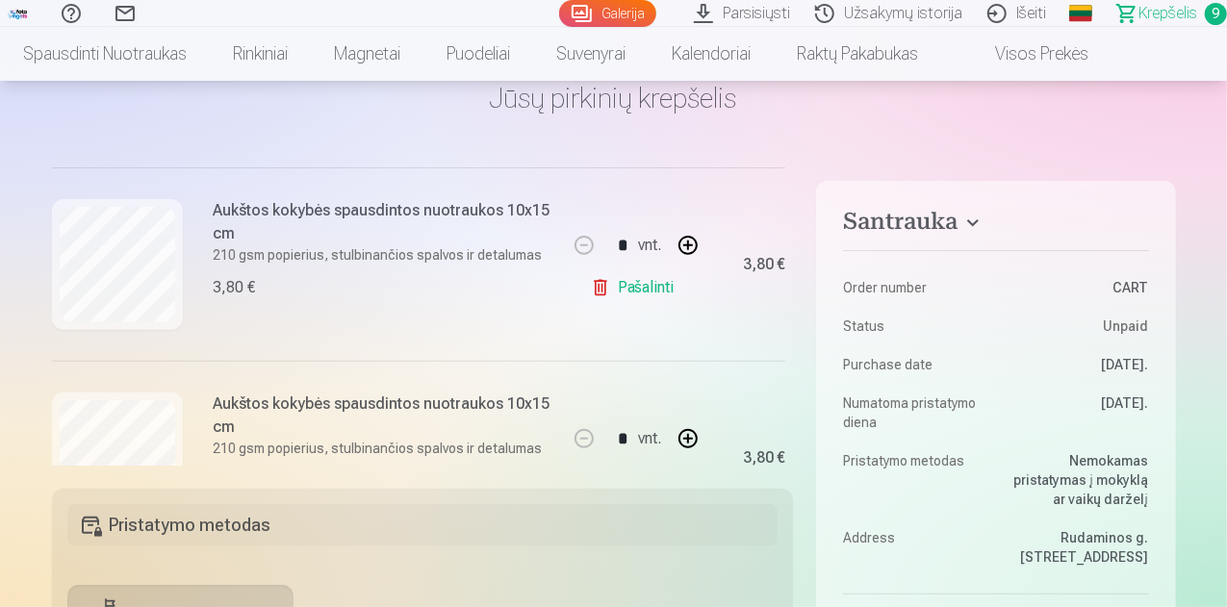
scroll to position [383, 0]
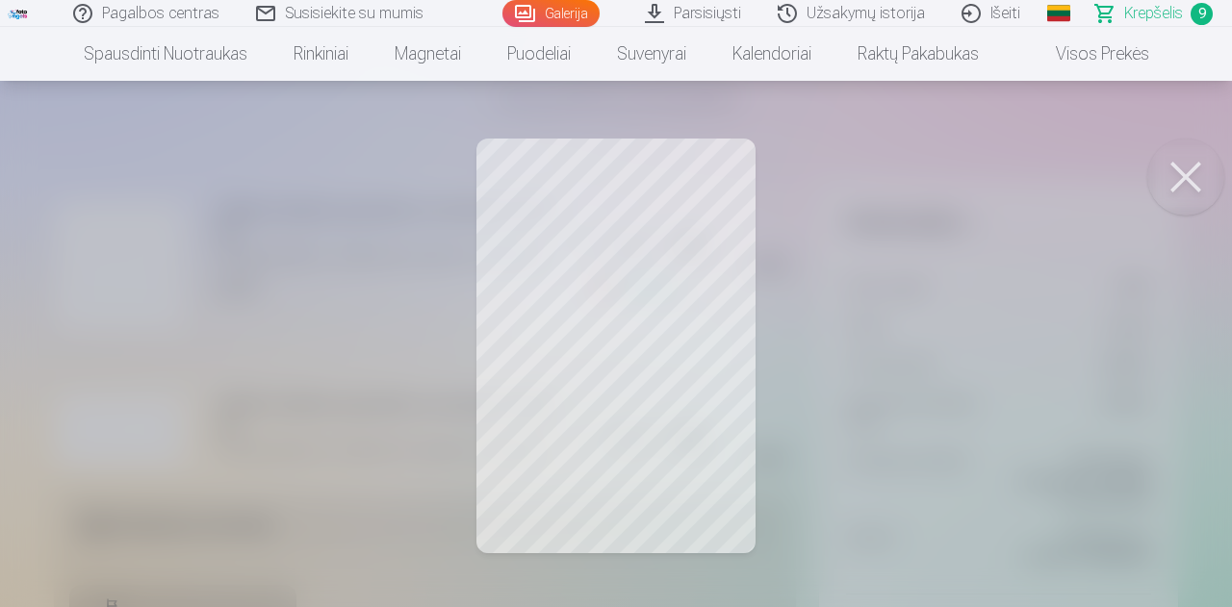
click at [1176, 178] on button at bounding box center [1186, 177] width 77 height 77
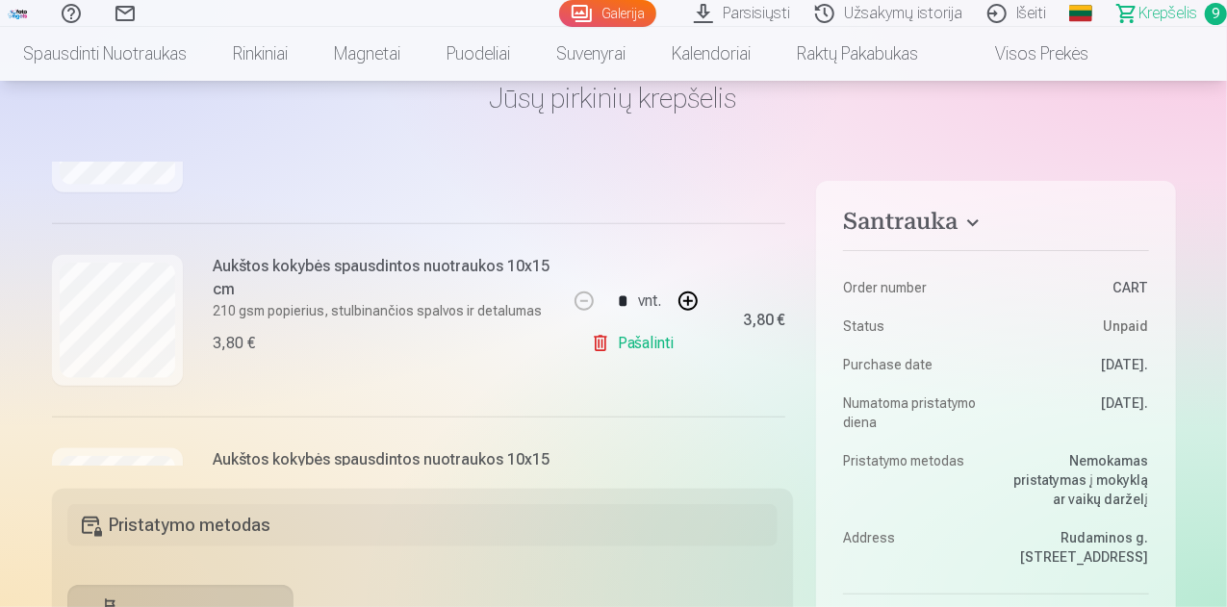
scroll to position [1153, 0]
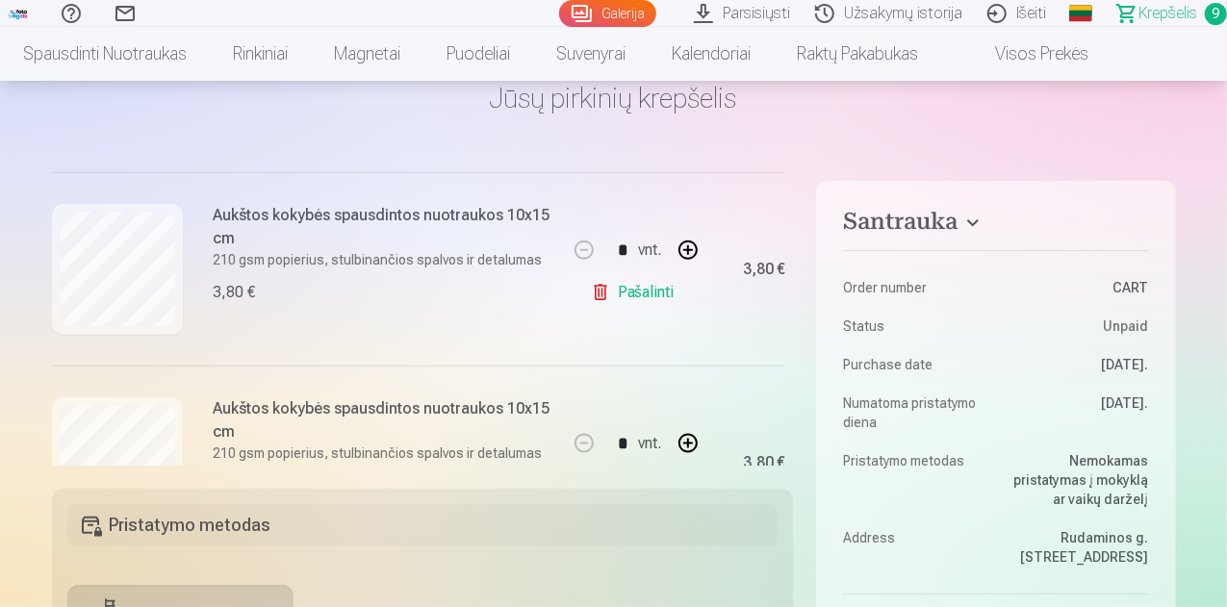
click at [654, 300] on link "Pašalinti" at bounding box center [636, 292] width 91 height 39
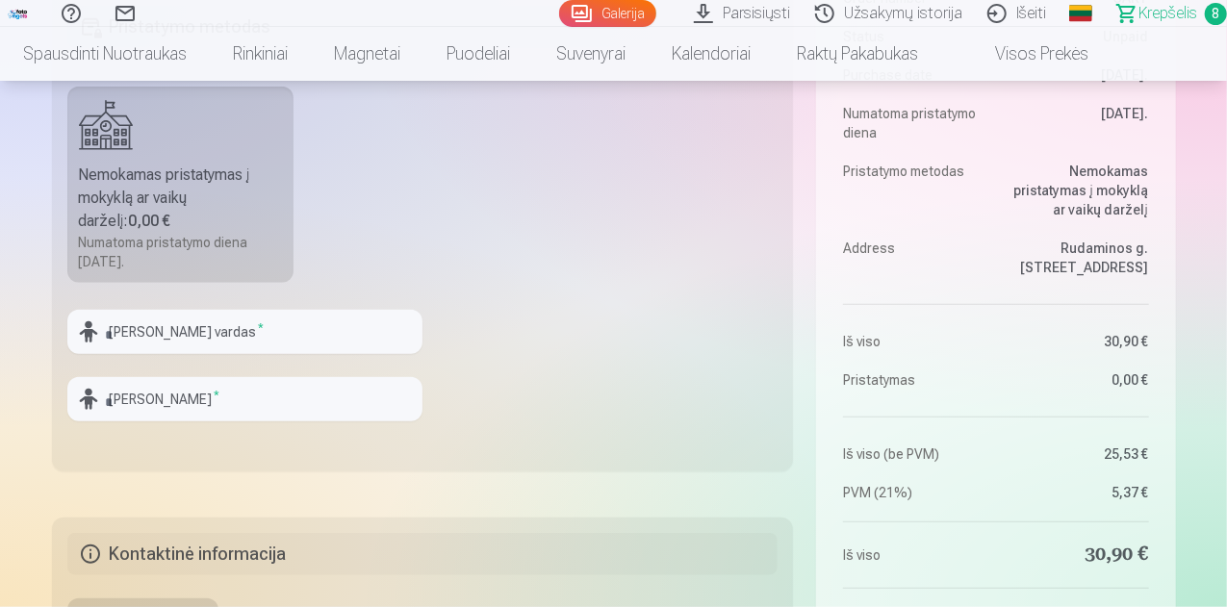
scroll to position [481, 0]
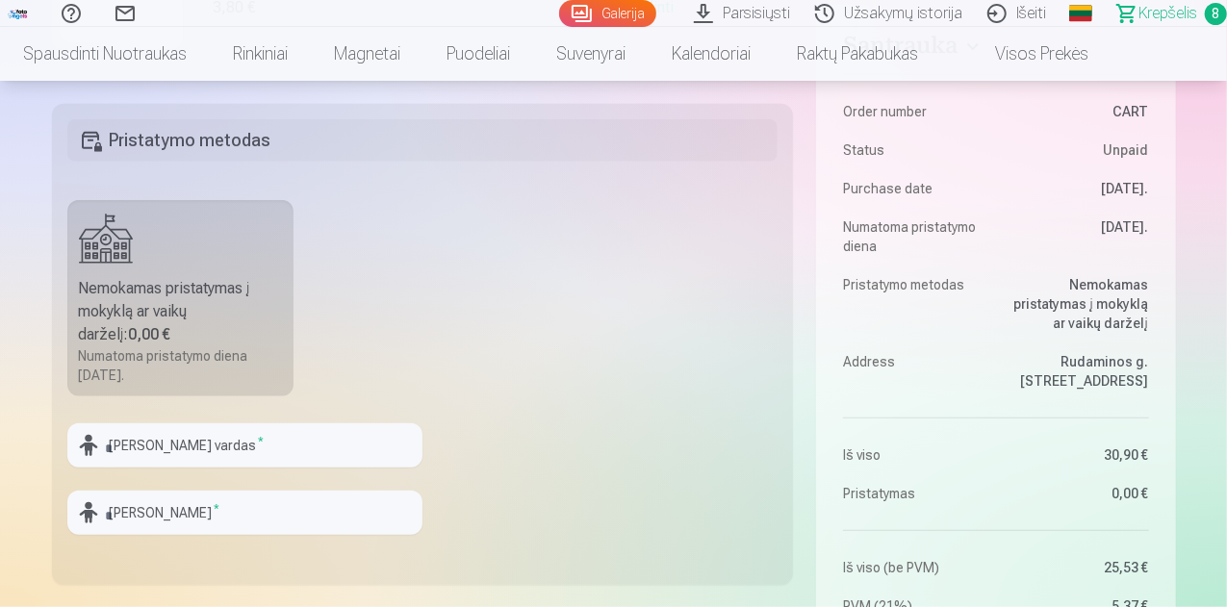
click at [204, 359] on div "Numatoma pristatymo diena [DATE]." at bounding box center [181, 366] width 204 height 39
click at [183, 459] on input "text" at bounding box center [244, 446] width 355 height 44
type input "*****"
click at [166, 513] on input "text" at bounding box center [244, 513] width 355 height 44
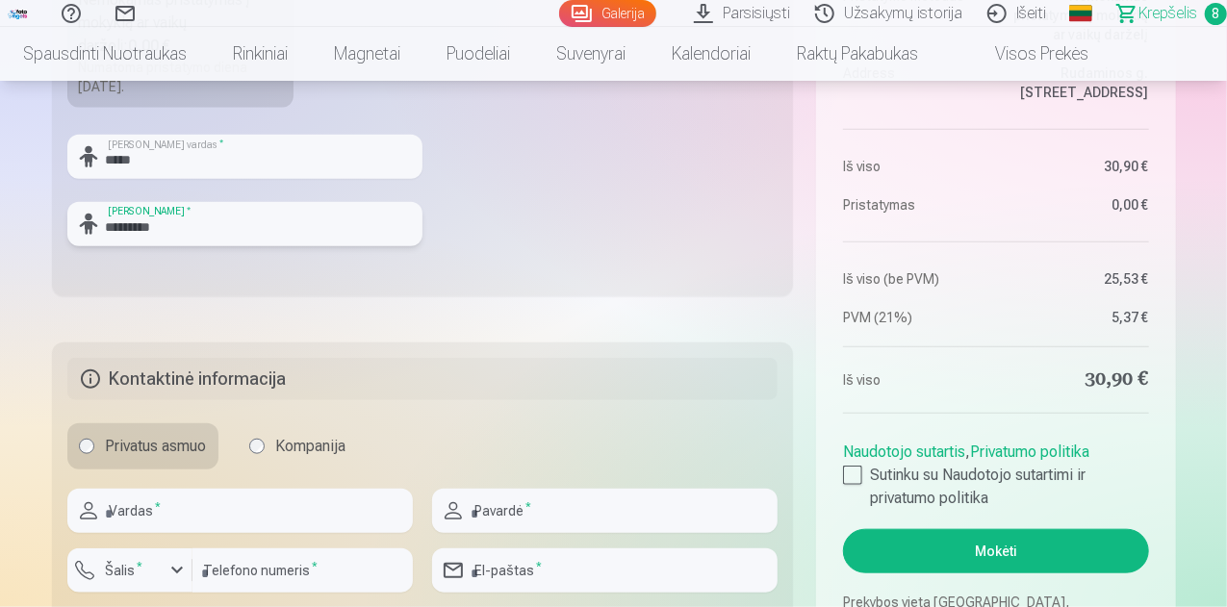
scroll to position [866, 0]
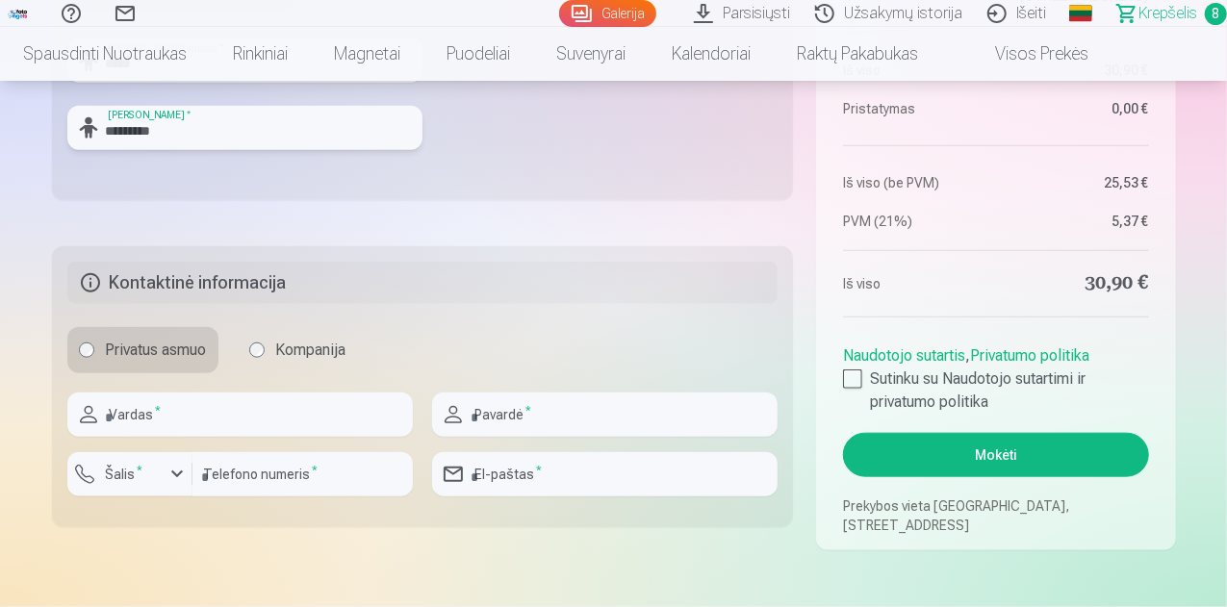
type input "*********"
click at [234, 413] on input "text" at bounding box center [240, 415] width 346 height 44
type input "*********"
type input "**********"
click at [179, 482] on div "button" at bounding box center [177, 474] width 23 height 23
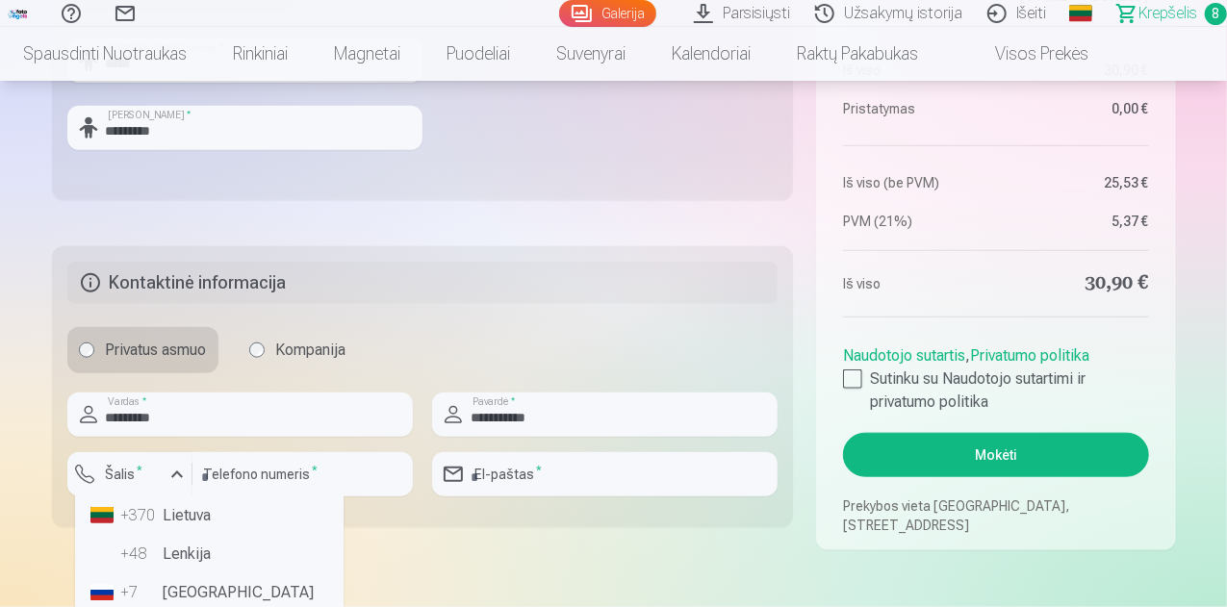
scroll to position [193, 0]
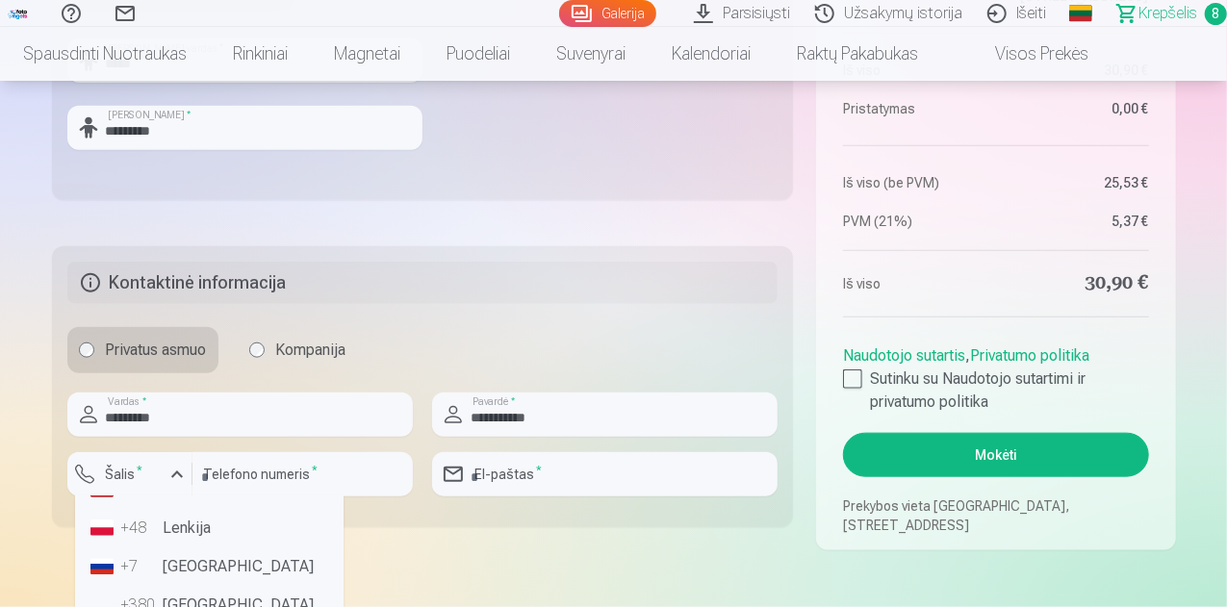
click at [193, 507] on li "+370 Lietuva" at bounding box center [209, 490] width 253 height 39
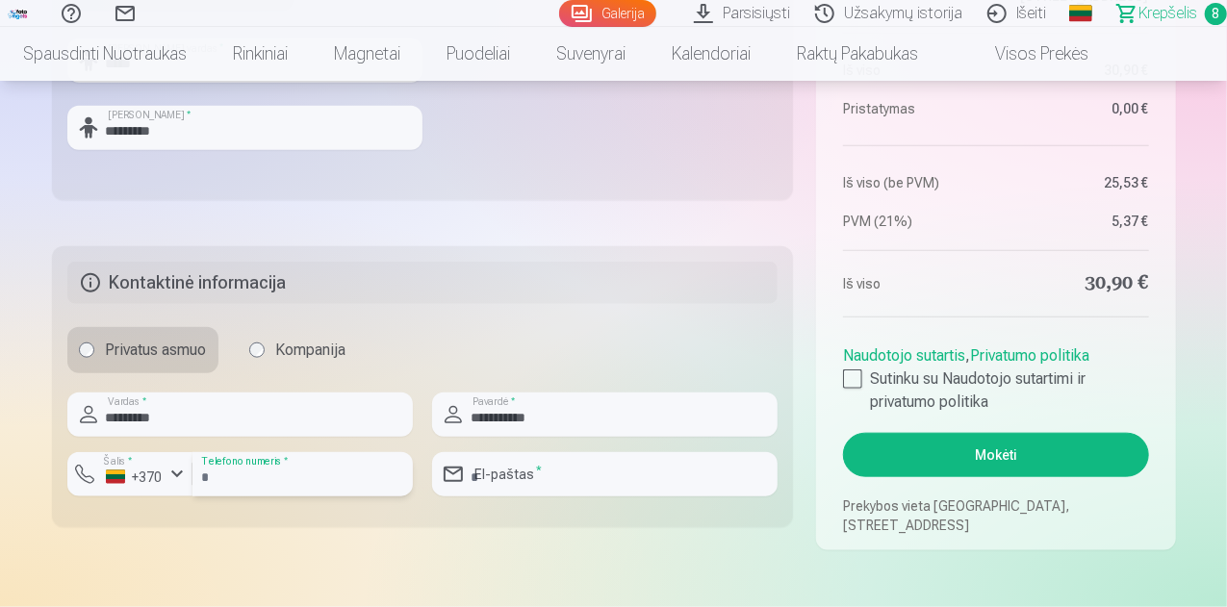
click at [337, 479] on input "number" at bounding box center [303, 474] width 220 height 44
type input "********"
click at [494, 472] on input "email" at bounding box center [605, 474] width 346 height 44
type input "**********"
click at [861, 379] on div at bounding box center [852, 379] width 19 height 19
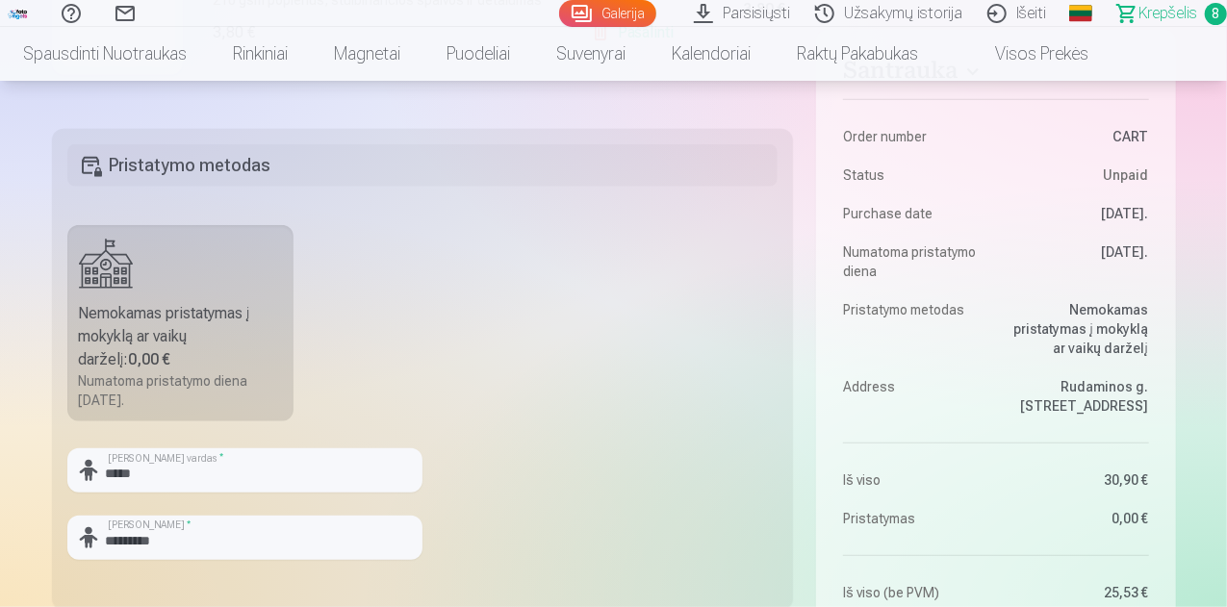
scroll to position [481, 0]
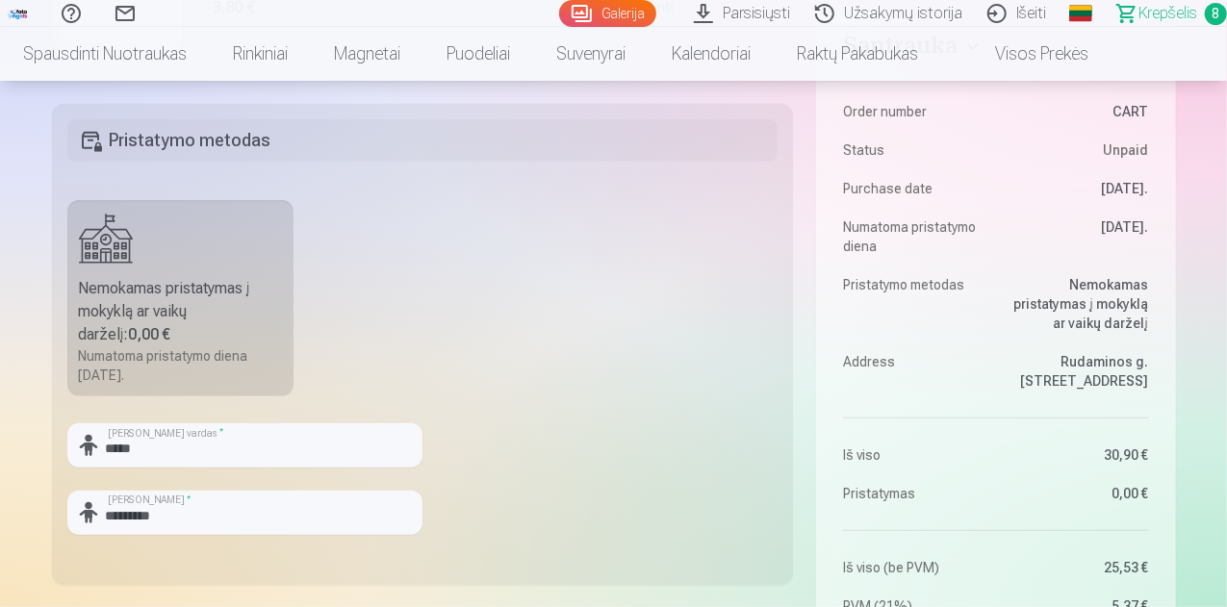
click at [171, 340] on div "Nemokamas pristatymas į mokyklą ar vaikų darželį : 0,00 €" at bounding box center [181, 311] width 204 height 69
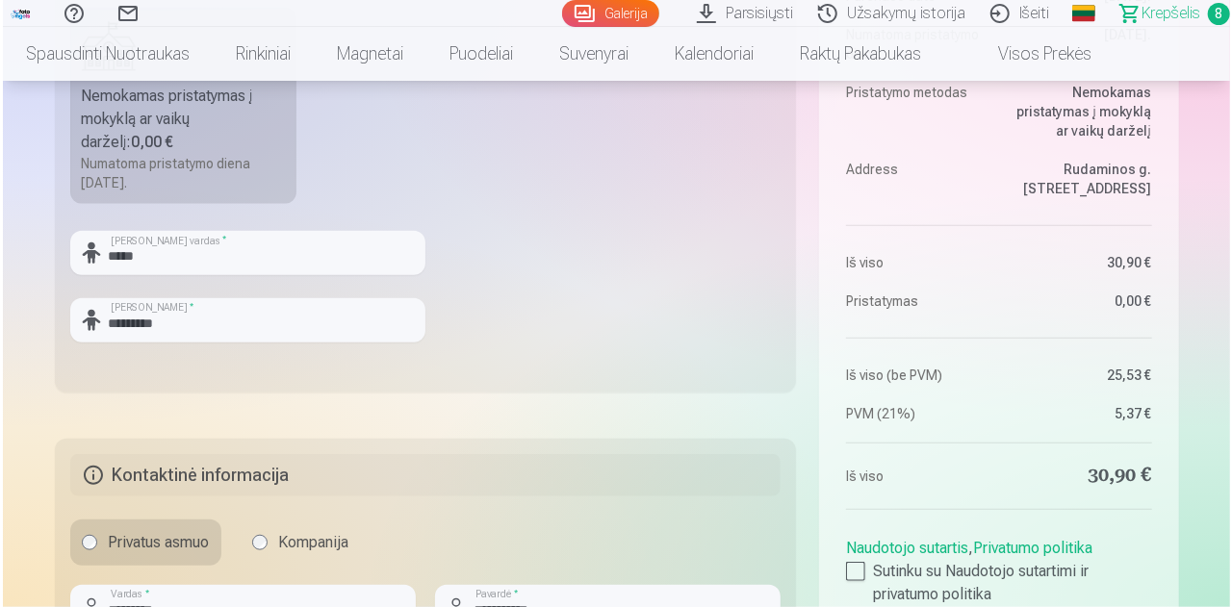
scroll to position [866, 0]
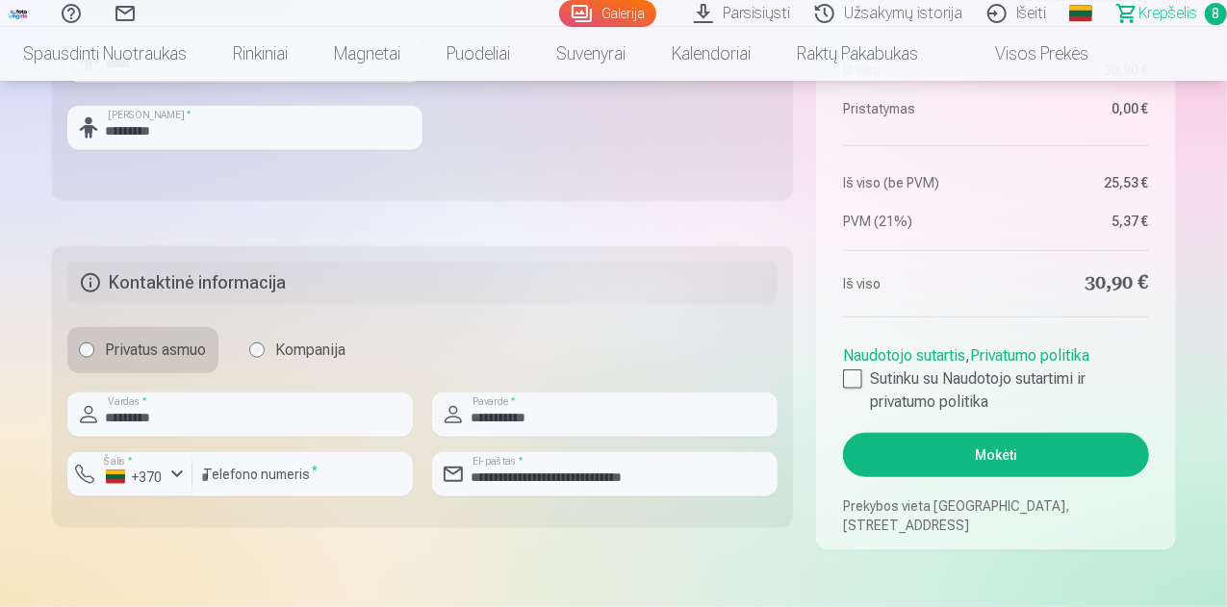
click at [891, 444] on button "Mokėti" at bounding box center [995, 455] width 305 height 44
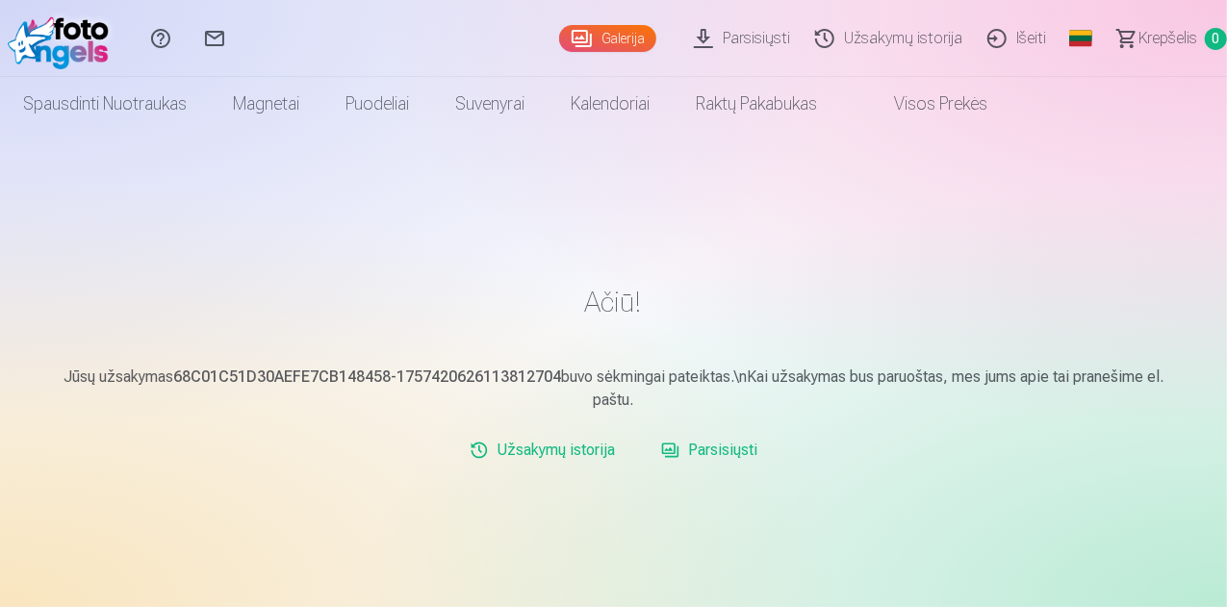
click at [570, 458] on link "Užsakymų istorija" at bounding box center [542, 450] width 161 height 39
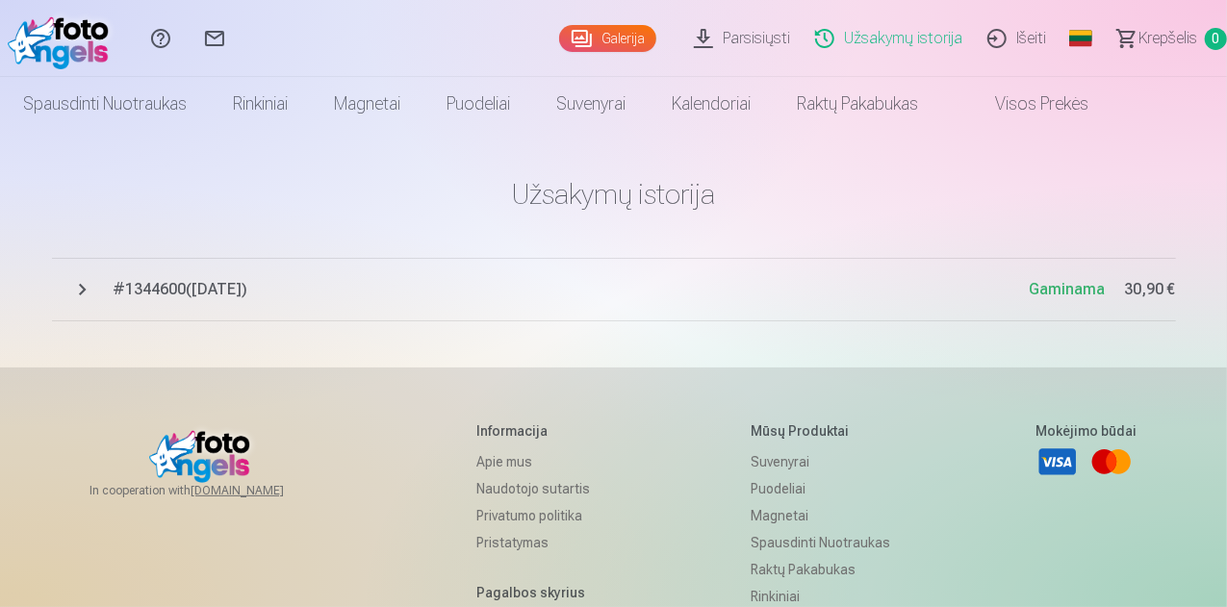
click at [85, 297] on button "# 1344600 ( 9.09.2025 ) Gaminama 30,90 €" at bounding box center [614, 290] width 1124 height 64
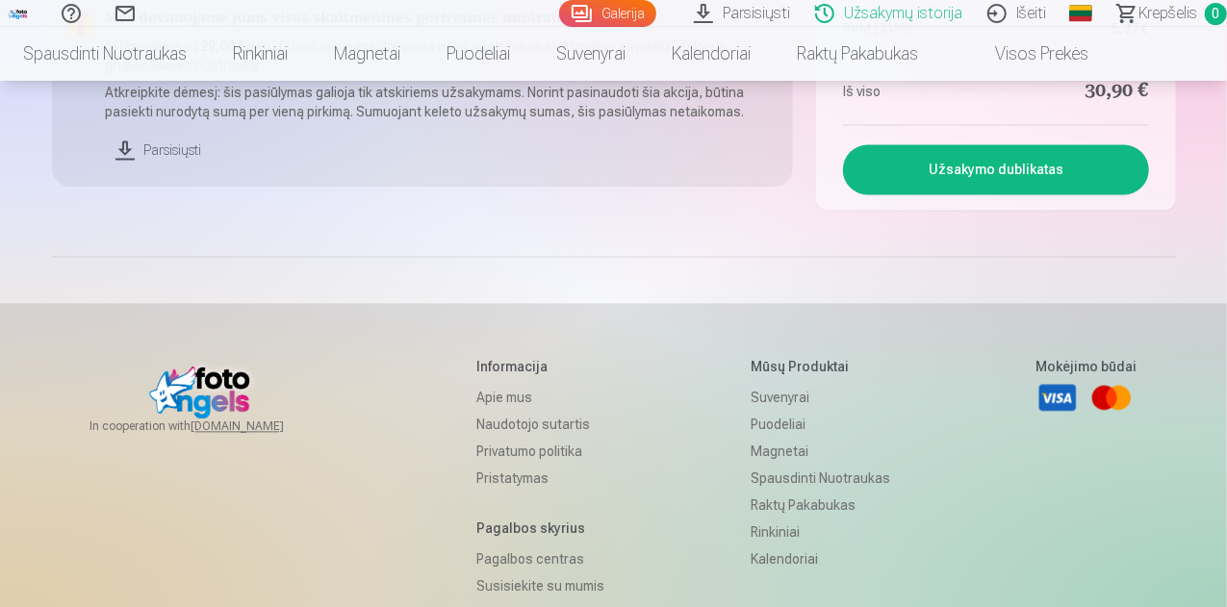
scroll to position [1733, 0]
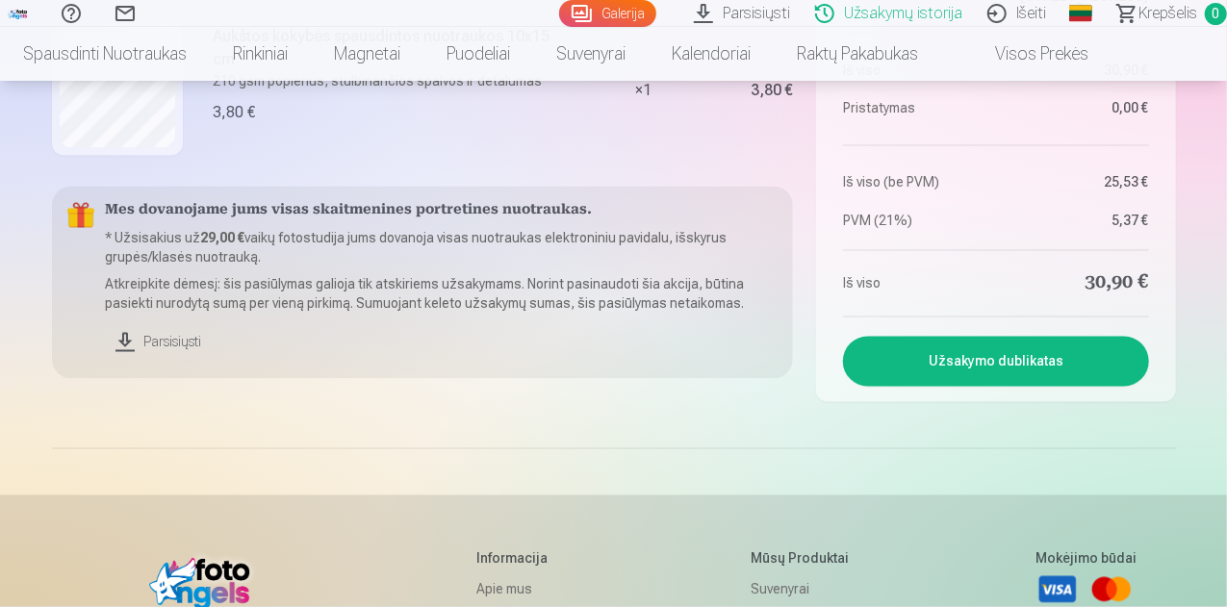
click at [171, 348] on link "Parsisiųsti" at bounding box center [442, 343] width 673 height 42
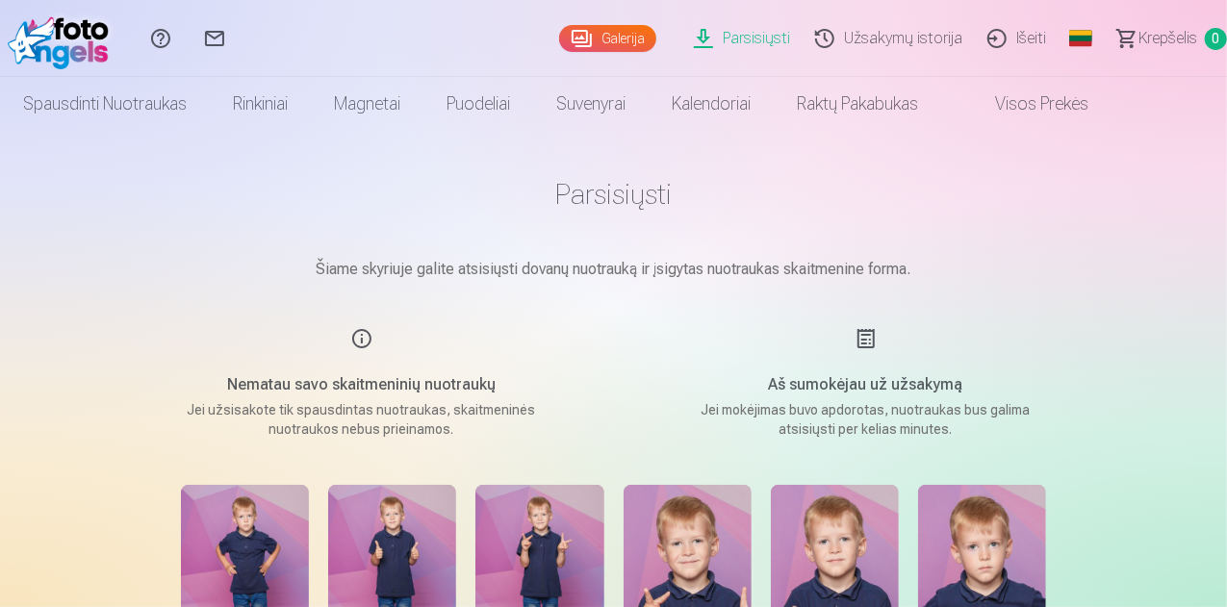
click at [635, 194] on h1 "Parsisiųsti" at bounding box center [614, 194] width 963 height 35
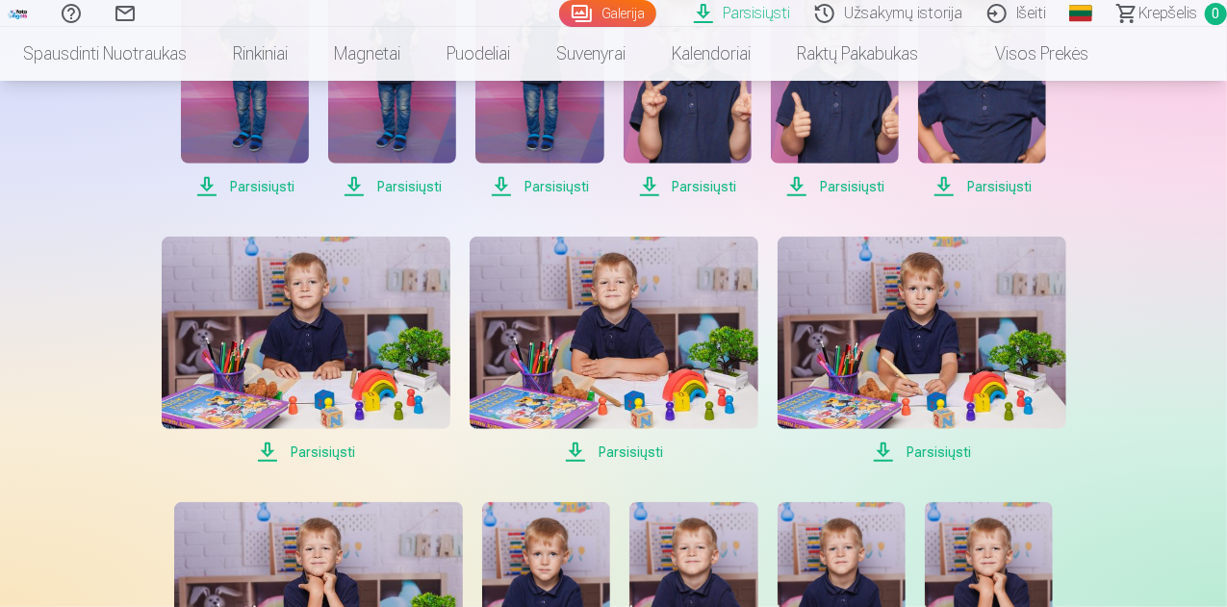
scroll to position [385, 0]
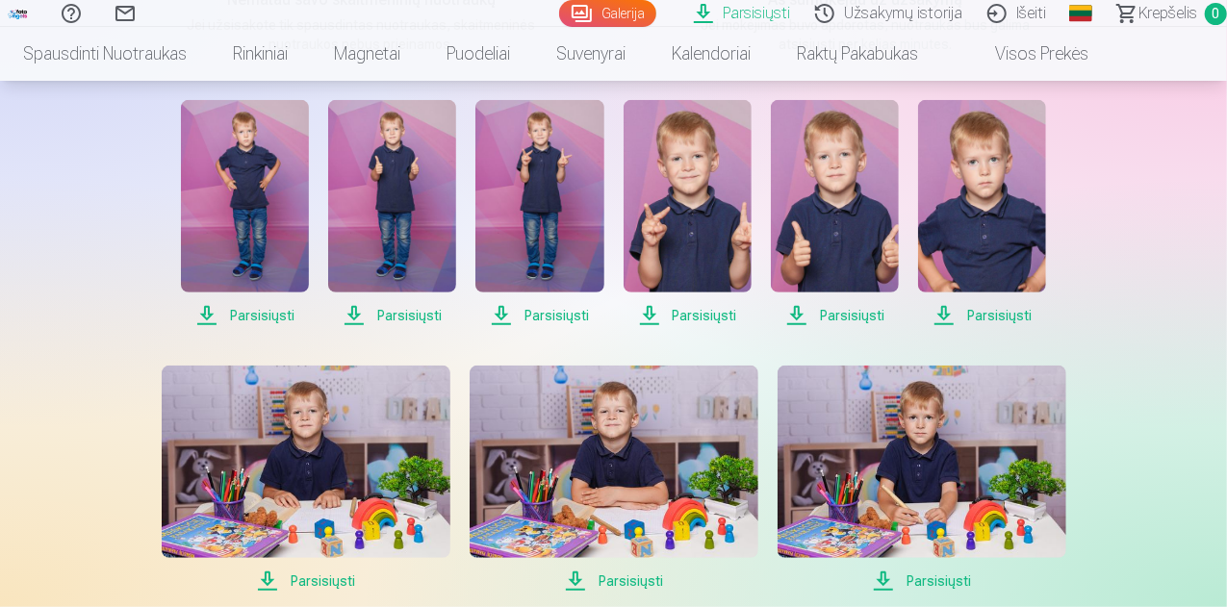
click at [710, 13] on link "Parsisiųsti" at bounding box center [745, 13] width 121 height 27
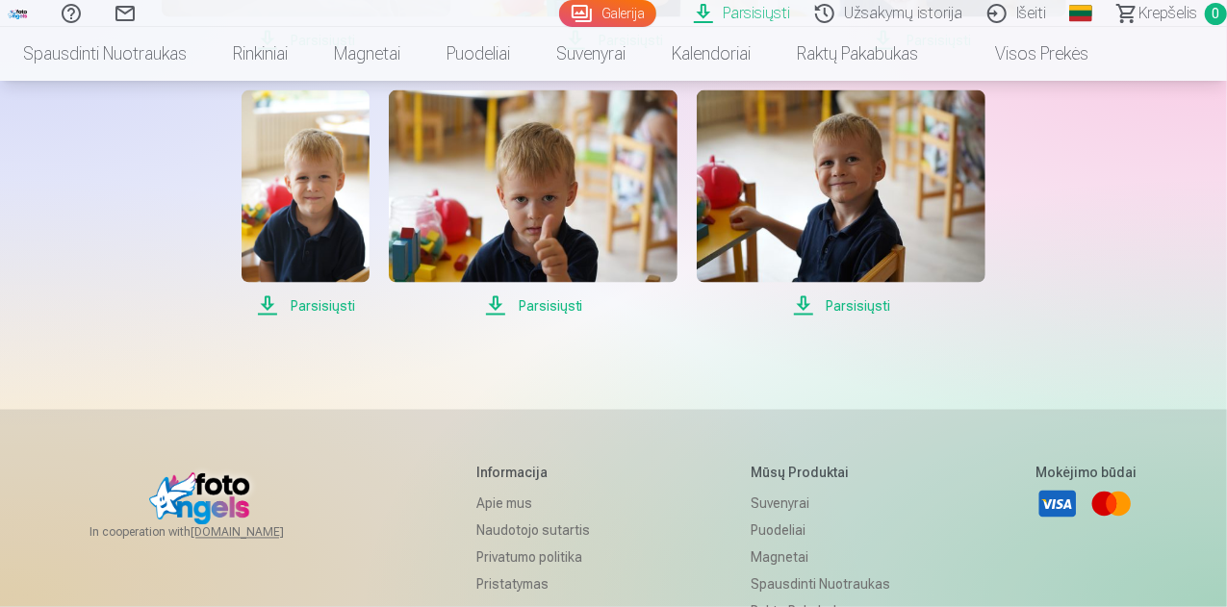
scroll to position [1404, 0]
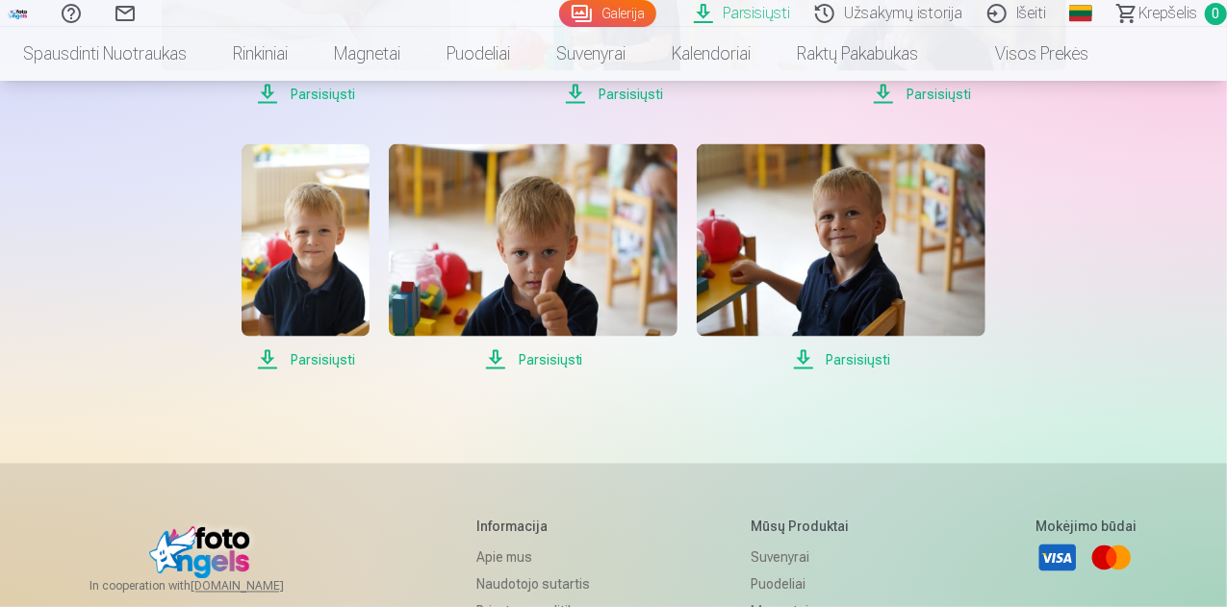
click at [855, 360] on span "Parsisiųsti" at bounding box center [841, 360] width 289 height 23
click at [810, 358] on span "Parsisiųsti" at bounding box center [841, 360] width 289 height 23
click at [494, 359] on span "Parsisiųsti" at bounding box center [533, 360] width 289 height 23
click at [267, 355] on span "Parsisiųsti" at bounding box center [306, 360] width 128 height 23
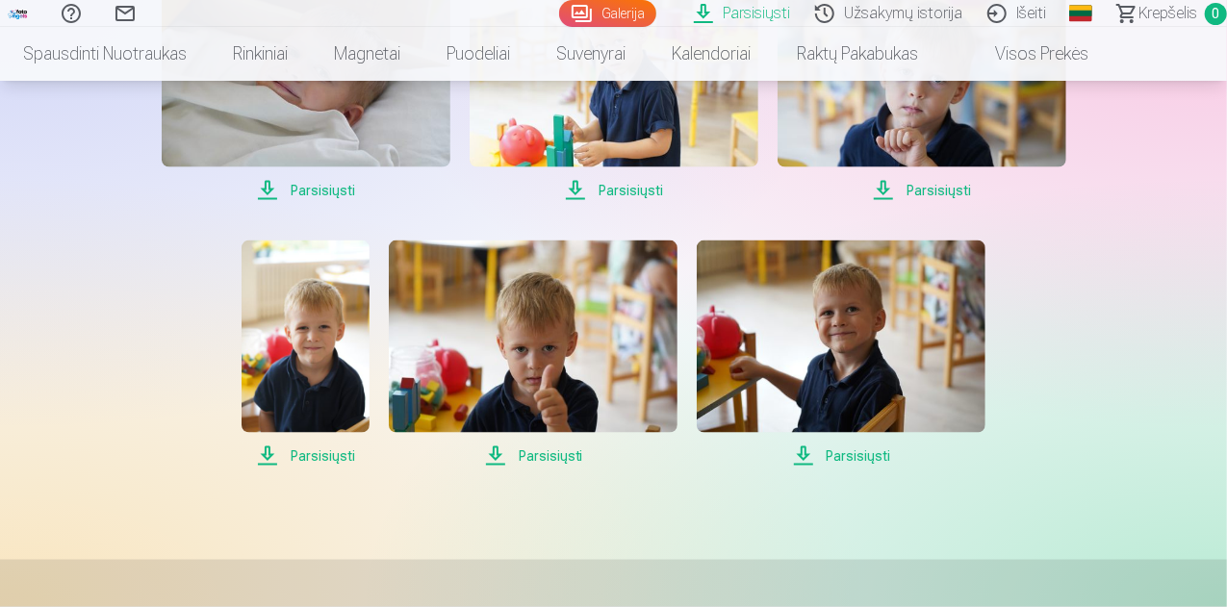
scroll to position [1211, 0]
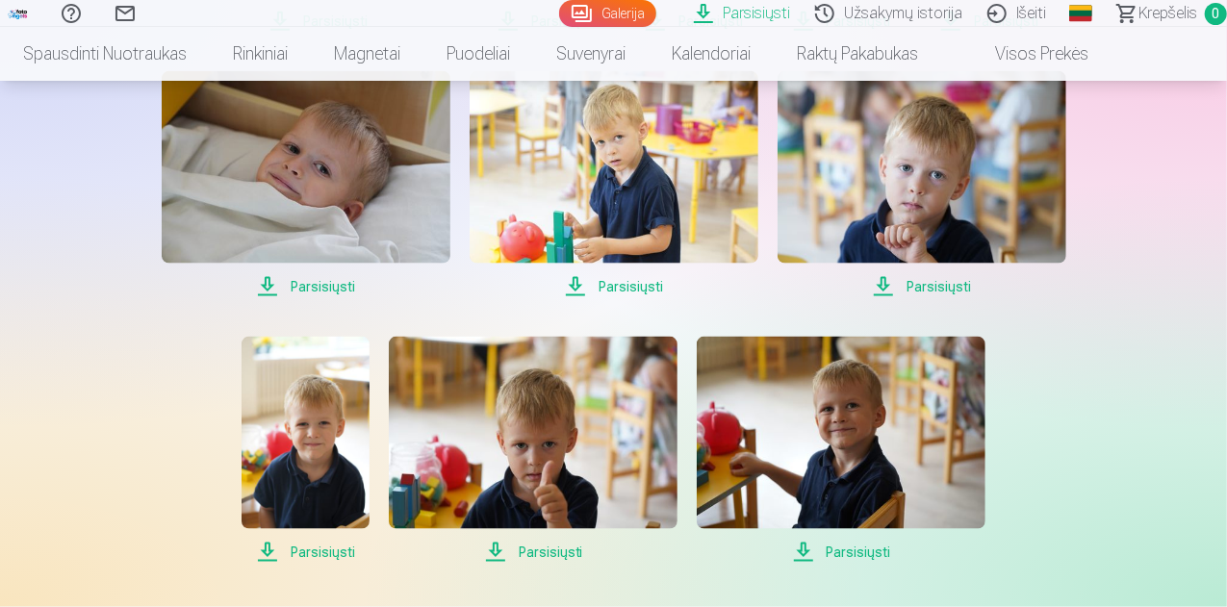
click at [271, 288] on span "Parsisiųsti" at bounding box center [306, 286] width 289 height 23
click at [578, 288] on span "Parsisiųsti" at bounding box center [614, 286] width 289 height 23
click at [889, 286] on span "Parsisiųsti" at bounding box center [922, 286] width 289 height 23
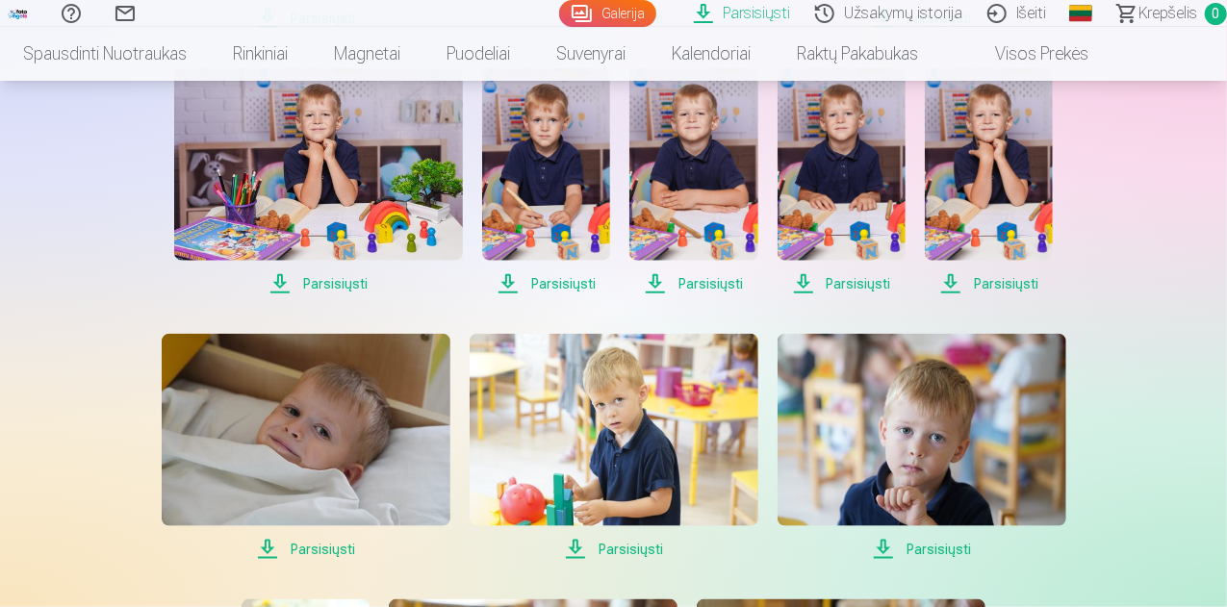
scroll to position [922, 0]
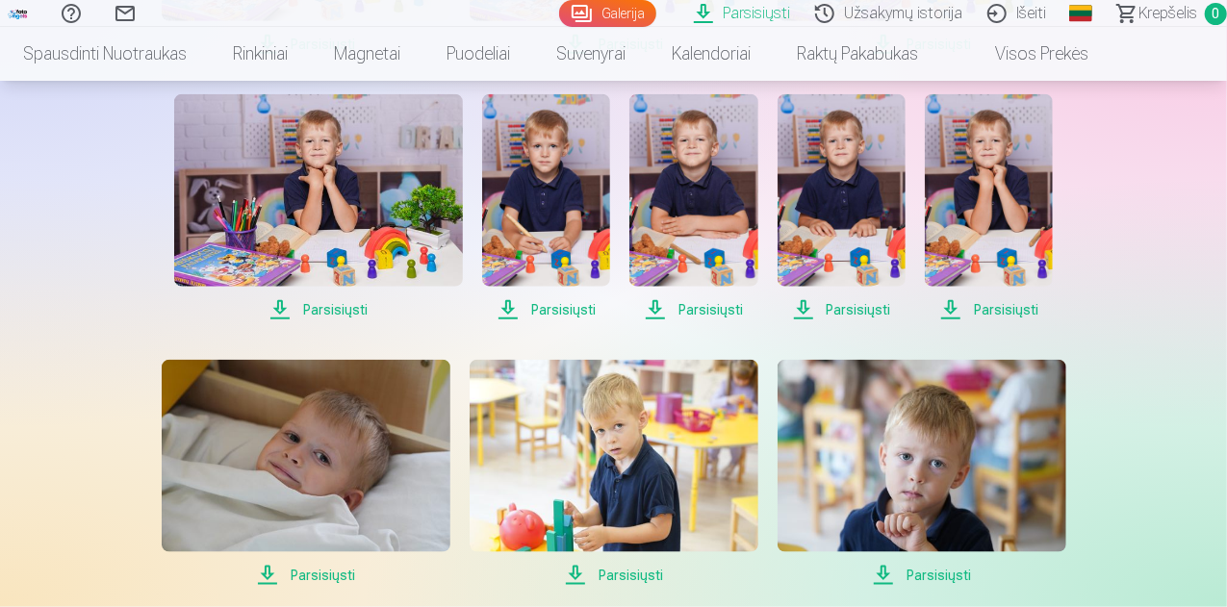
click at [951, 309] on span "Parsisiųsti" at bounding box center [989, 309] width 128 height 23
click at [807, 307] on span "Parsisiųsti" at bounding box center [842, 309] width 128 height 23
click at [710, 309] on span "Parsisiųsti" at bounding box center [694, 309] width 128 height 23
click at [512, 311] on span "Parsisiųsti" at bounding box center [546, 309] width 128 height 23
click at [287, 313] on span "Parsisiųsti" at bounding box center [318, 309] width 289 height 23
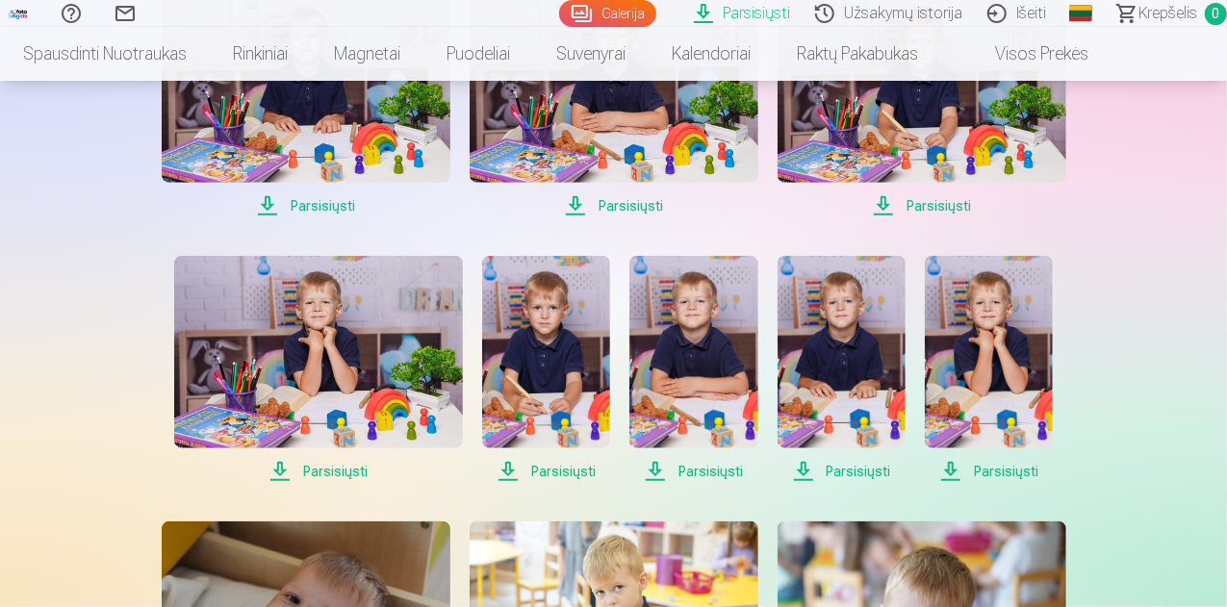
scroll to position [730, 0]
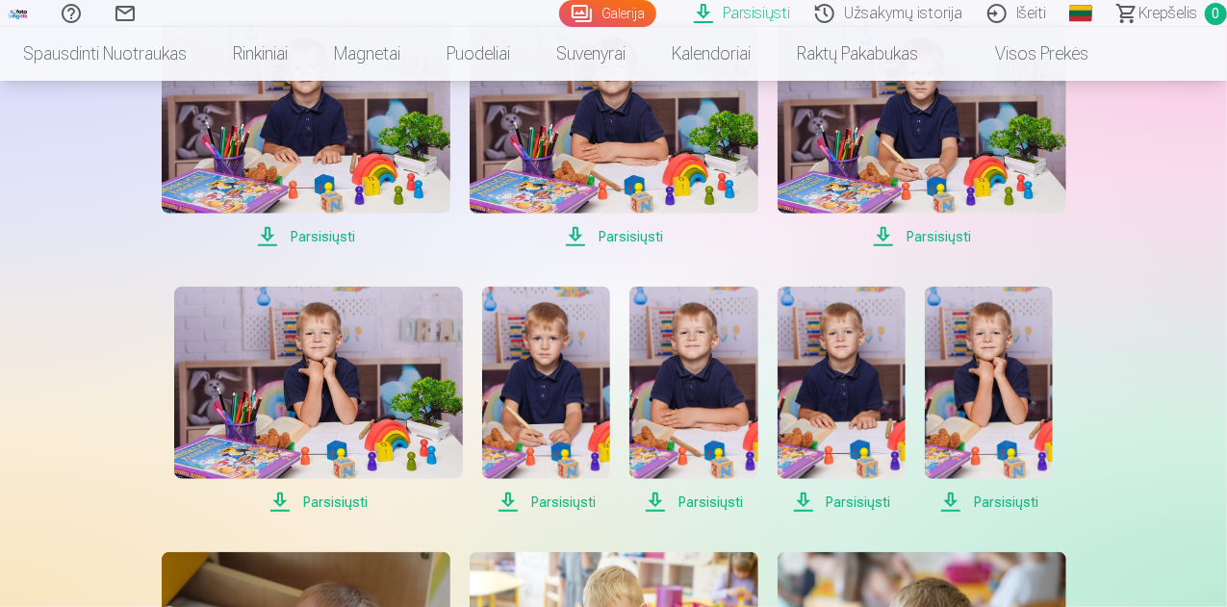
click at [890, 232] on span "Parsisiųsti" at bounding box center [922, 236] width 289 height 23
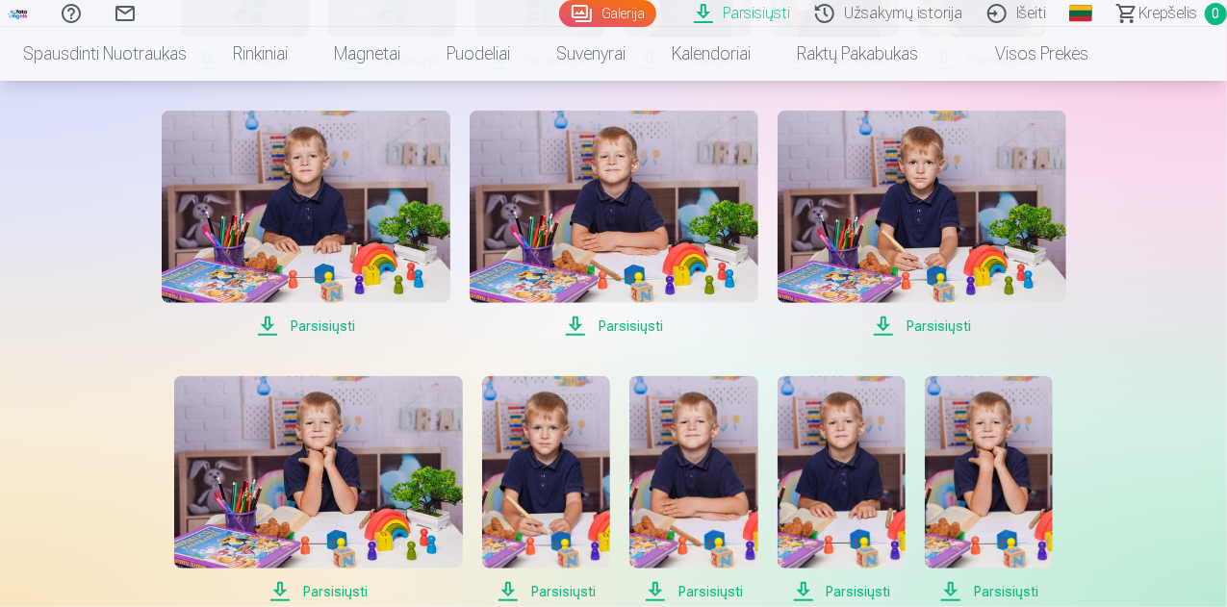
scroll to position [537, 0]
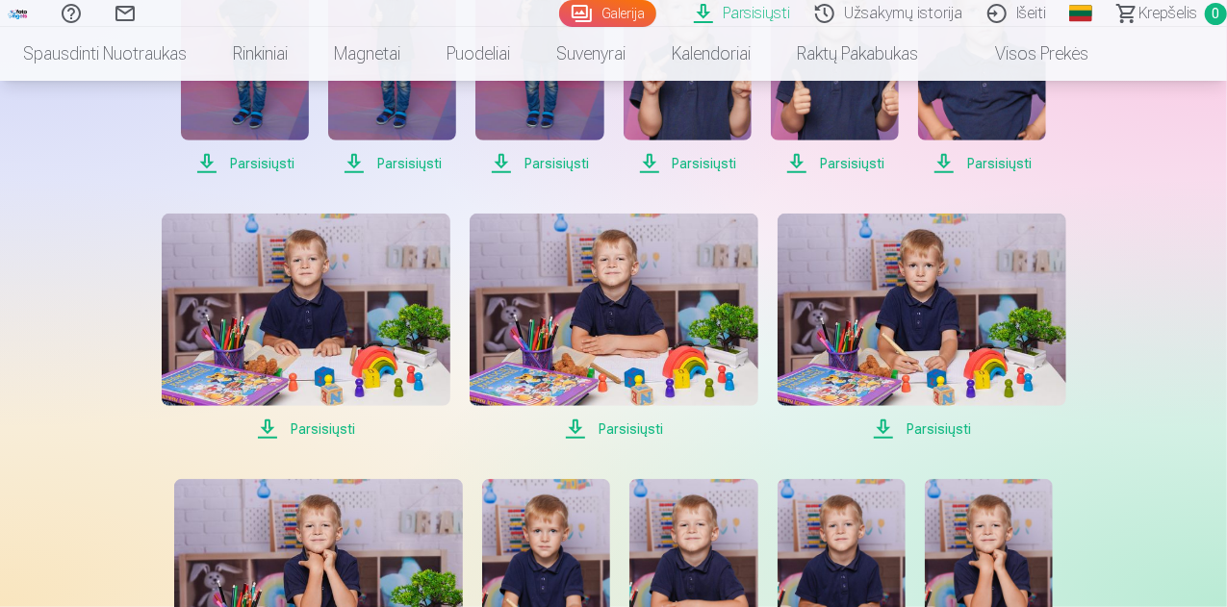
drag, startPoint x: 581, startPoint y: 430, endPoint x: 522, endPoint y: 430, distance: 59.7
click at [581, 430] on span "Parsisiųsti" at bounding box center [614, 429] width 289 height 23
click at [272, 426] on span "Parsisiųsti" at bounding box center [306, 429] width 289 height 23
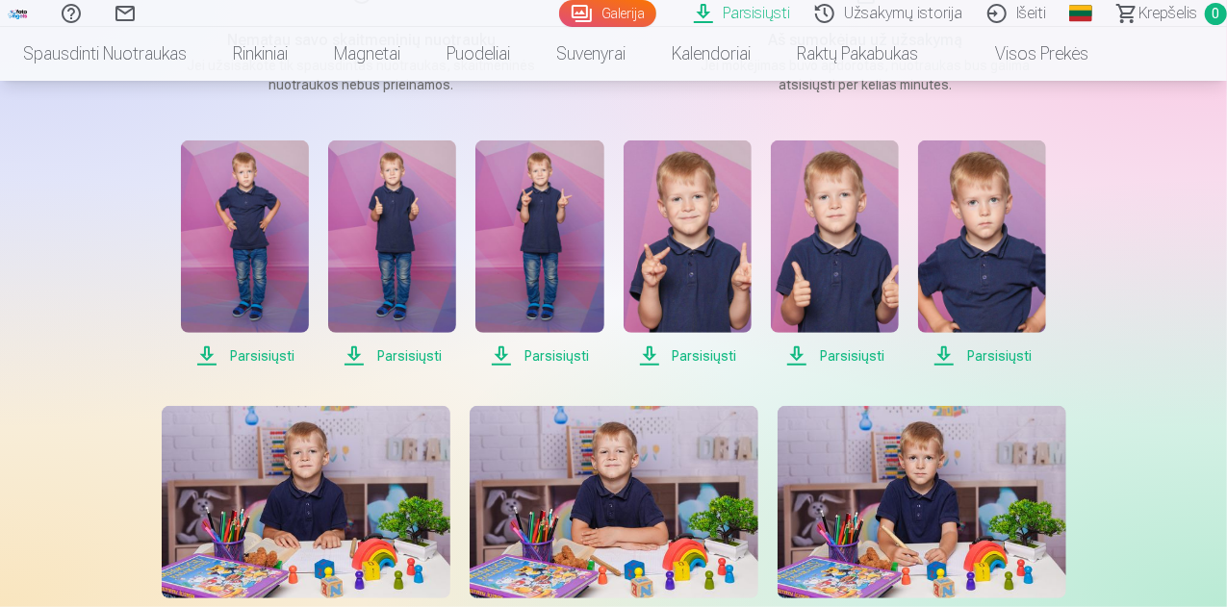
click at [945, 345] on span "Parsisiųsti" at bounding box center [982, 356] width 128 height 23
click at [799, 355] on span "Parsisiųsti" at bounding box center [835, 356] width 128 height 23
drag, startPoint x: 645, startPoint y: 353, endPoint x: 612, endPoint y: 363, distance: 34.1
click at [645, 353] on span "Parsisiųsti" at bounding box center [688, 356] width 128 height 23
click at [510, 358] on span "Parsisiųsti" at bounding box center [540, 356] width 128 height 23
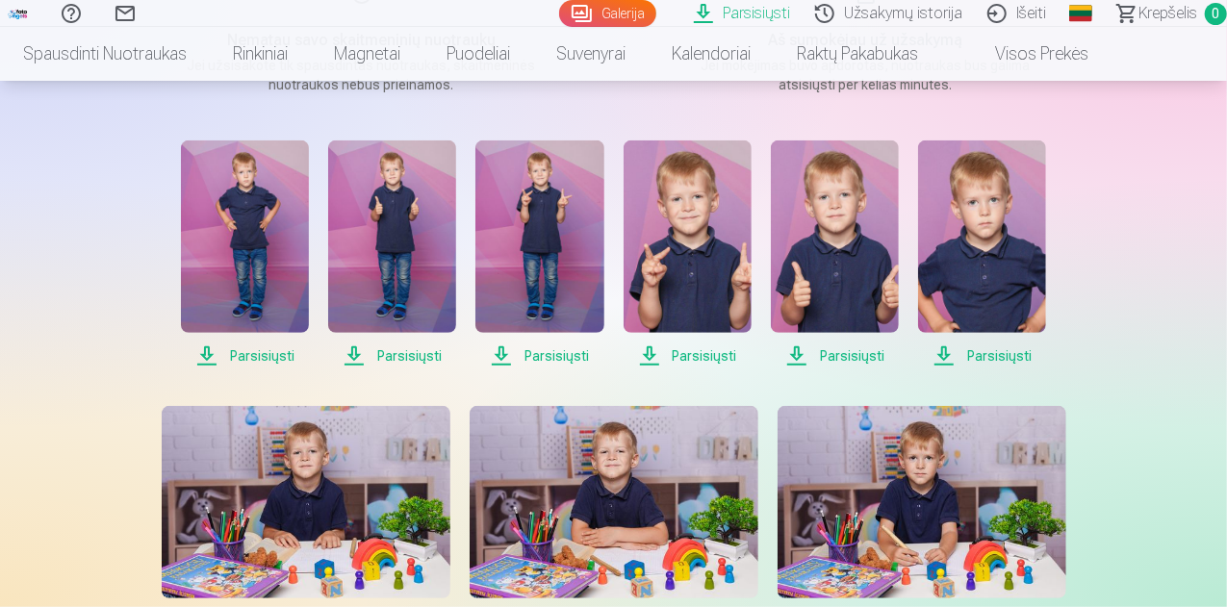
drag, startPoint x: 350, startPoint y: 353, endPoint x: 327, endPoint y: 354, distance: 23.1
click at [350, 353] on span "Parsisiųsti" at bounding box center [392, 356] width 128 height 23
click at [209, 353] on span "Parsisiųsti" at bounding box center [245, 356] width 128 height 23
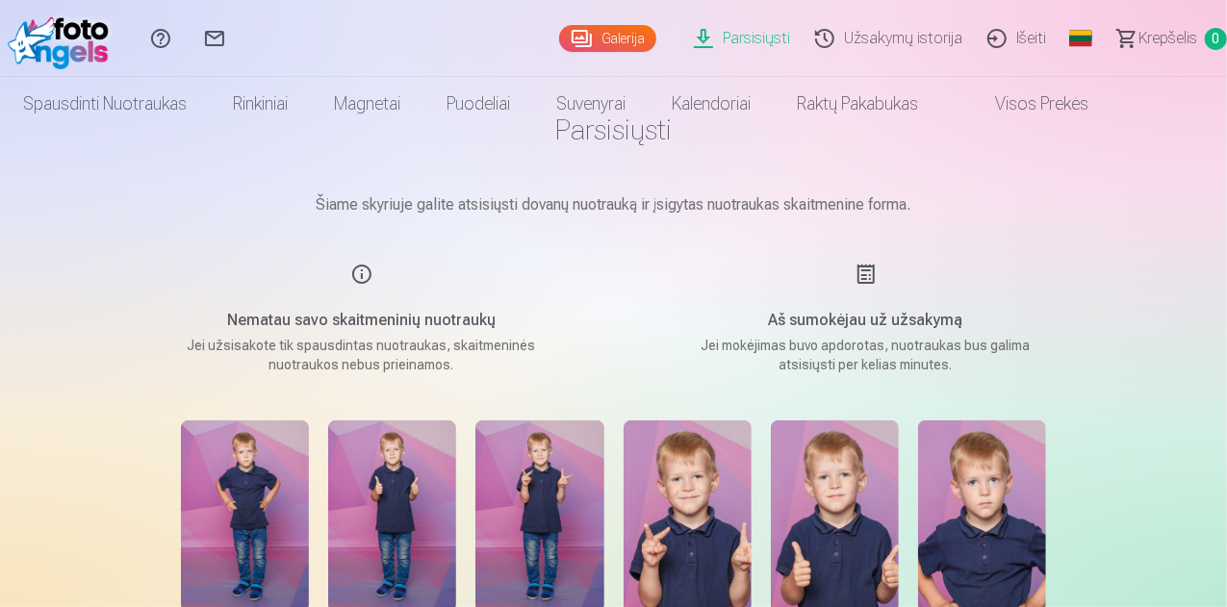
scroll to position [0, 0]
